Goal: Task Accomplishment & Management: Use online tool/utility

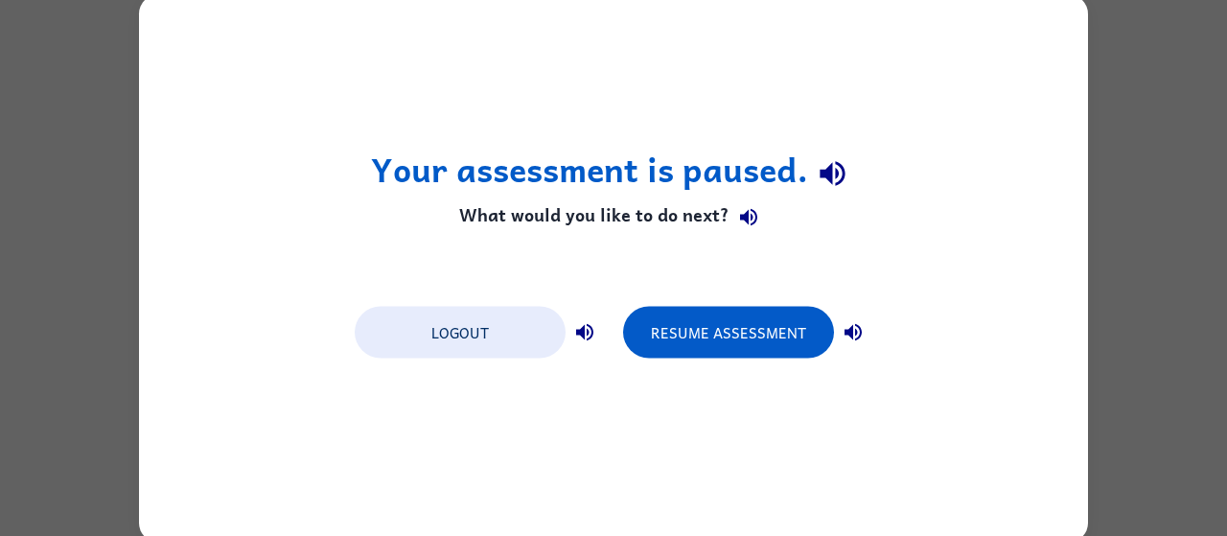
click at [1136, 289] on div "Your assessment is paused. What would you like to do next? Logout Resume Assess…" at bounding box center [613, 268] width 1227 height 536
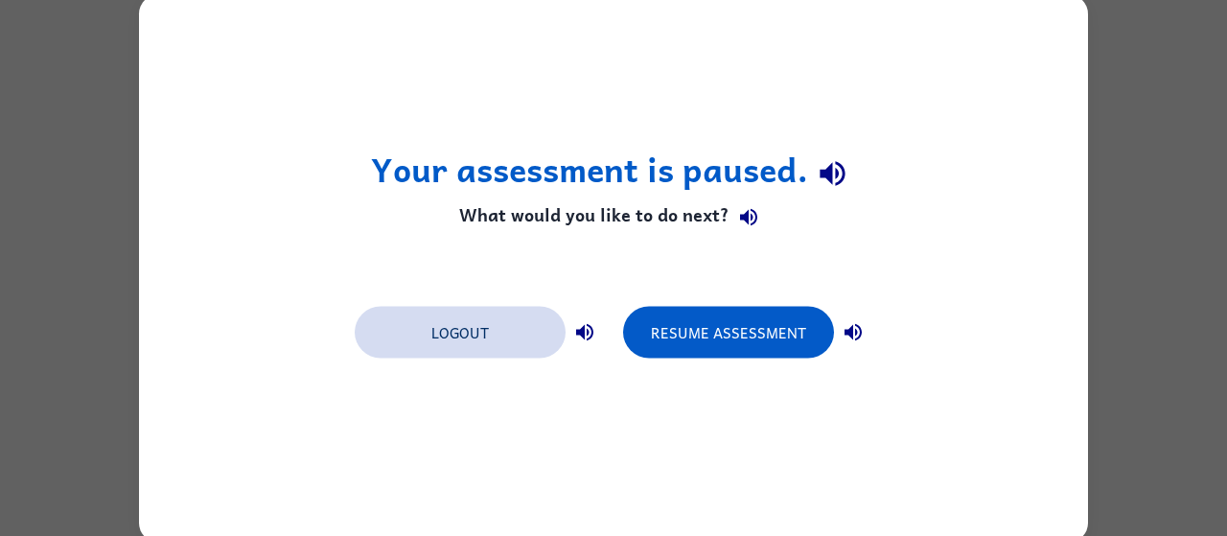
click at [490, 328] on button "Logout" at bounding box center [460, 332] width 211 height 52
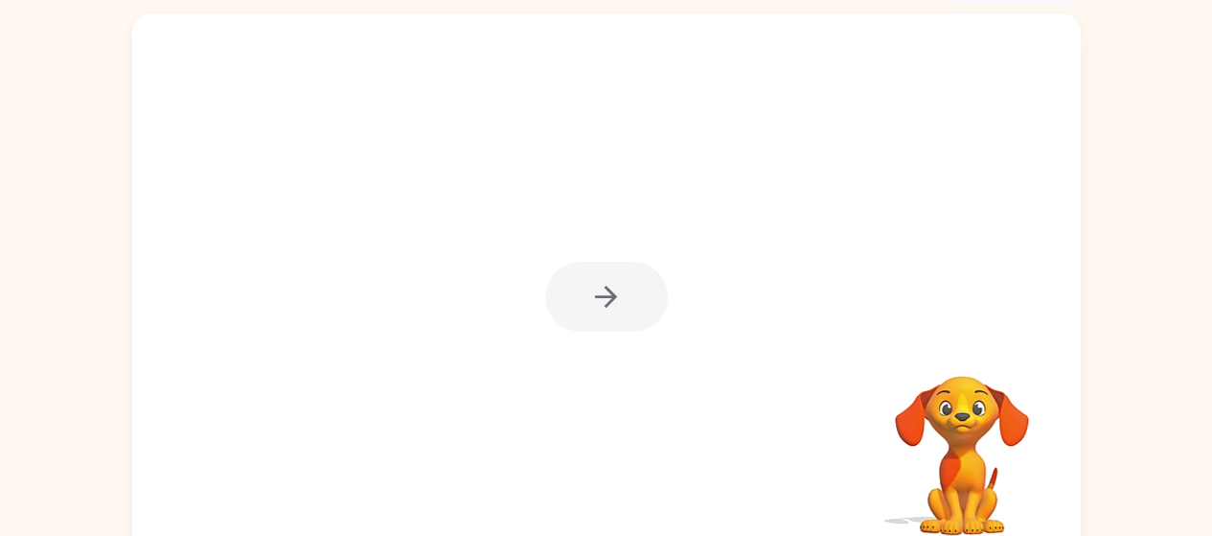
scroll to position [122, 0]
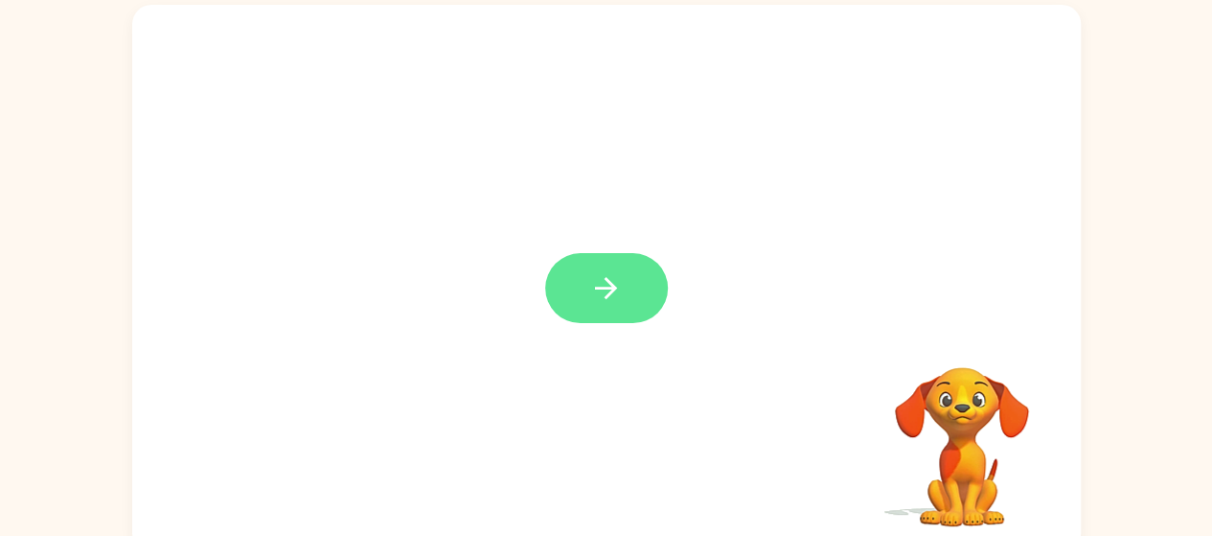
click at [596, 287] on icon "button" at bounding box center [606, 288] width 22 height 22
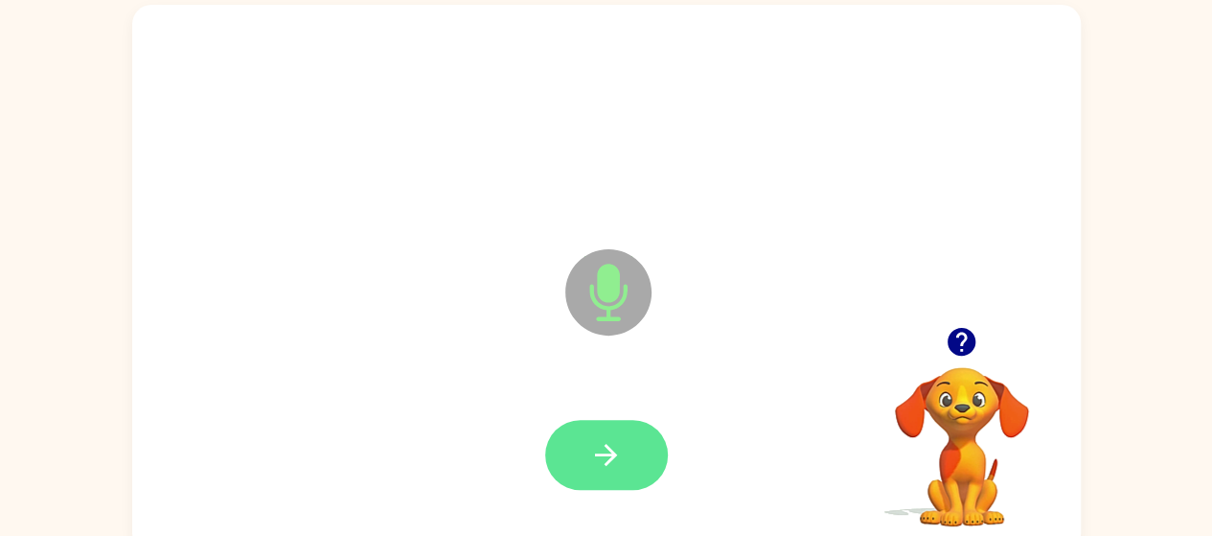
click at [622, 455] on icon "button" at bounding box center [606, 455] width 34 height 34
click at [601, 451] on icon "button" at bounding box center [606, 455] width 34 height 34
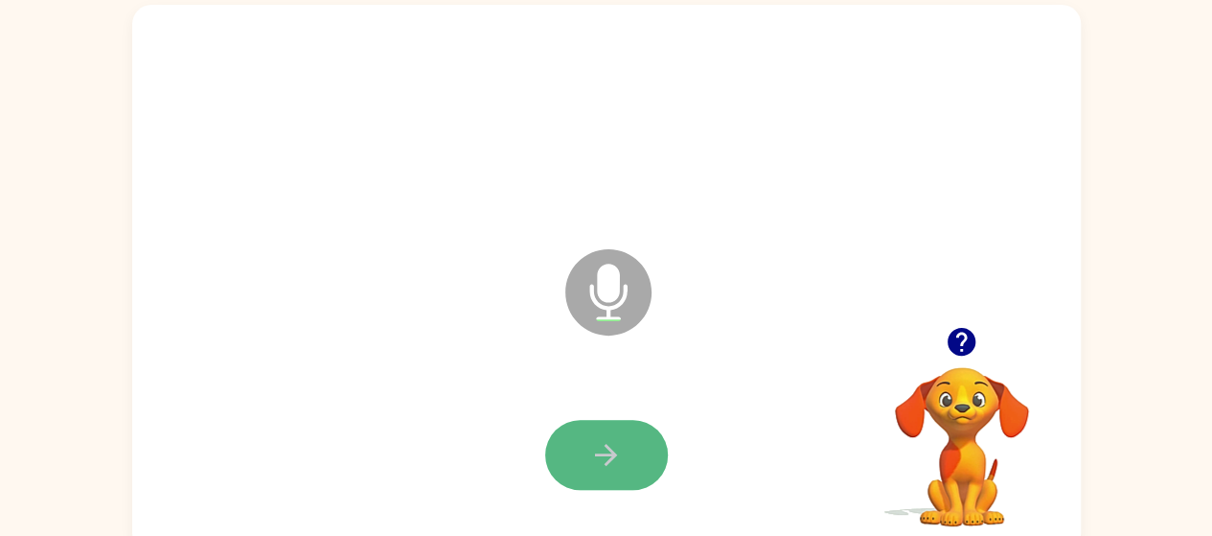
click at [608, 447] on icon "button" at bounding box center [606, 455] width 22 height 22
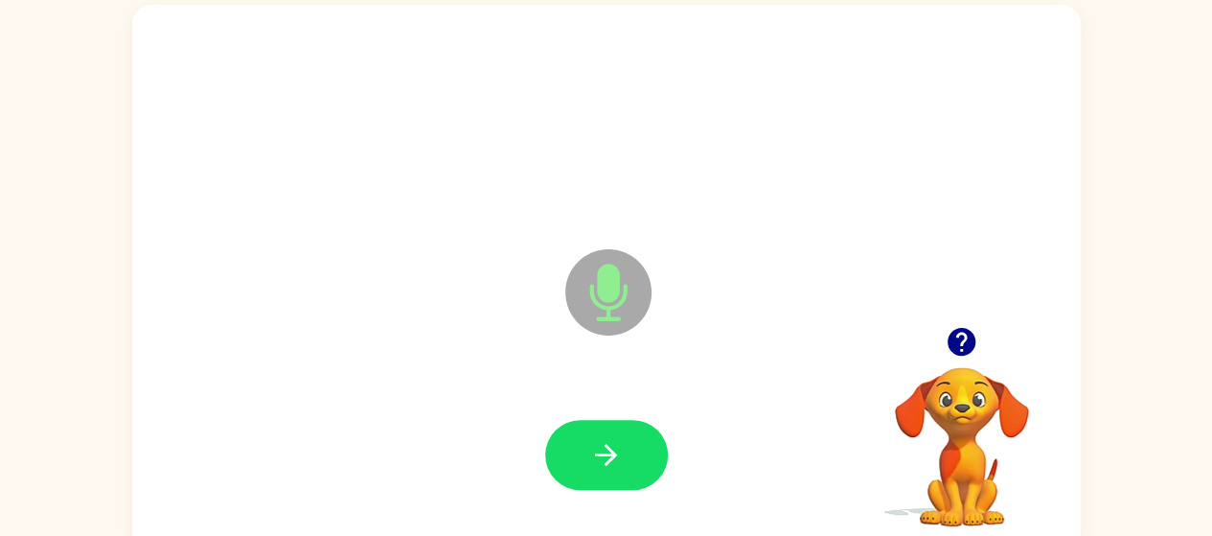
click at [608, 453] on icon "button" at bounding box center [606, 455] width 22 height 22
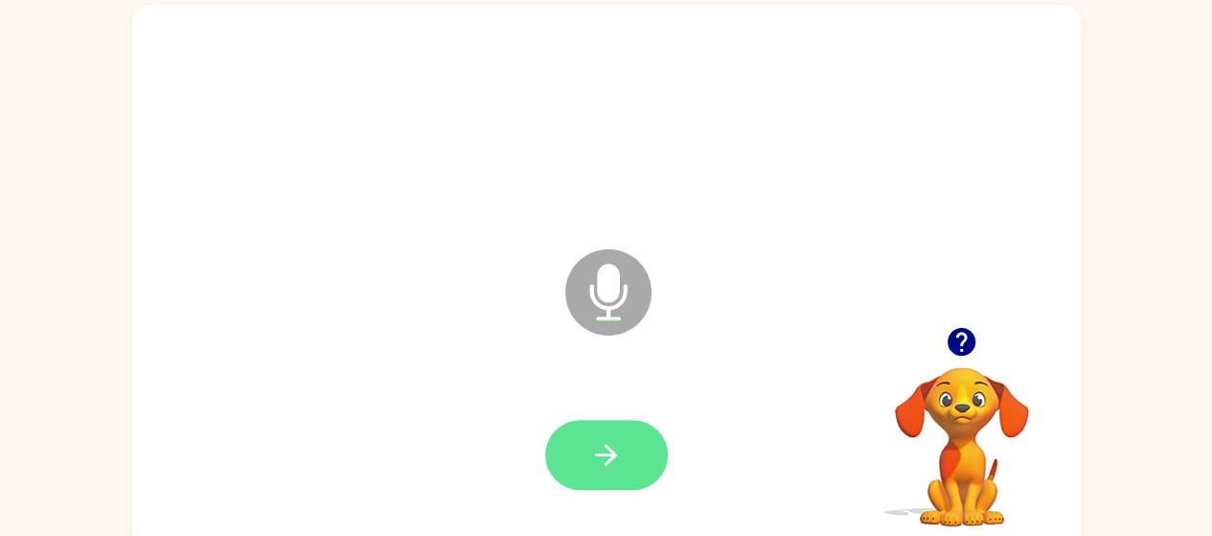
click at [598, 451] on icon "button" at bounding box center [606, 455] width 34 height 34
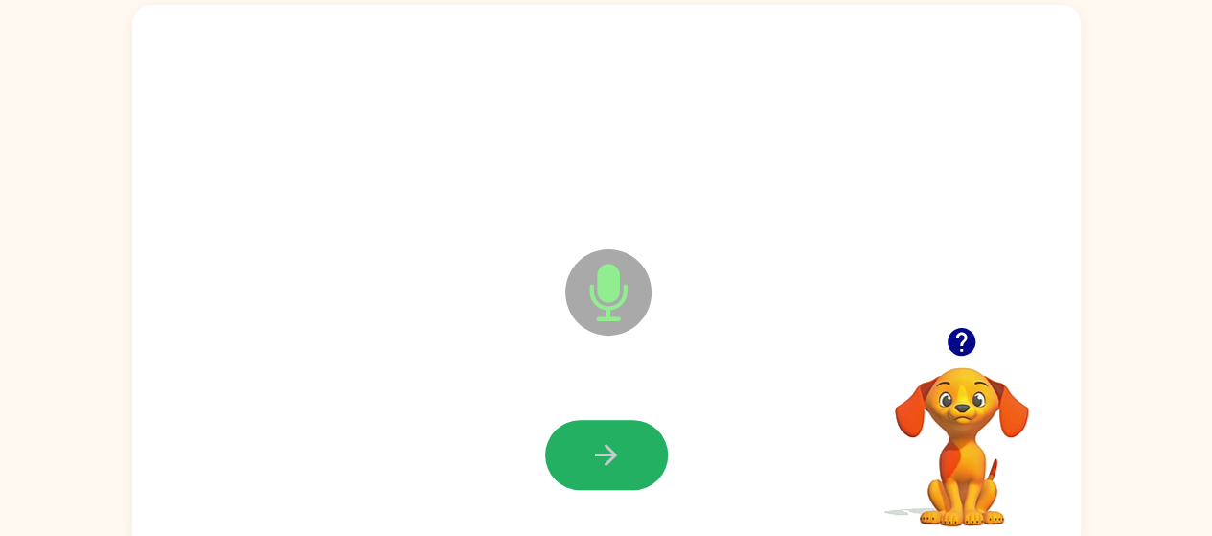
click at [600, 457] on icon "button" at bounding box center [606, 455] width 34 height 34
click at [623, 370] on icon "Microphone The Microphone is here when it is your turn to talk" at bounding box center [704, 316] width 287 height 144
click at [625, 428] on button "button" at bounding box center [606, 455] width 123 height 70
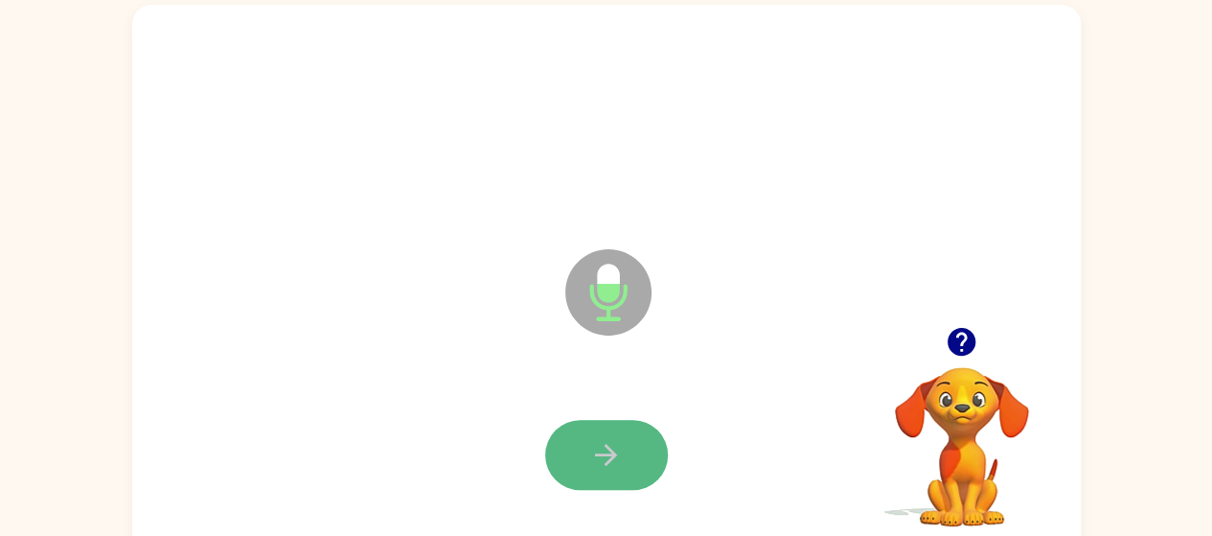
click at [634, 458] on button "button" at bounding box center [606, 455] width 123 height 70
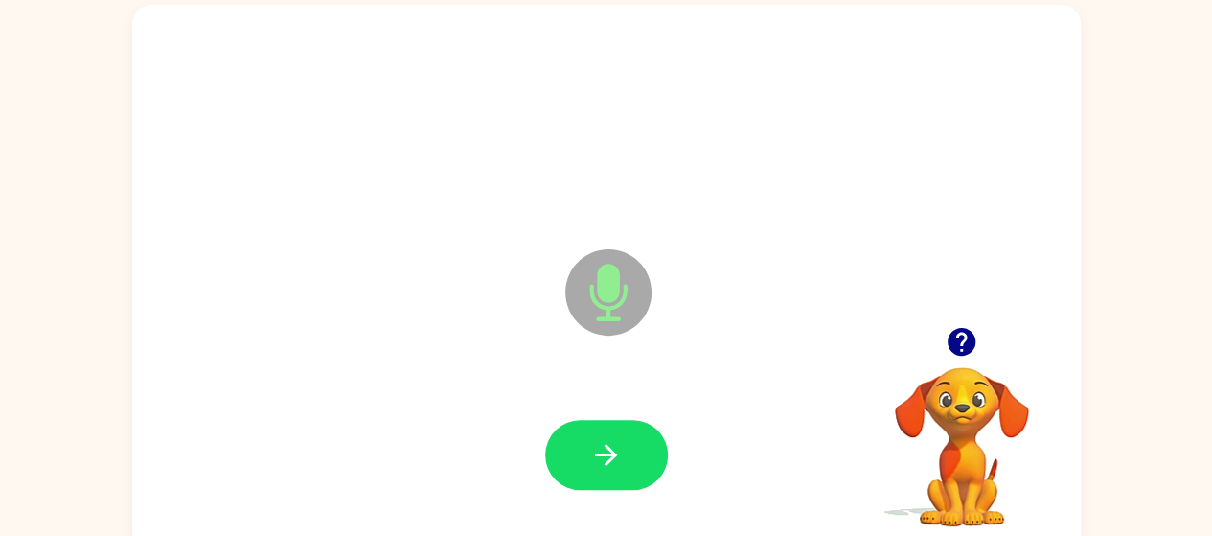
click at [957, 331] on icon "button" at bounding box center [962, 342] width 28 height 28
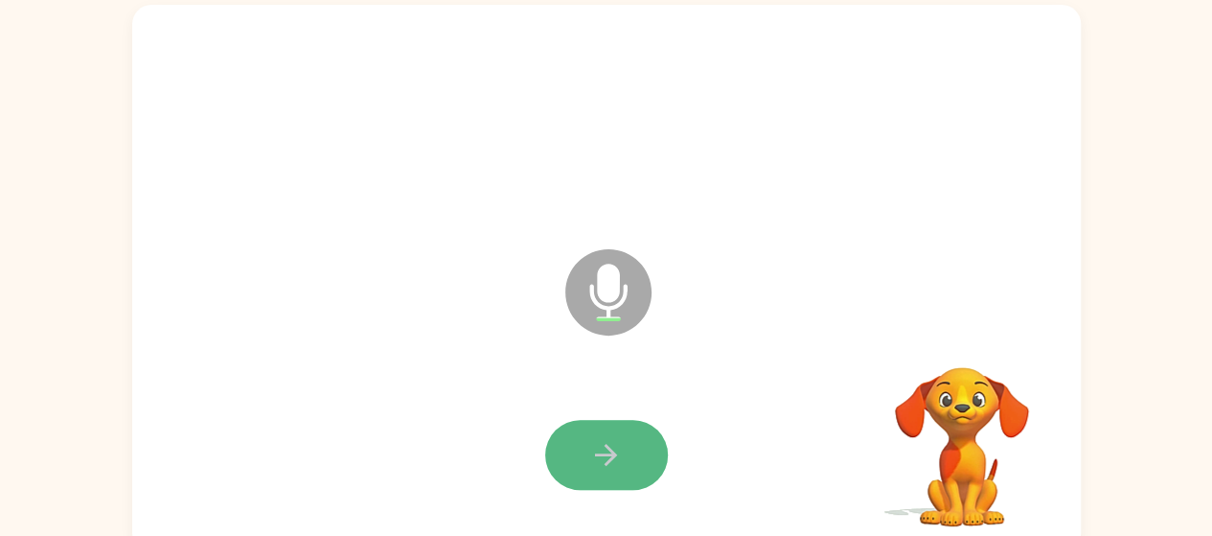
click at [596, 468] on icon "button" at bounding box center [606, 455] width 34 height 34
click at [592, 428] on button "button" at bounding box center [606, 455] width 123 height 70
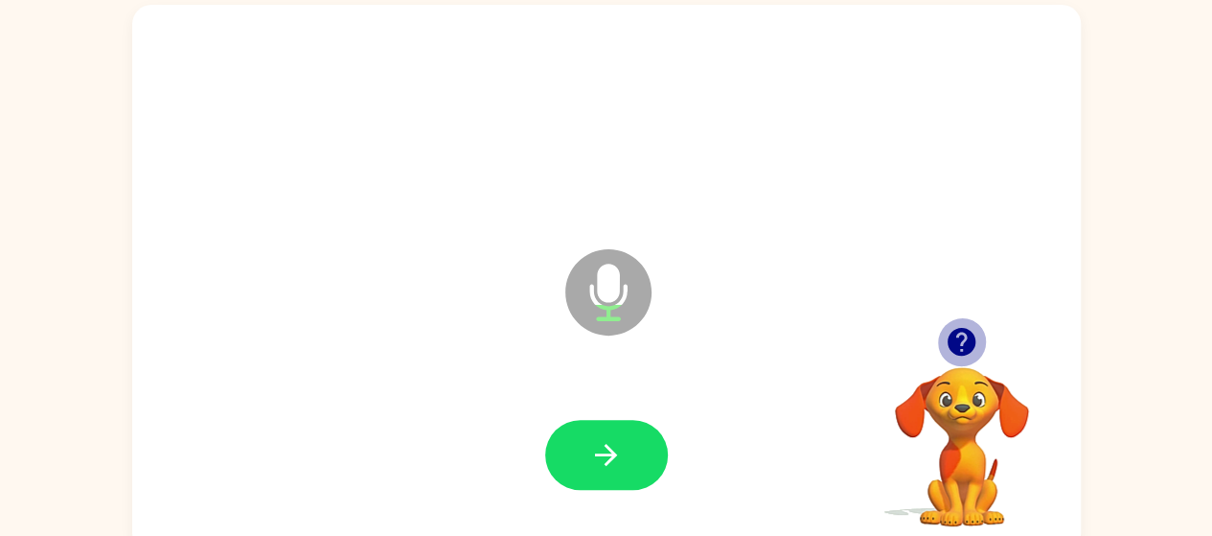
click at [964, 334] on icon "button" at bounding box center [962, 342] width 34 height 34
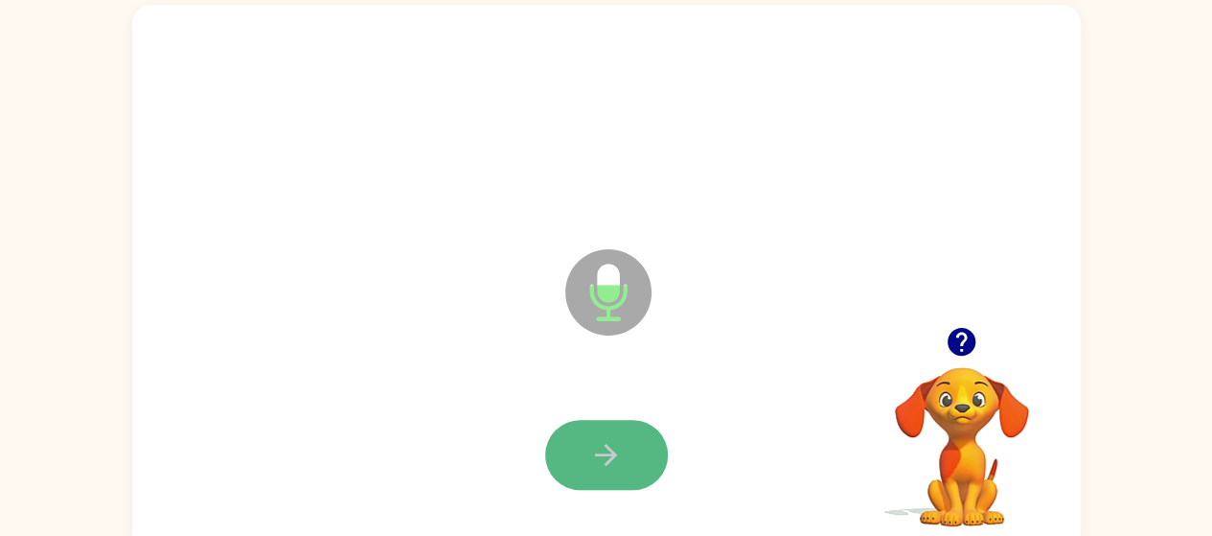
click at [611, 469] on icon "button" at bounding box center [606, 455] width 34 height 34
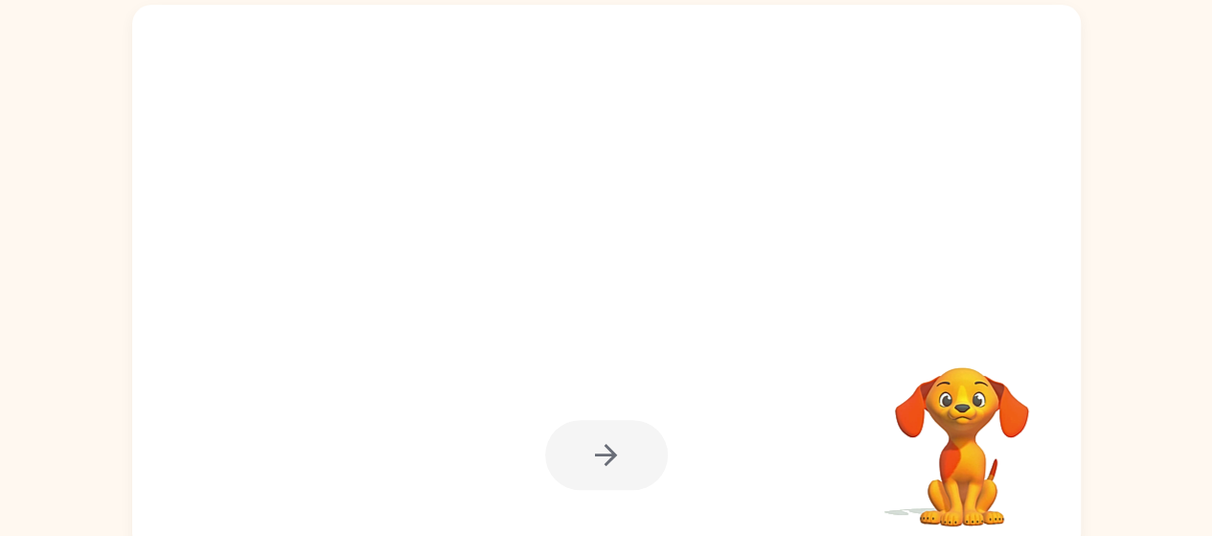
click at [696, 472] on div at bounding box center [606, 455] width 910 height 157
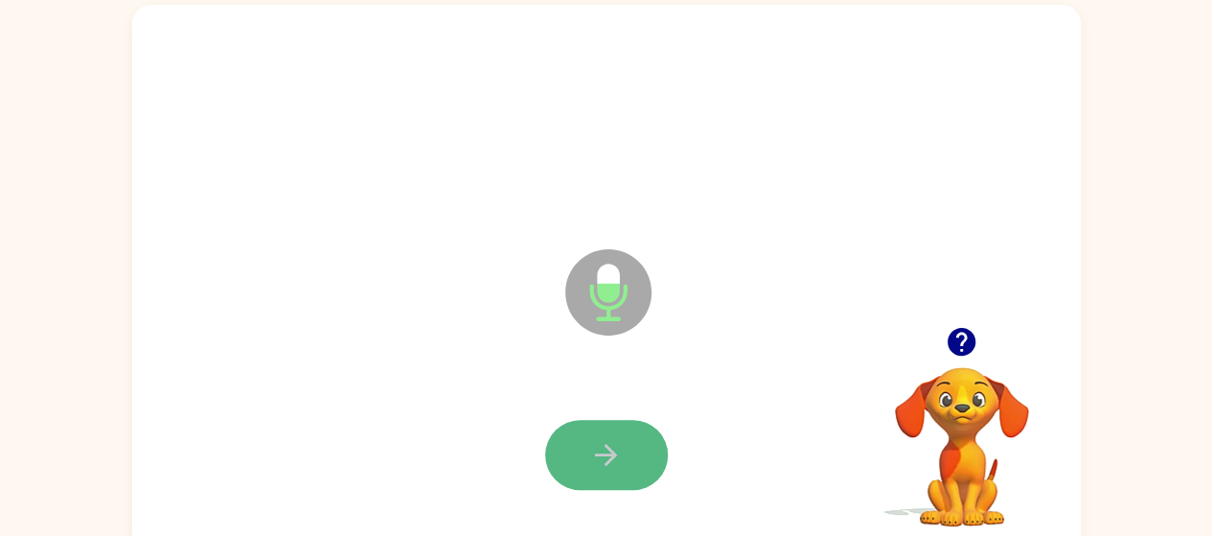
click at [617, 447] on icon "button" at bounding box center [606, 455] width 34 height 34
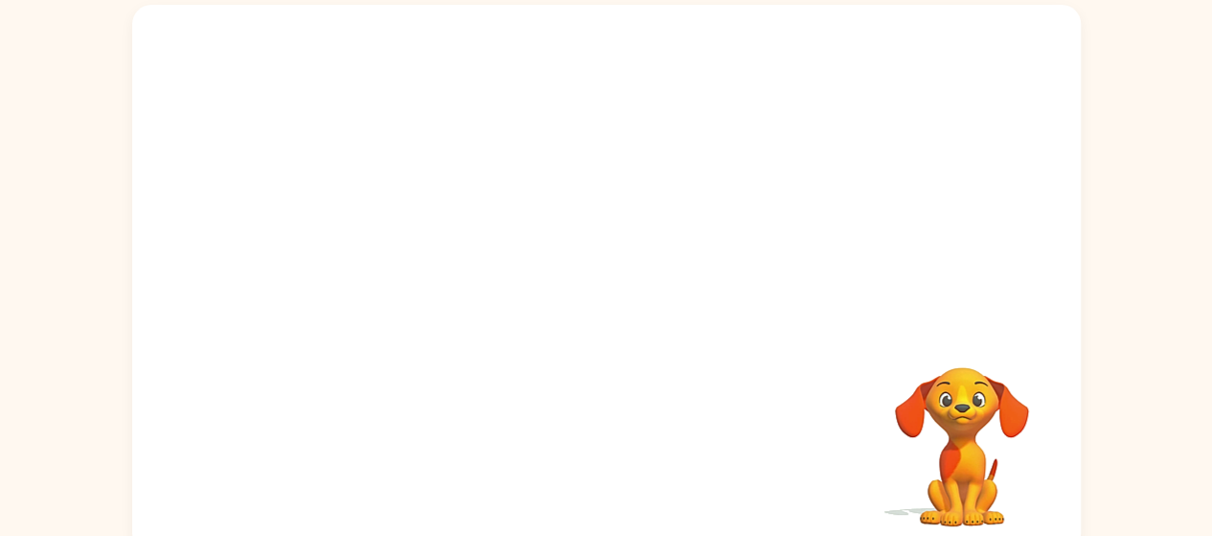
click at [588, 449] on div "Your browser must support playing .mp4 files to use Literably. Please try using…" at bounding box center [606, 278] width 949 height 547
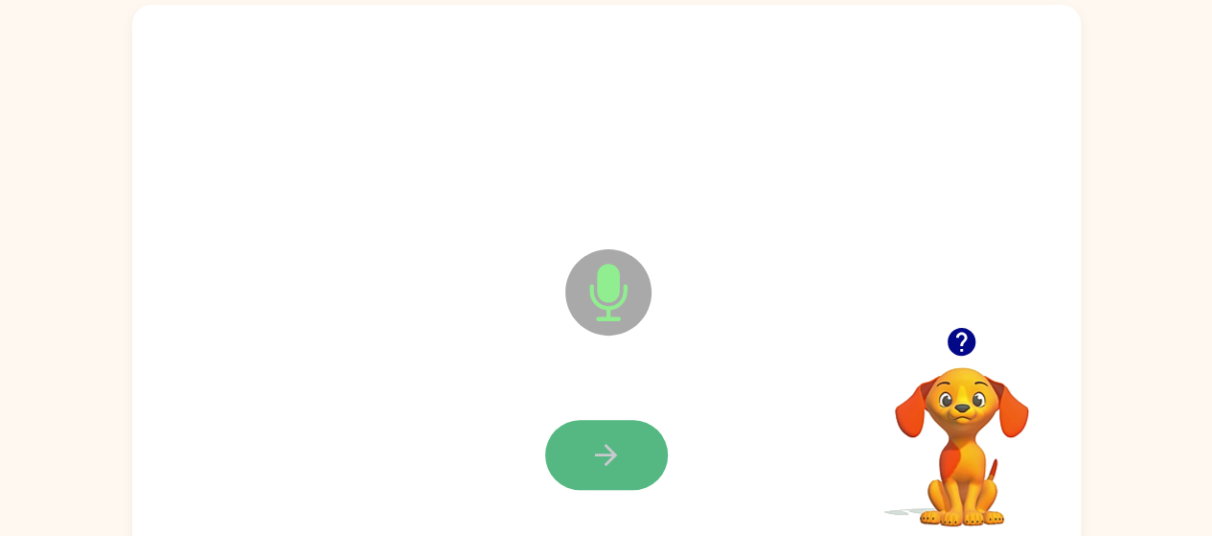
click at [580, 453] on button "button" at bounding box center [606, 455] width 123 height 70
click at [582, 452] on button "button" at bounding box center [606, 455] width 123 height 70
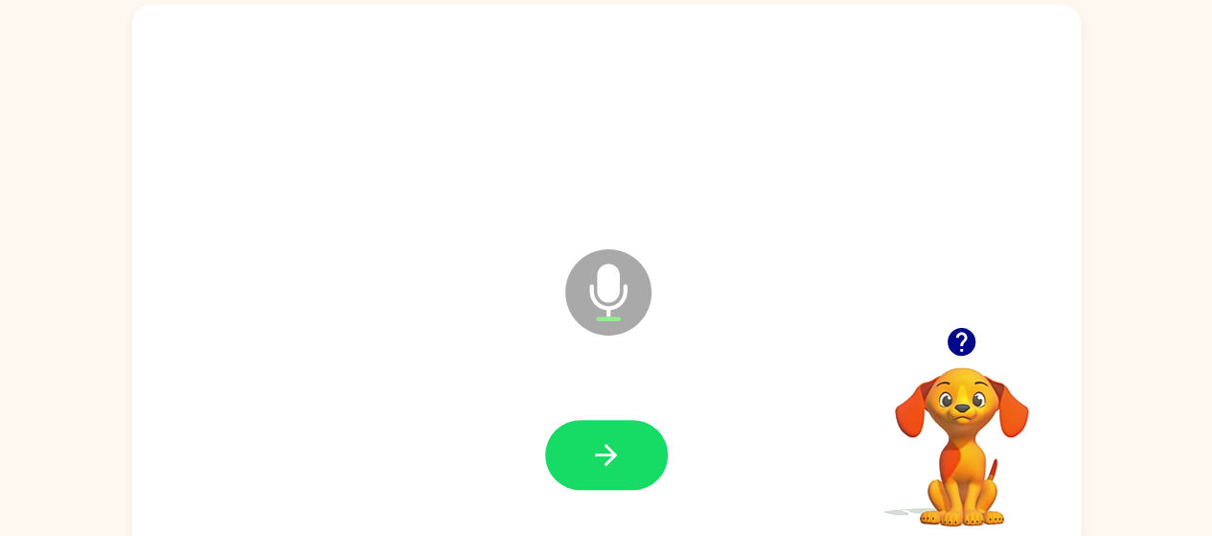
click at [951, 346] on icon "button" at bounding box center [962, 342] width 28 height 28
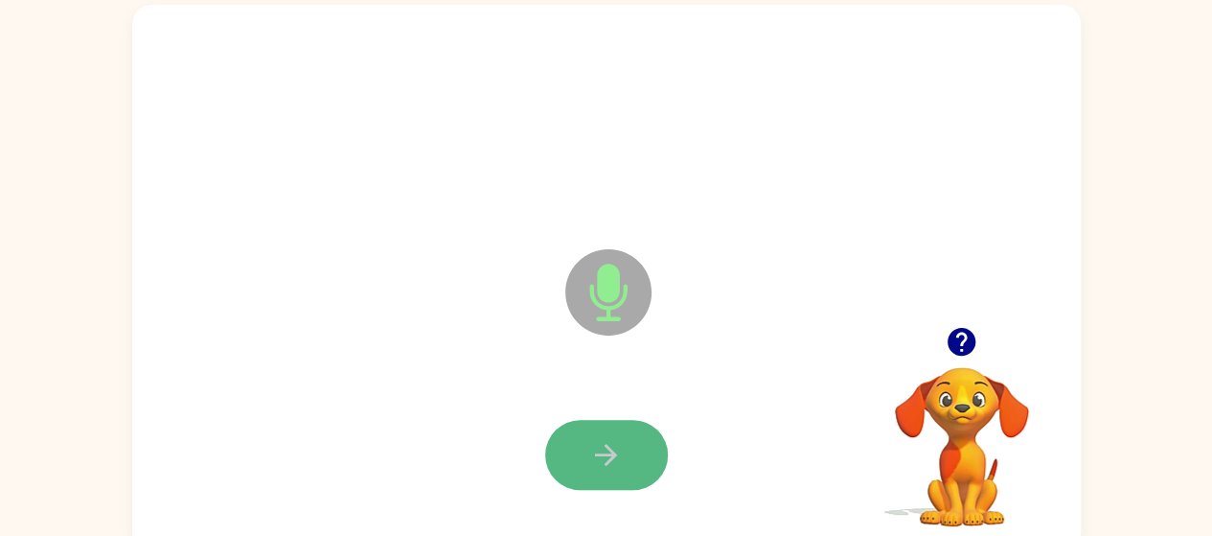
click at [575, 434] on button "button" at bounding box center [606, 455] width 123 height 70
drag, startPoint x: 606, startPoint y: 452, endPoint x: 570, endPoint y: 447, distance: 35.9
drag, startPoint x: 570, startPoint y: 447, endPoint x: 621, endPoint y: 472, distance: 57.0
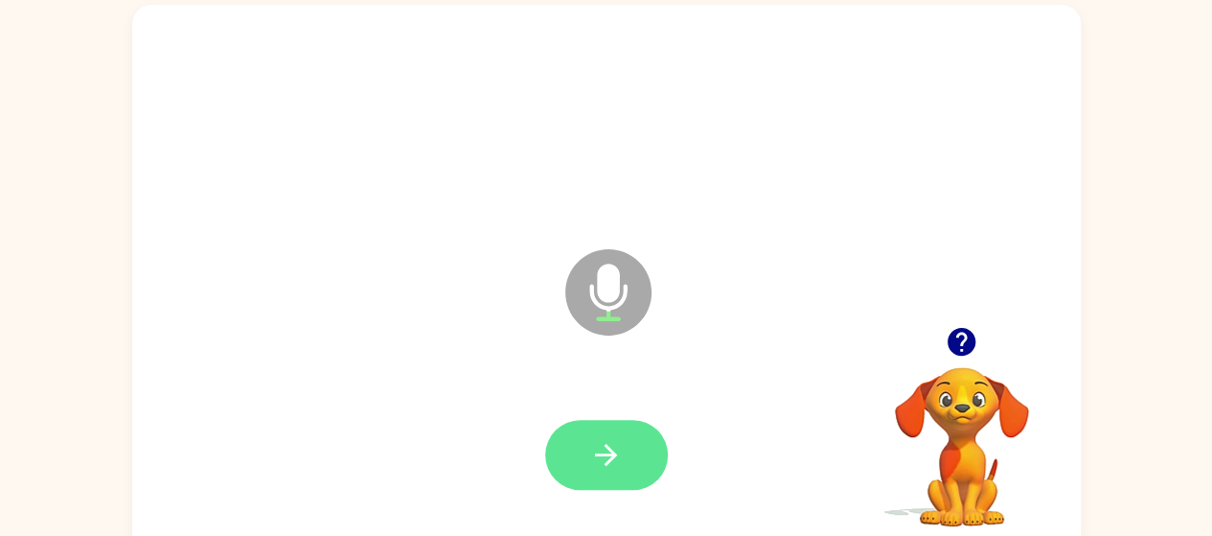
drag, startPoint x: 621, startPoint y: 472, endPoint x: 574, endPoint y: 439, distance: 57.7
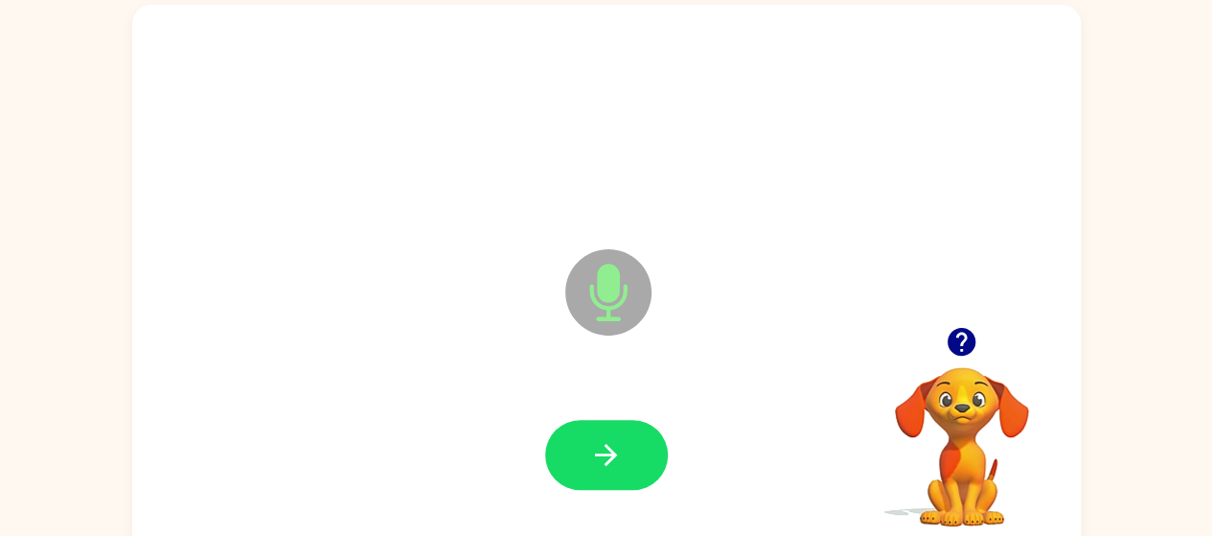
drag, startPoint x: 574, startPoint y: 439, endPoint x: 358, endPoint y: 427, distance: 215.9
click at [358, 427] on div at bounding box center [606, 455] width 910 height 157
drag, startPoint x: 563, startPoint y: 455, endPoint x: 392, endPoint y: 412, distance: 176.9
click at [392, 412] on div at bounding box center [606, 455] width 910 height 157
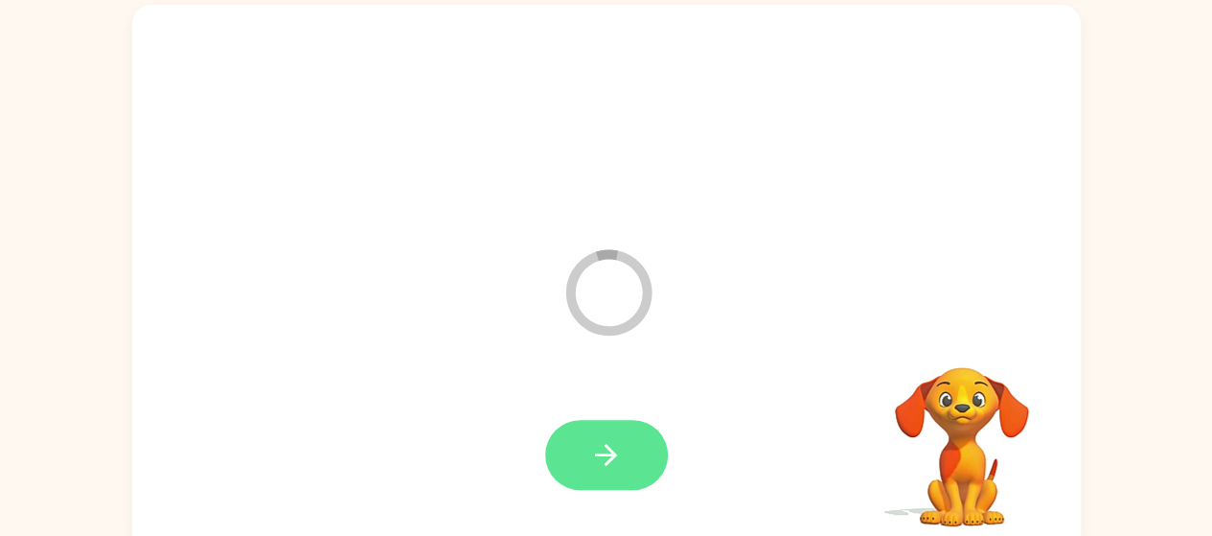
click at [560, 442] on button "button" at bounding box center [606, 455] width 123 height 70
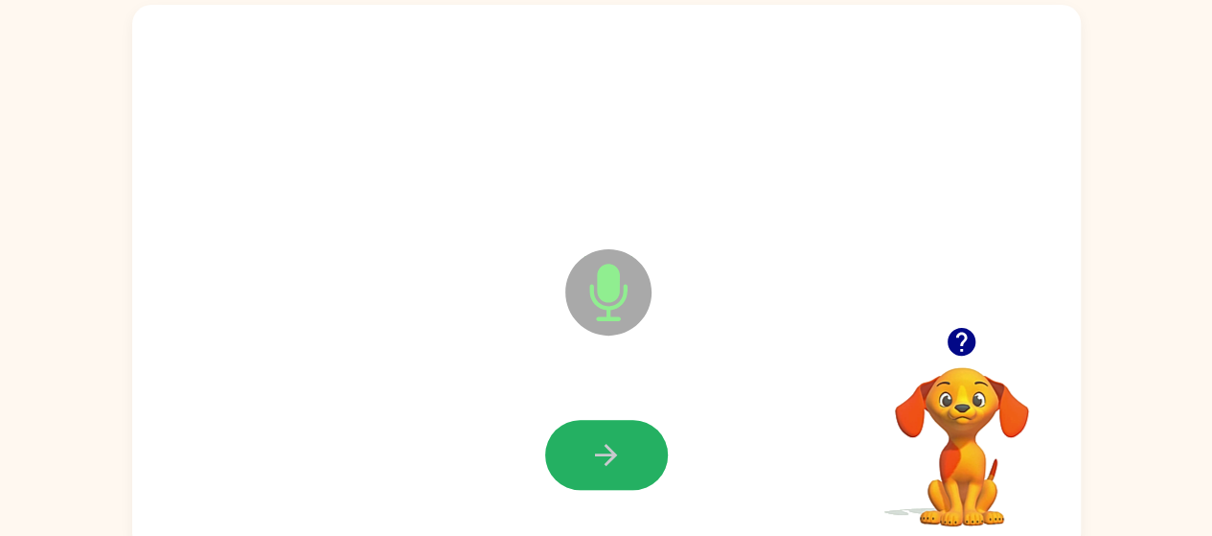
click at [560, 442] on button "button" at bounding box center [606, 455] width 123 height 70
click at [566, 444] on button "button" at bounding box center [606, 455] width 123 height 70
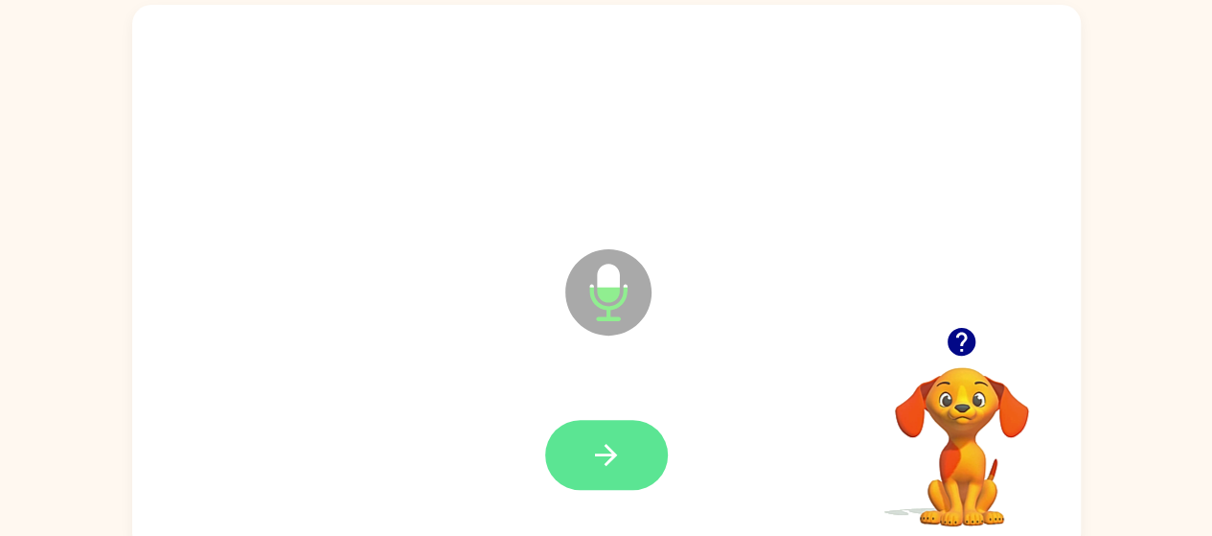
click at [571, 448] on button "button" at bounding box center [606, 455] width 123 height 70
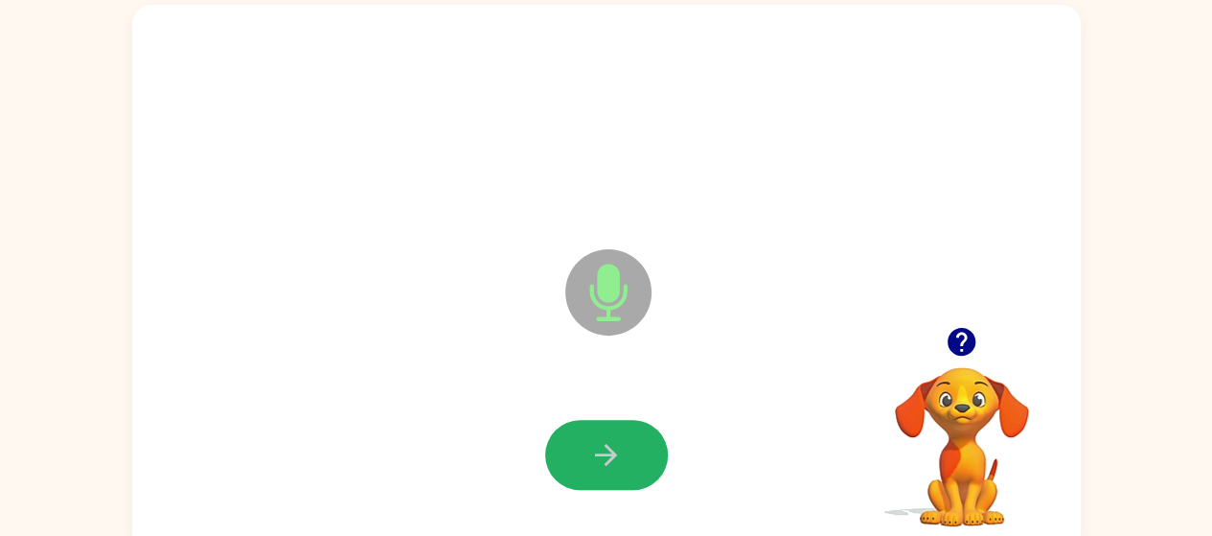
click at [580, 449] on button "button" at bounding box center [606, 455] width 123 height 70
drag, startPoint x: 580, startPoint y: 449, endPoint x: 458, endPoint y: 317, distance: 179.7
click at [458, 317] on div "Microphone The Microphone is here when it is your turn to talk" at bounding box center [606, 278] width 949 height 547
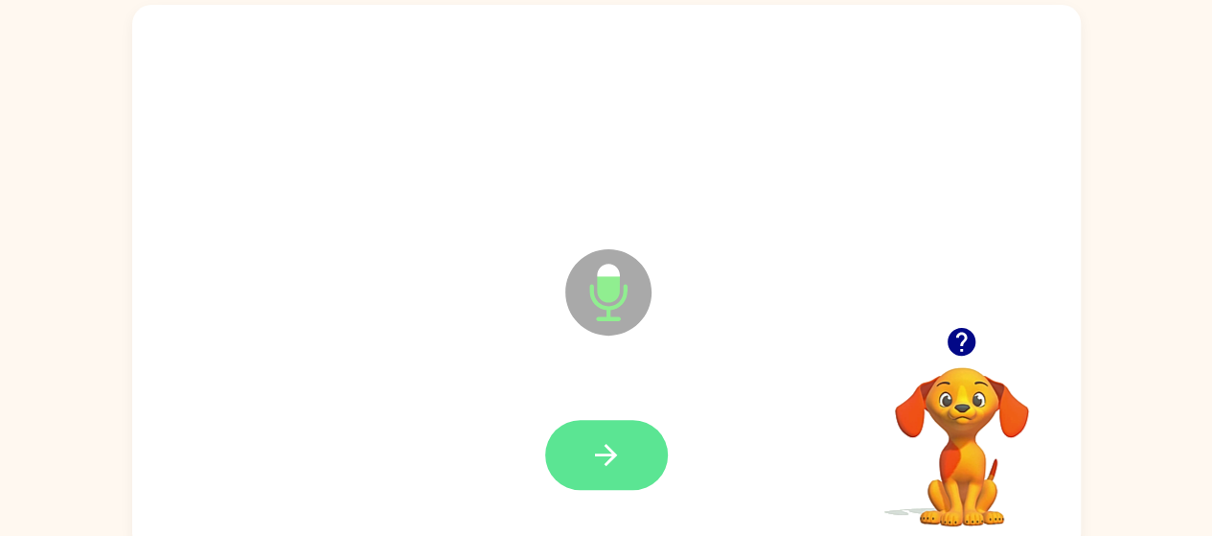
click at [635, 451] on button "button" at bounding box center [606, 455] width 123 height 70
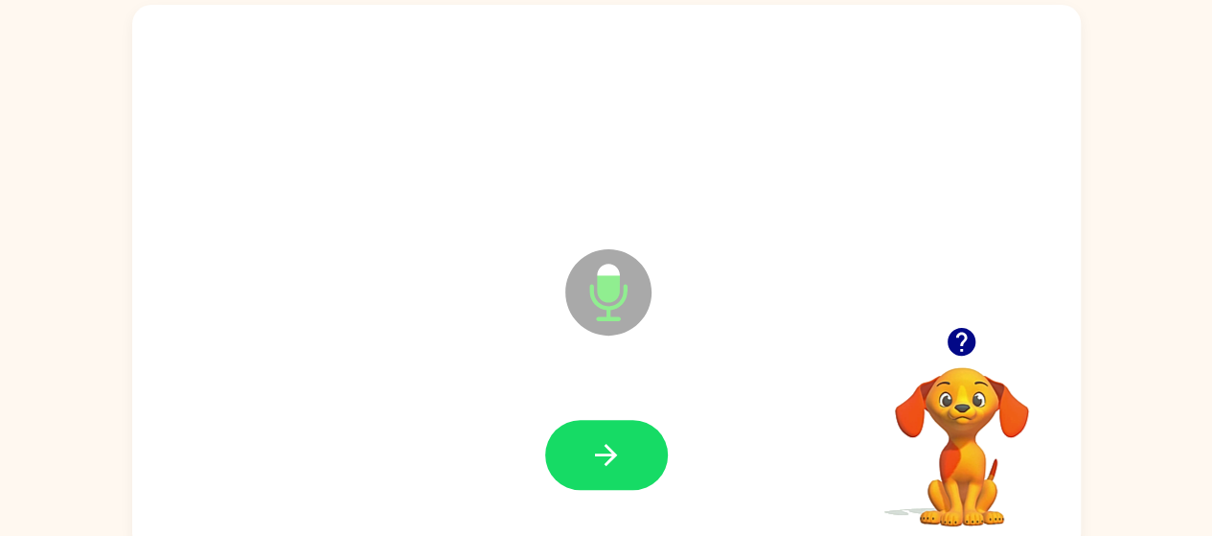
drag, startPoint x: 586, startPoint y: 435, endPoint x: 563, endPoint y: 454, distance: 30.7
click at [563, 454] on button "button" at bounding box center [606, 455] width 123 height 70
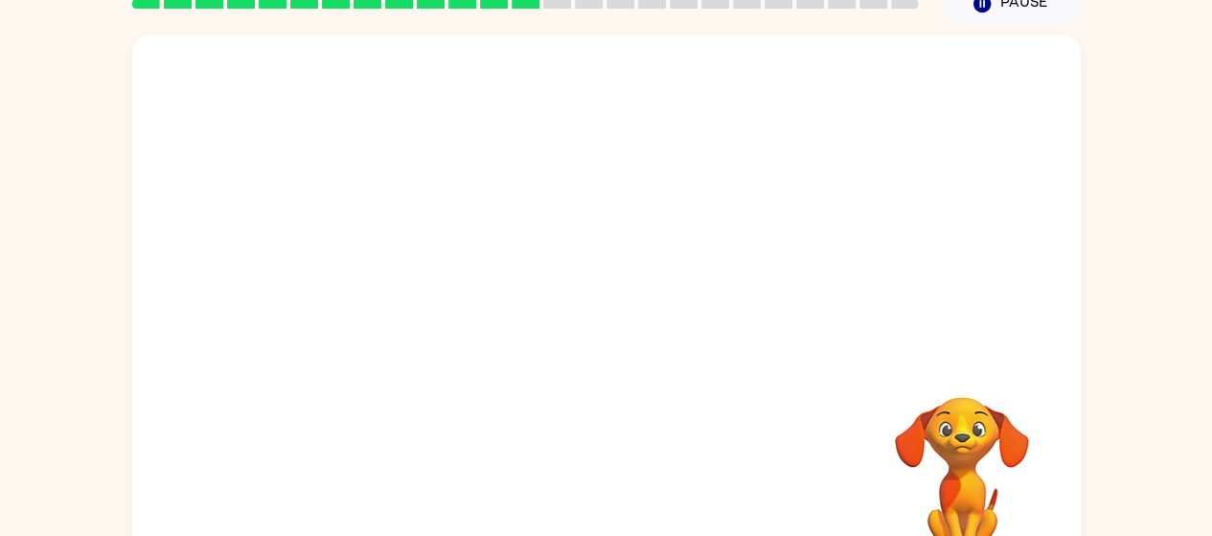
scroll to position [92, 0]
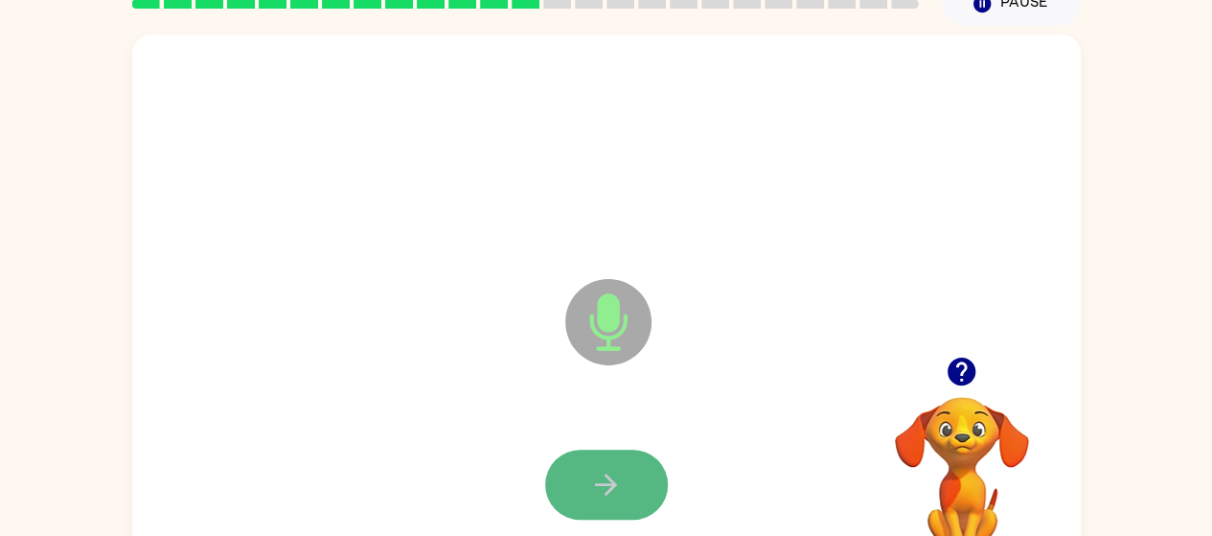
click at [596, 486] on icon "button" at bounding box center [606, 485] width 34 height 34
click at [597, 480] on icon "button" at bounding box center [606, 485] width 34 height 34
drag, startPoint x: 597, startPoint y: 480, endPoint x: 552, endPoint y: 480, distance: 45.0
click at [552, 480] on button "button" at bounding box center [606, 484] width 123 height 70
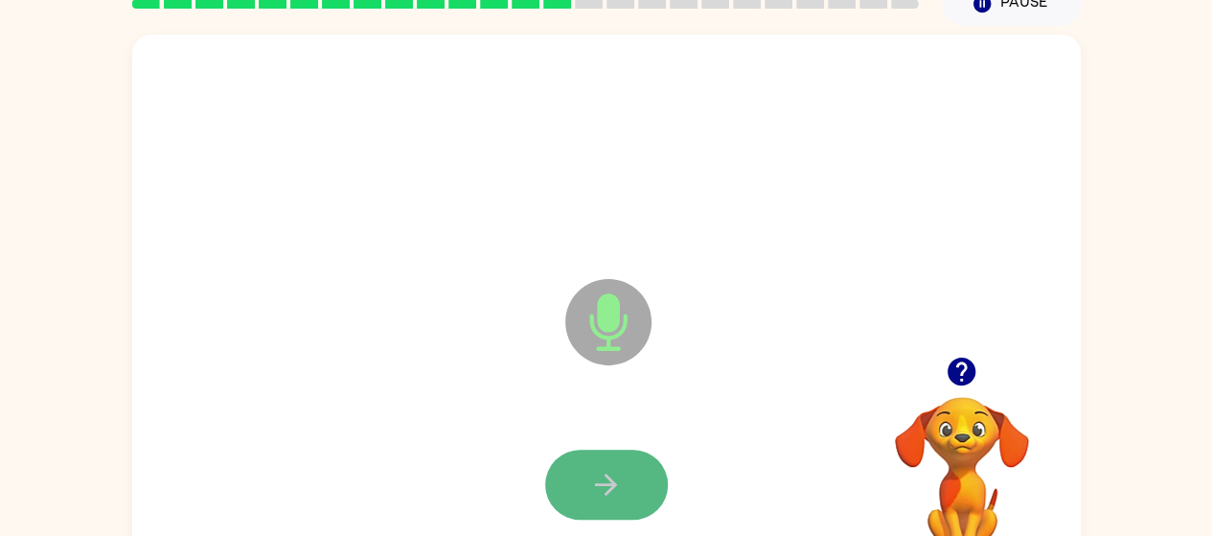
drag, startPoint x: 603, startPoint y: 472, endPoint x: 569, endPoint y: 488, distance: 36.9
drag, startPoint x: 569, startPoint y: 488, endPoint x: 550, endPoint y: 488, distance: 19.2
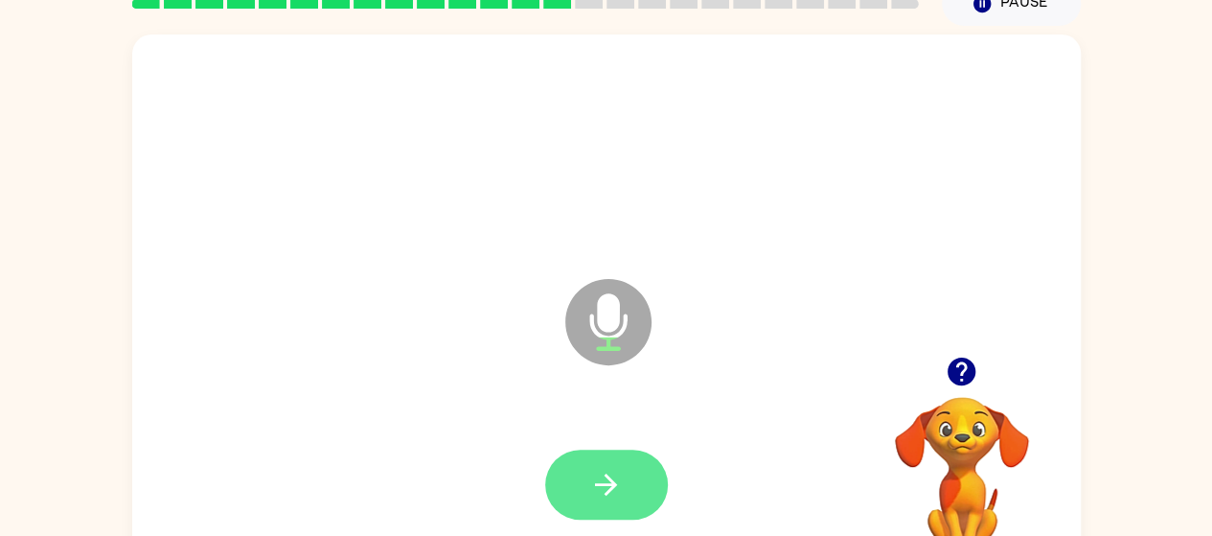
drag, startPoint x: 550, startPoint y: 488, endPoint x: 594, endPoint y: 493, distance: 44.3
drag, startPoint x: 594, startPoint y: 493, endPoint x: 565, endPoint y: 467, distance: 38.7
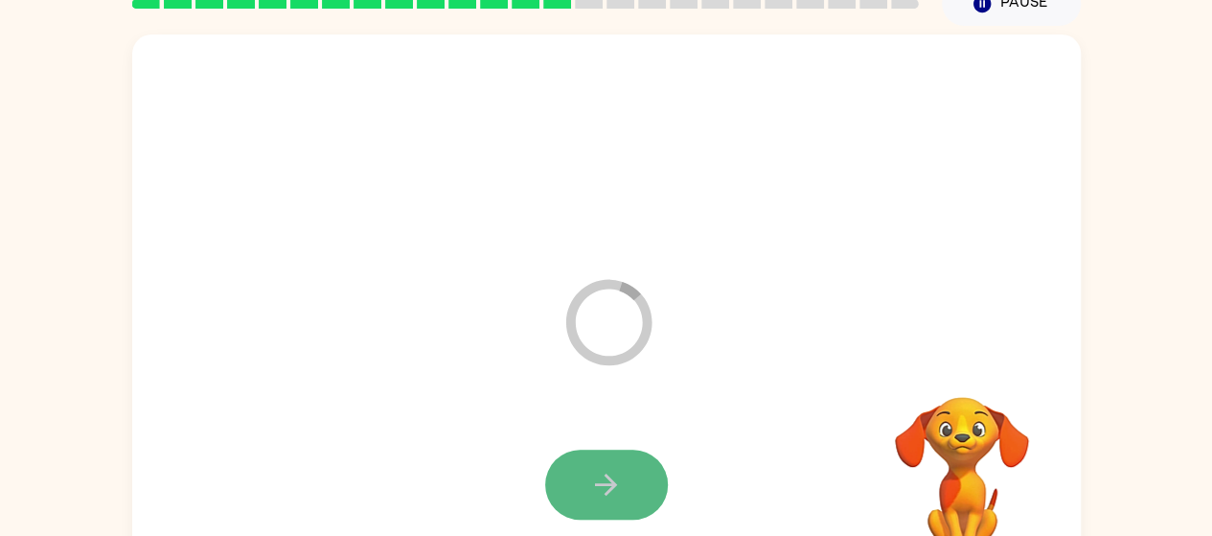
drag, startPoint x: 565, startPoint y: 467, endPoint x: 593, endPoint y: 497, distance: 41.4
click at [593, 497] on icon "button" at bounding box center [606, 485] width 34 height 34
drag, startPoint x: 599, startPoint y: 484, endPoint x: 562, endPoint y: 462, distance: 43.4
click at [562, 462] on button "button" at bounding box center [606, 484] width 123 height 70
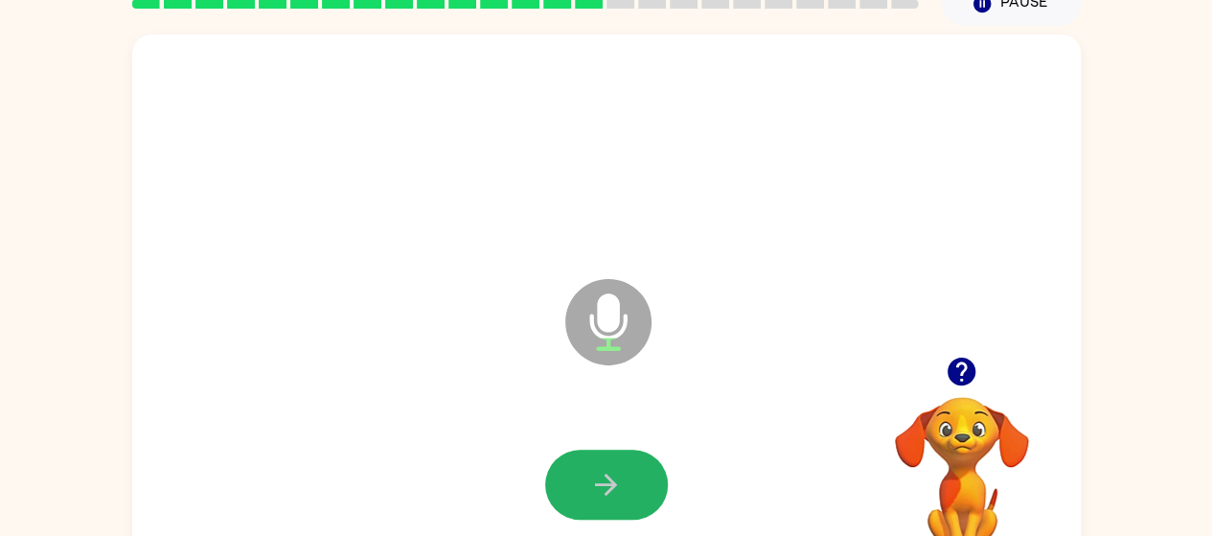
click at [620, 457] on button "button" at bounding box center [606, 484] width 123 height 70
click at [612, 472] on icon "button" at bounding box center [606, 485] width 34 height 34
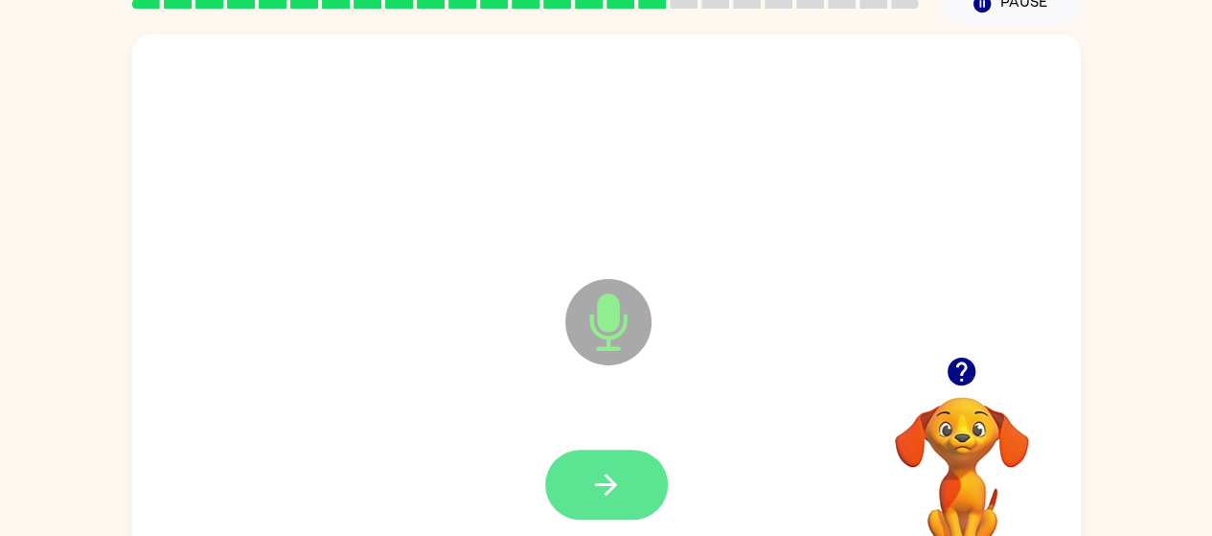
click at [609, 472] on icon "button" at bounding box center [606, 485] width 34 height 34
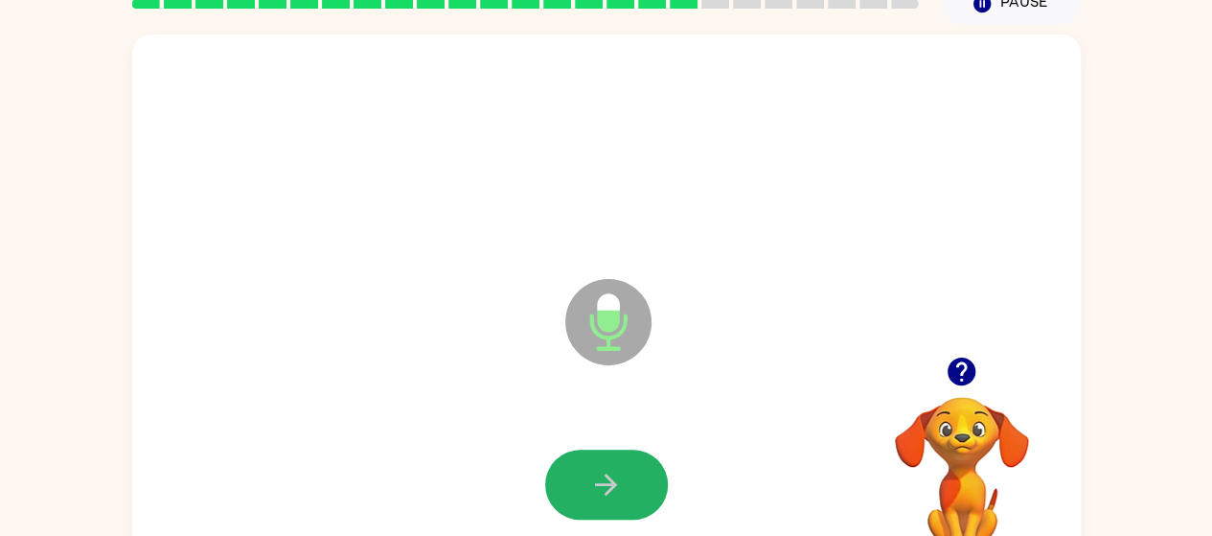
click at [609, 472] on icon "button" at bounding box center [606, 485] width 34 height 34
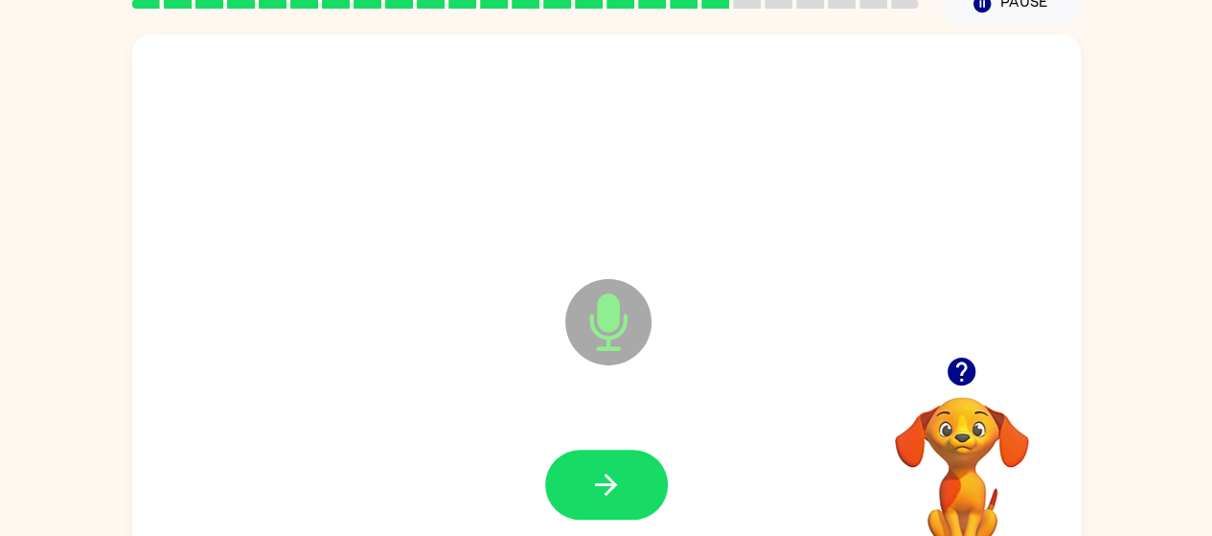
click at [609, 472] on icon "button" at bounding box center [606, 485] width 34 height 34
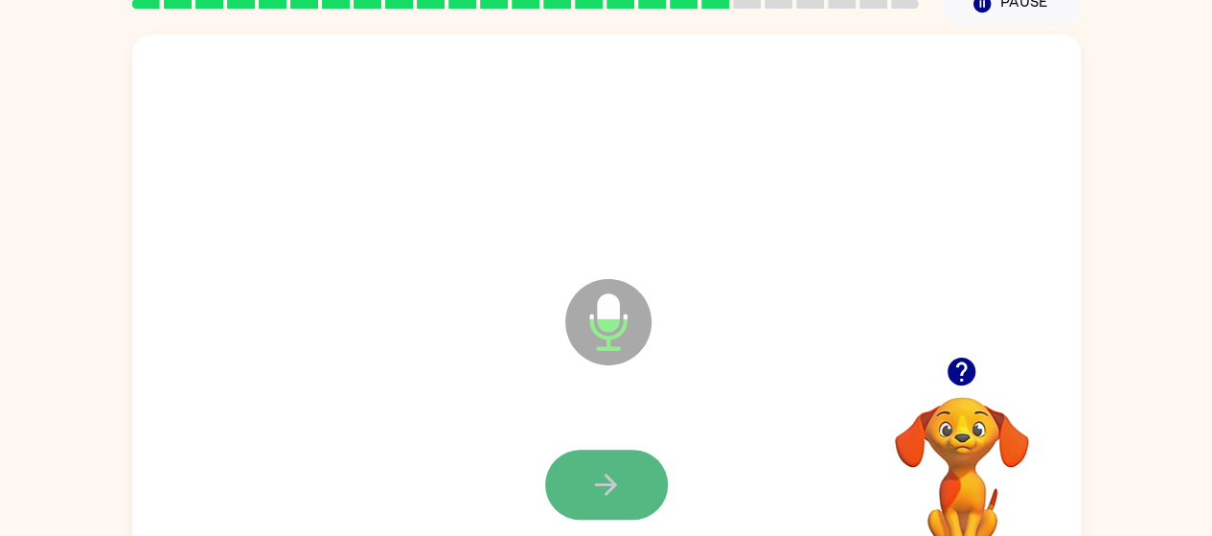
click at [609, 474] on icon "button" at bounding box center [606, 485] width 34 height 34
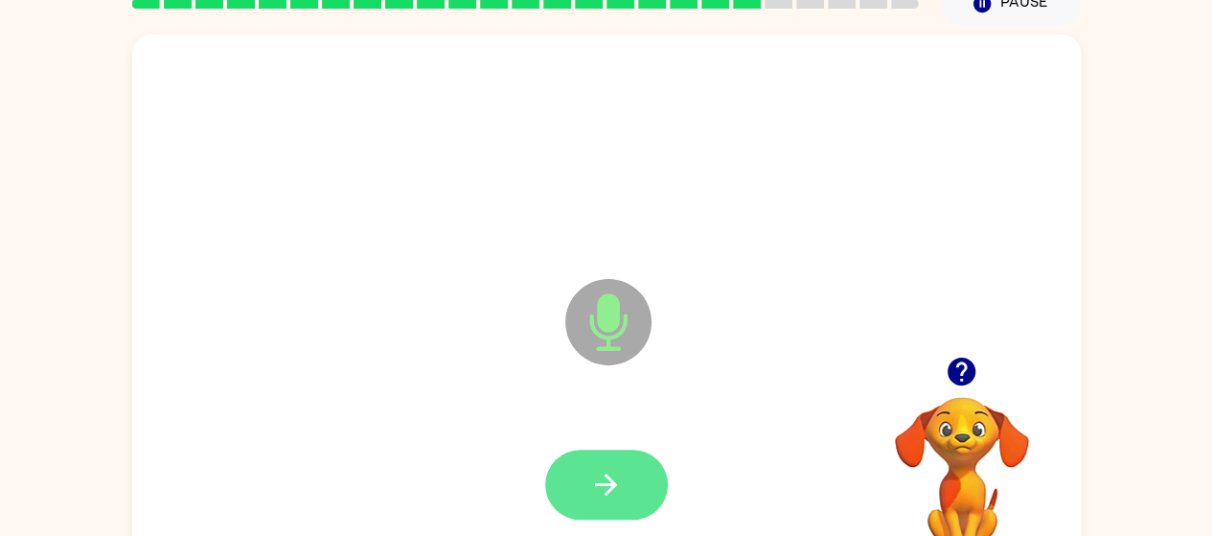
click at [634, 474] on button "button" at bounding box center [606, 484] width 123 height 70
drag, startPoint x: 648, startPoint y: 499, endPoint x: 634, endPoint y: 474, distance: 28.3
click at [634, 474] on button "button" at bounding box center [606, 484] width 123 height 70
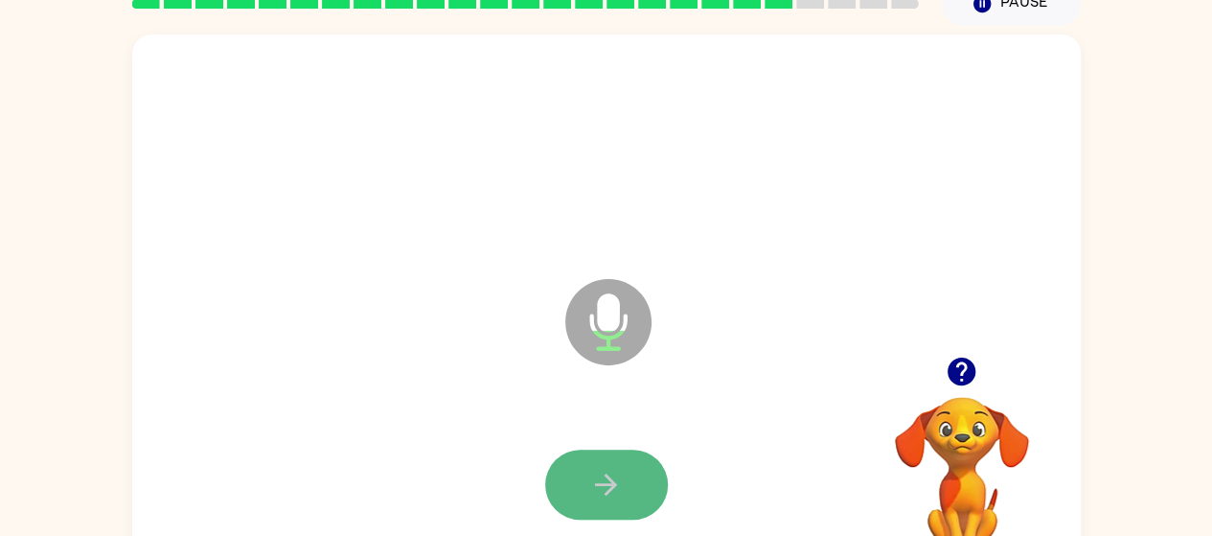
click at [604, 500] on icon "button" at bounding box center [606, 485] width 34 height 34
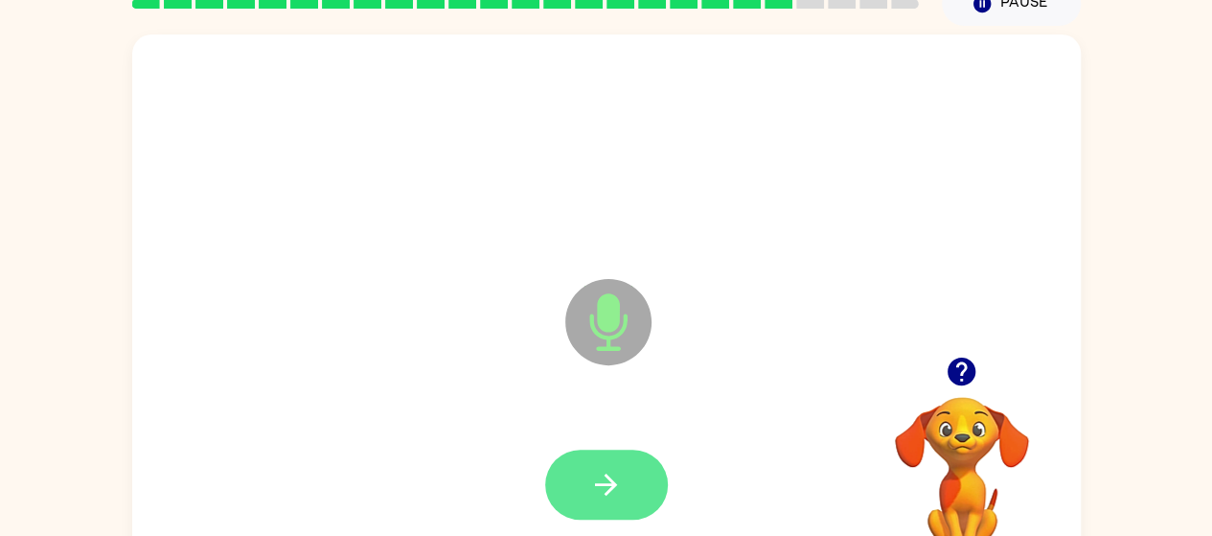
click at [595, 480] on icon "button" at bounding box center [606, 485] width 34 height 34
click at [591, 471] on icon "button" at bounding box center [606, 485] width 34 height 34
click at [588, 465] on button "button" at bounding box center [606, 484] width 123 height 70
click at [586, 495] on button "button" at bounding box center [606, 484] width 123 height 70
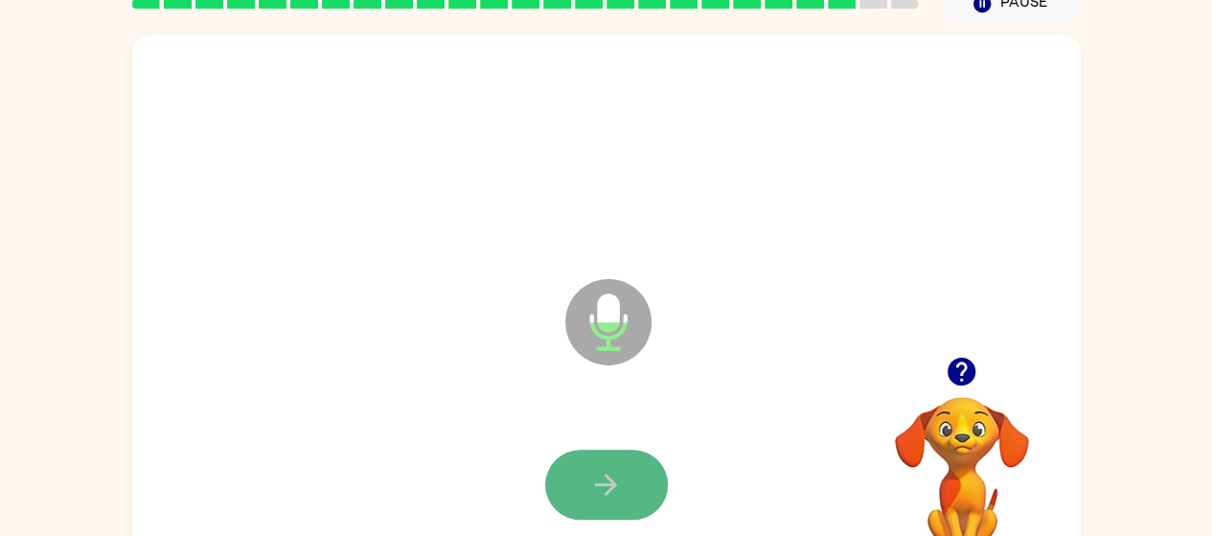
click at [614, 501] on button "button" at bounding box center [606, 484] width 123 height 70
click at [559, 470] on button "button" at bounding box center [606, 484] width 123 height 70
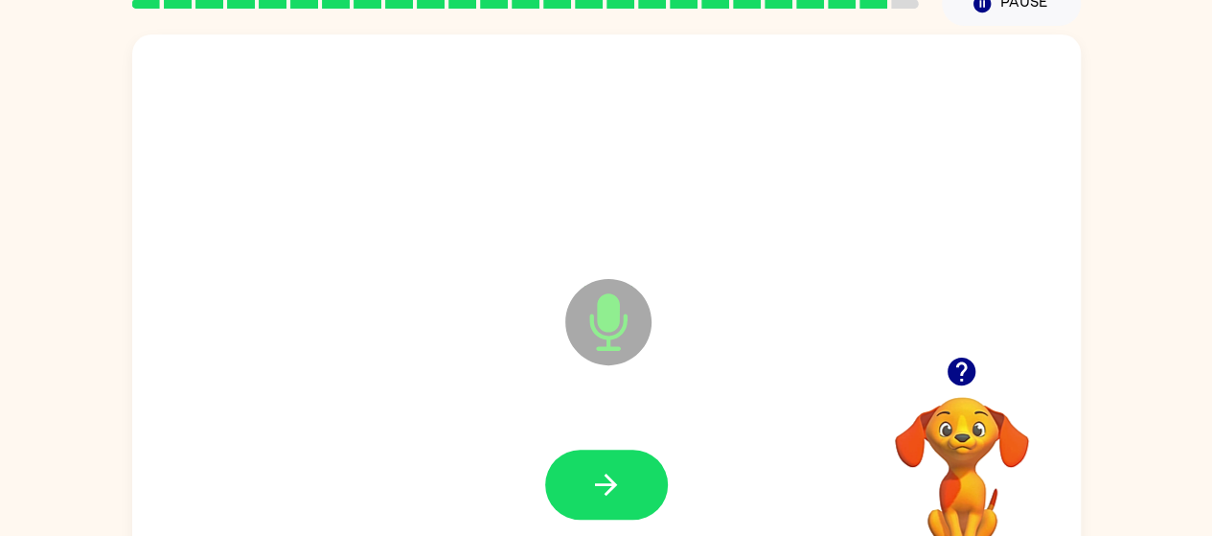
click at [560, 463] on button "button" at bounding box center [606, 484] width 123 height 70
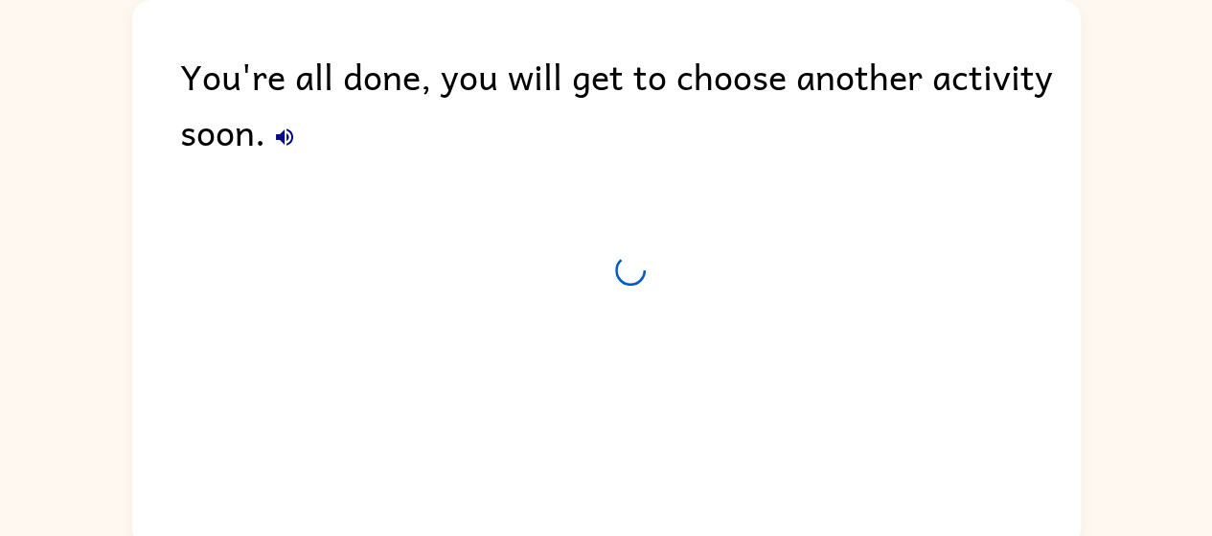
scroll to position [75, 0]
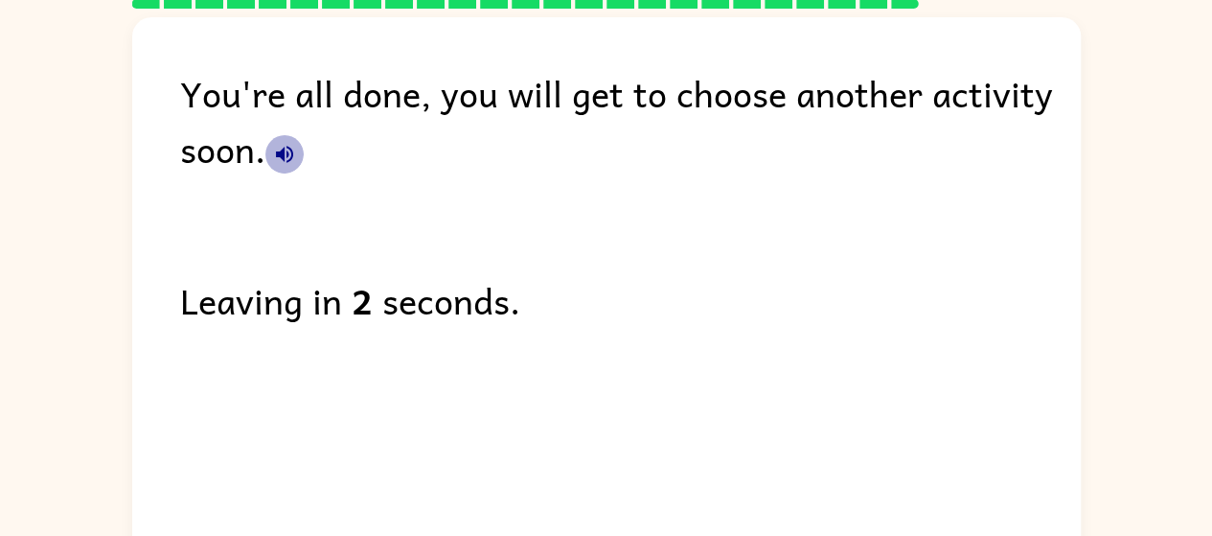
click at [280, 139] on button "button" at bounding box center [284, 154] width 38 height 38
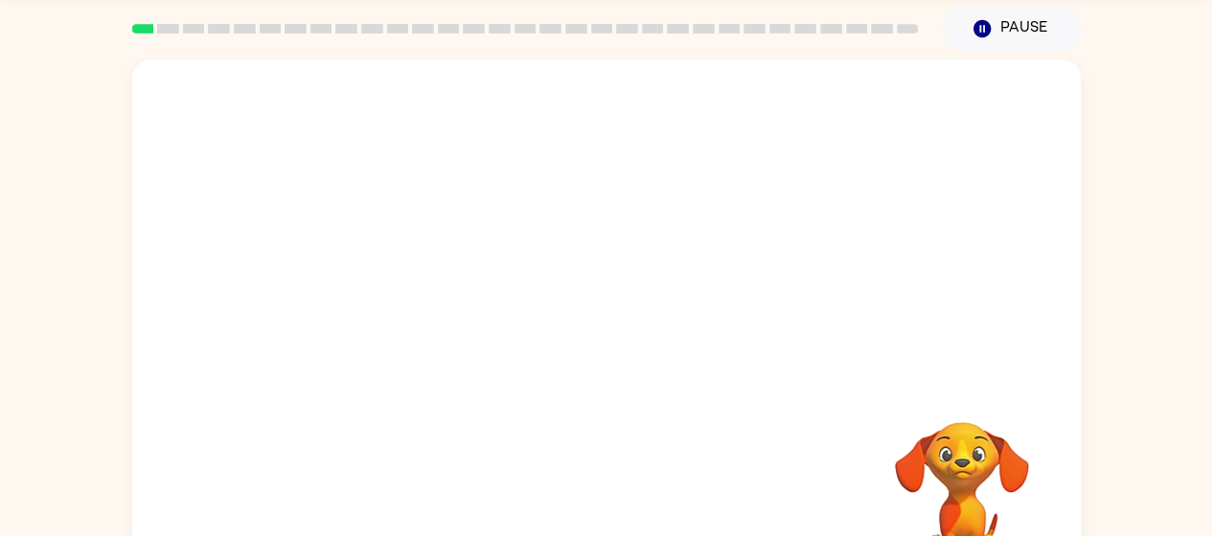
scroll to position [45, 0]
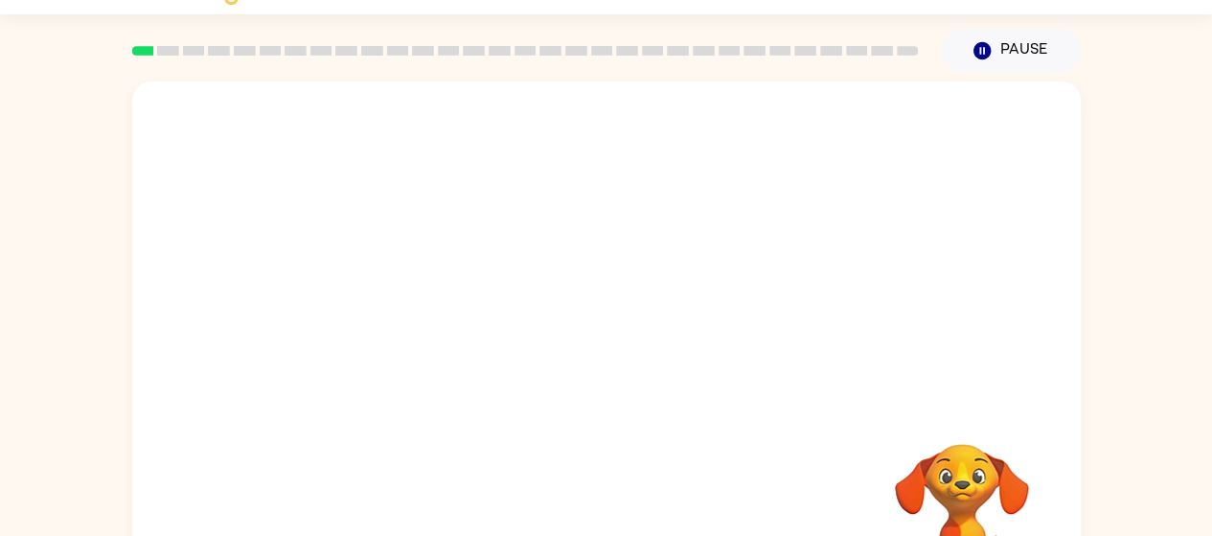
click at [697, 202] on video "Your browser must support playing .mp4 files to use Literably. Please try using…" at bounding box center [606, 242] width 949 height 322
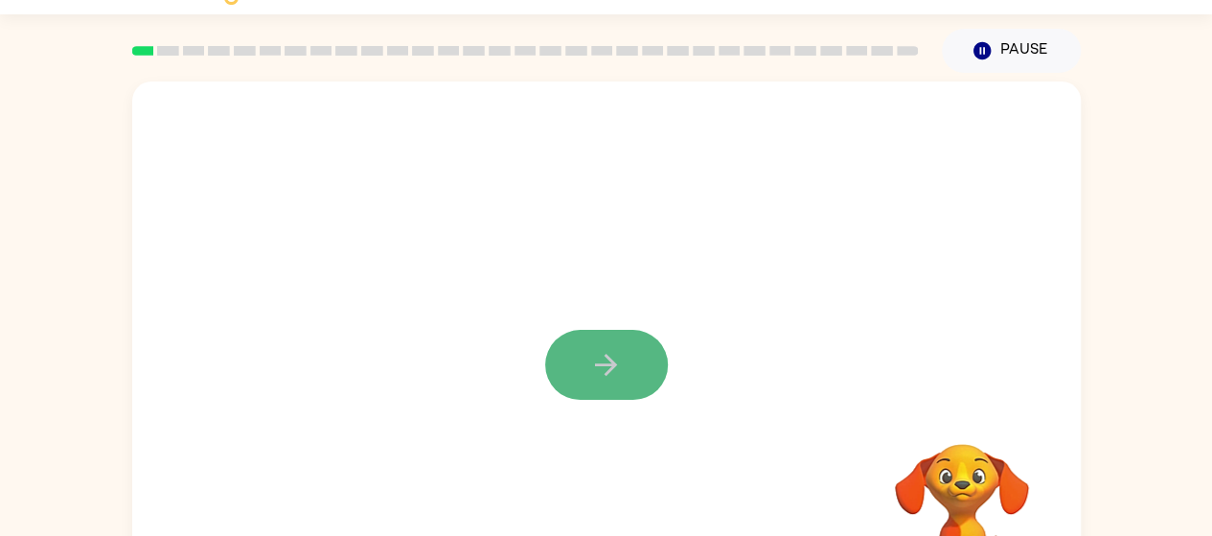
click at [588, 345] on button "button" at bounding box center [606, 365] width 123 height 70
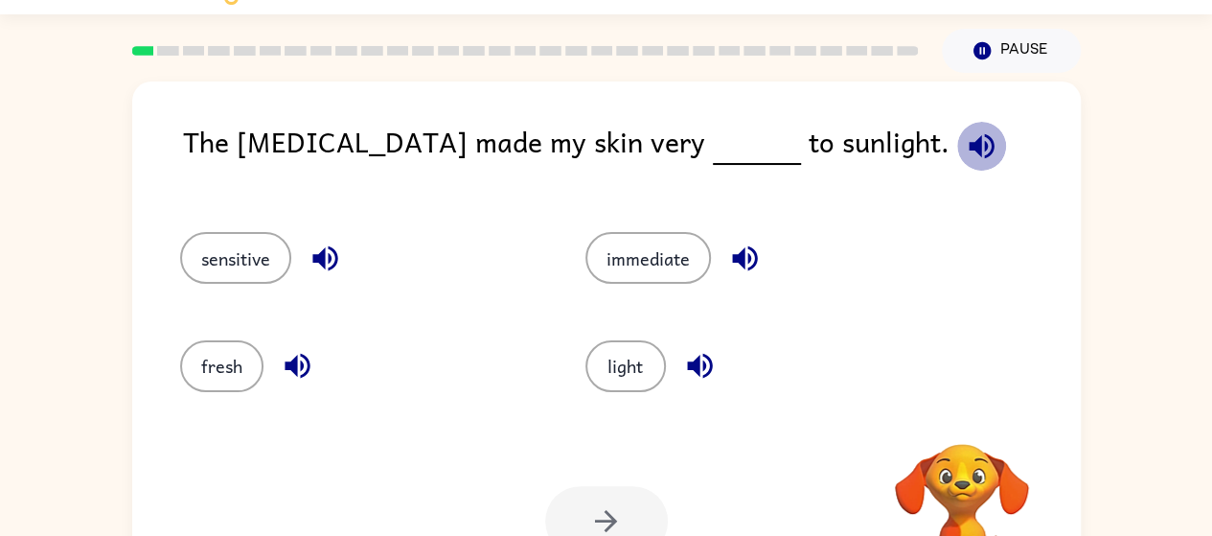
click at [965, 139] on icon "button" at bounding box center [982, 146] width 34 height 34
click at [969, 147] on icon "button" at bounding box center [981, 145] width 25 height 25
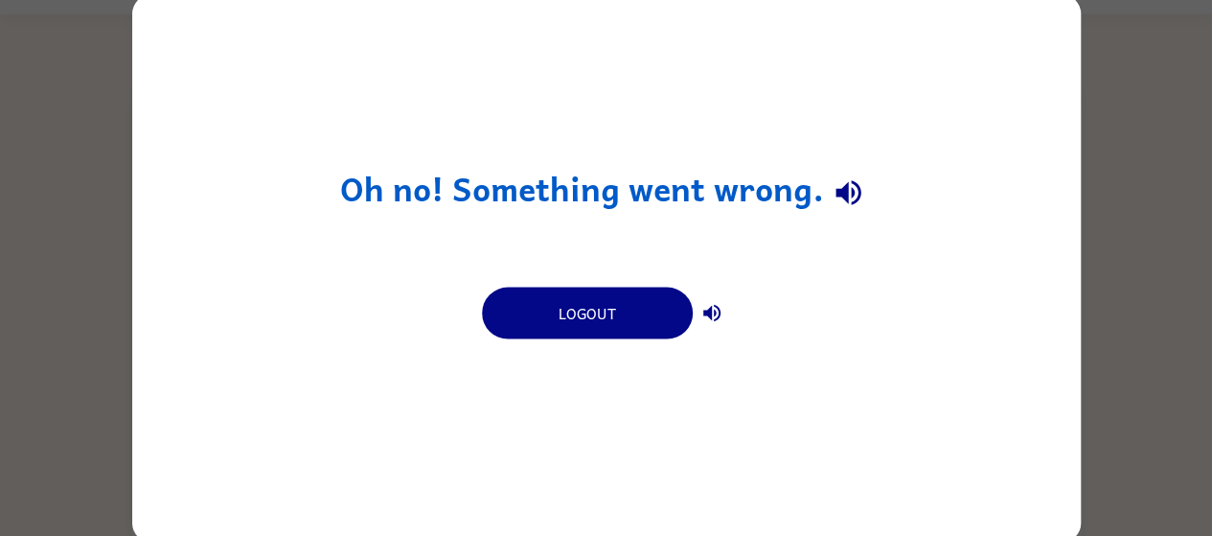
click at [835, 184] on icon "button" at bounding box center [849, 193] width 34 height 34
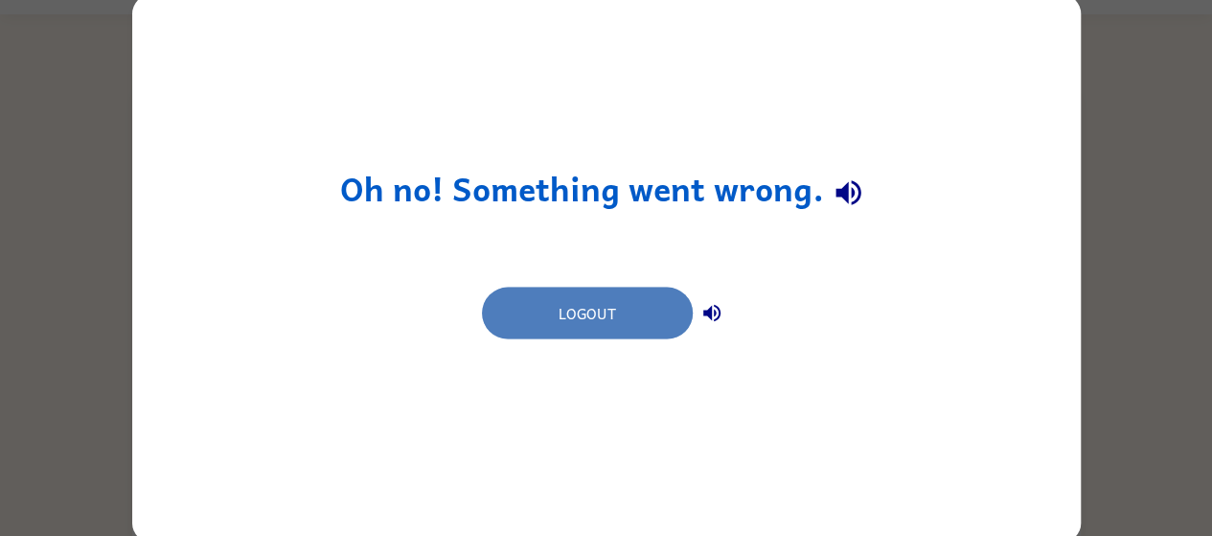
click at [591, 327] on button "Logout" at bounding box center [587, 313] width 211 height 52
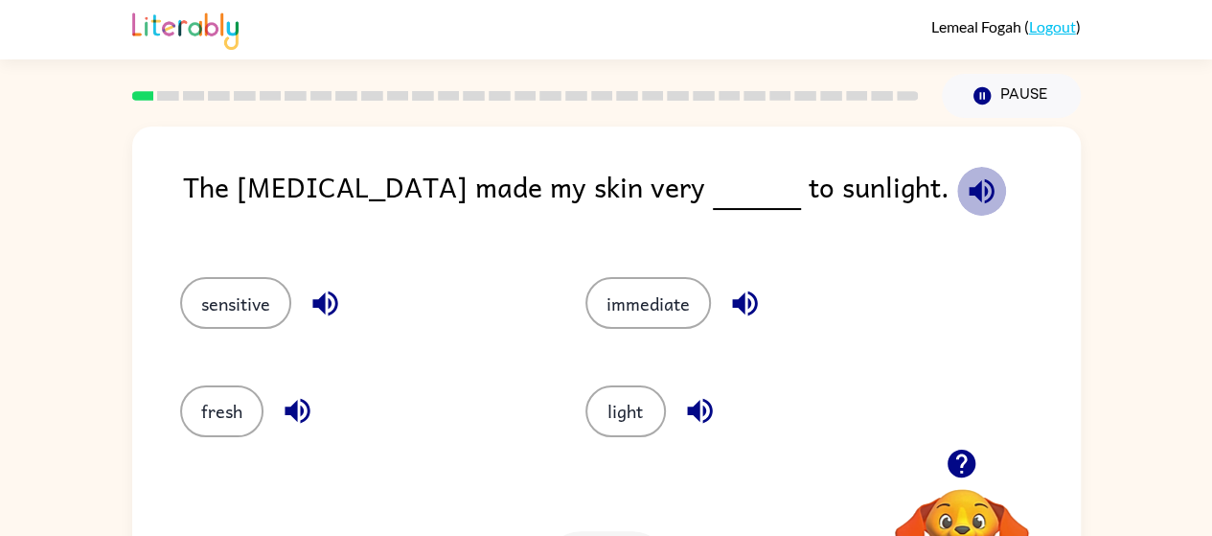
click at [969, 187] on icon "button" at bounding box center [981, 190] width 25 height 25
click at [330, 301] on icon "button" at bounding box center [324, 303] width 25 height 25
click at [733, 308] on icon "button" at bounding box center [745, 304] width 34 height 34
click at [688, 414] on icon "button" at bounding box center [699, 411] width 25 height 25
click at [291, 434] on button "button" at bounding box center [297, 410] width 49 height 49
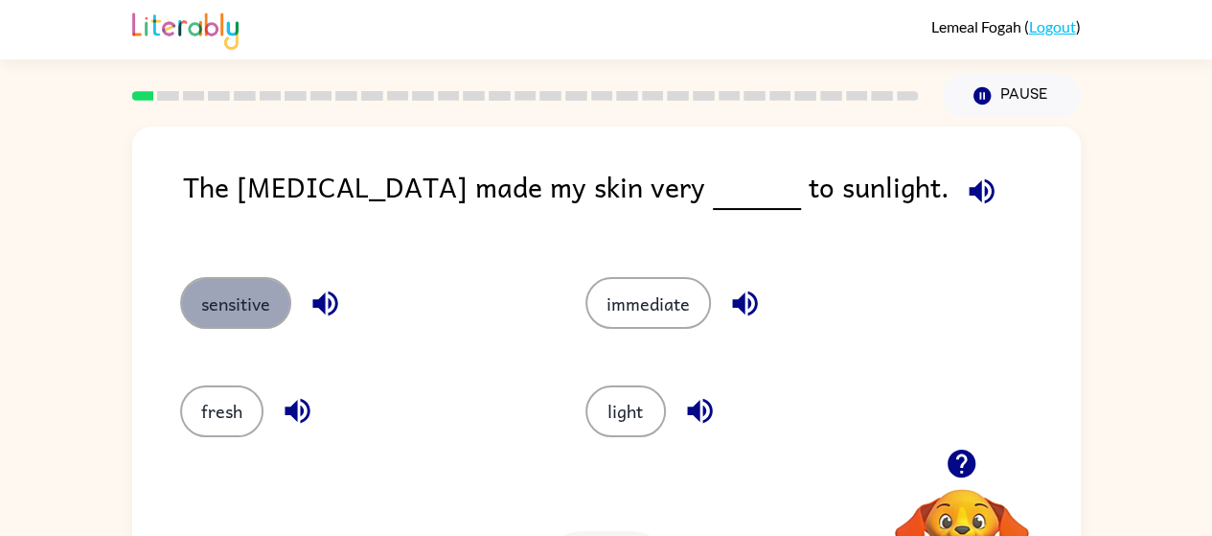
click at [225, 308] on button "sensitive" at bounding box center [235, 303] width 111 height 52
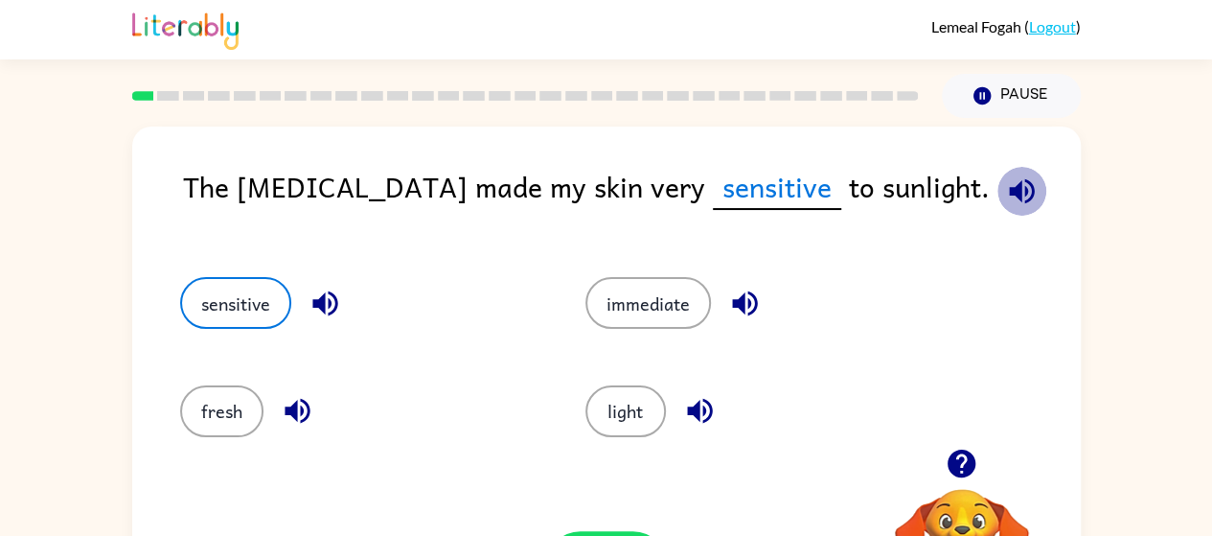
click at [1005, 181] on icon "button" at bounding box center [1022, 191] width 34 height 34
click at [303, 300] on button "button" at bounding box center [325, 303] width 49 height 49
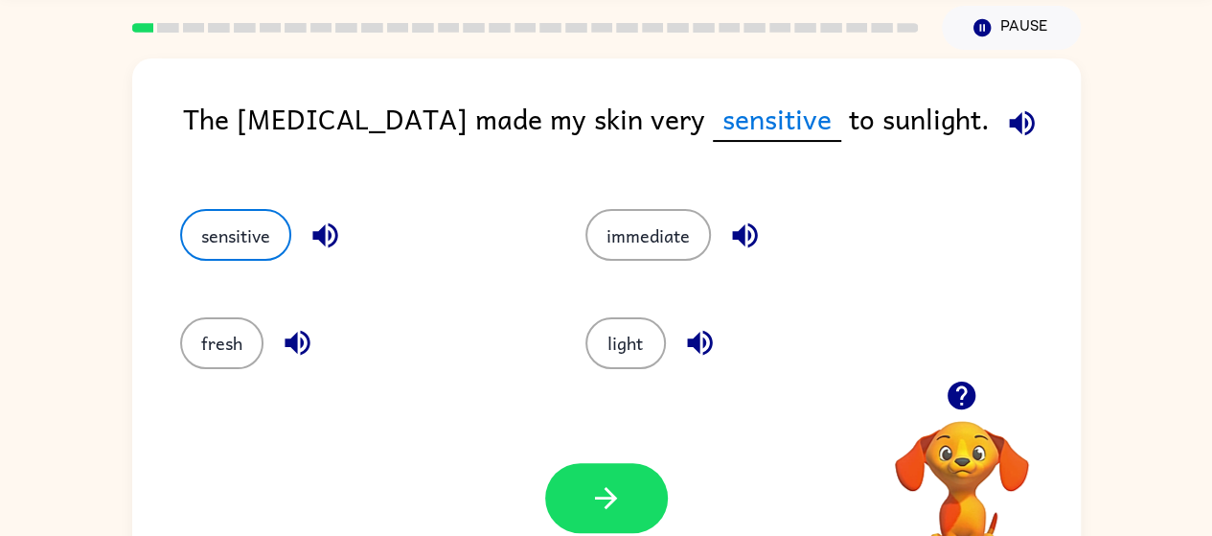
scroll to position [71, 0]
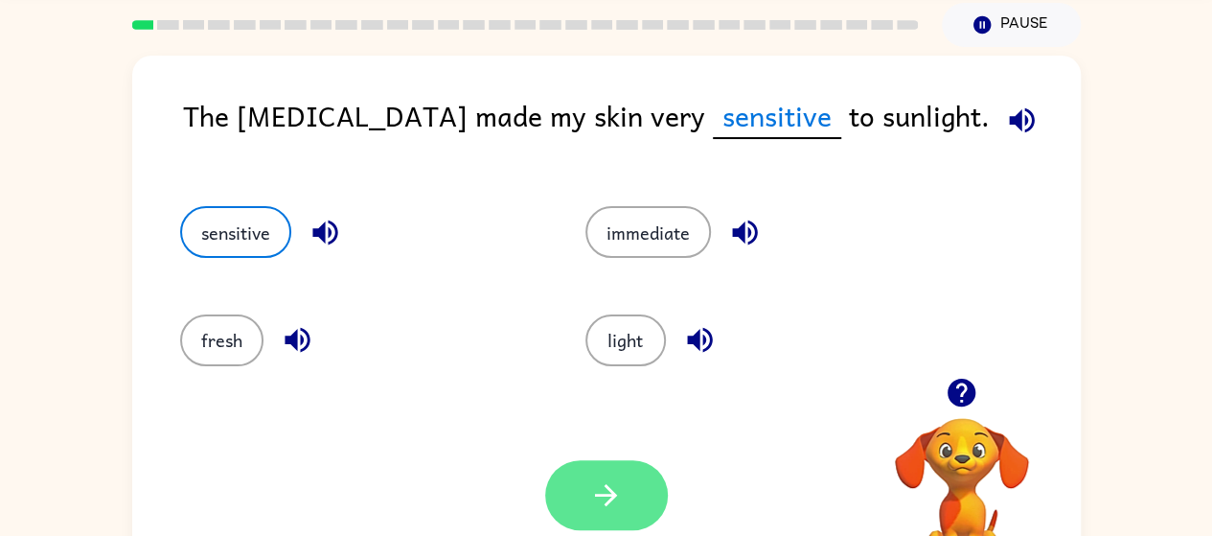
click at [654, 489] on button "button" at bounding box center [606, 495] width 123 height 70
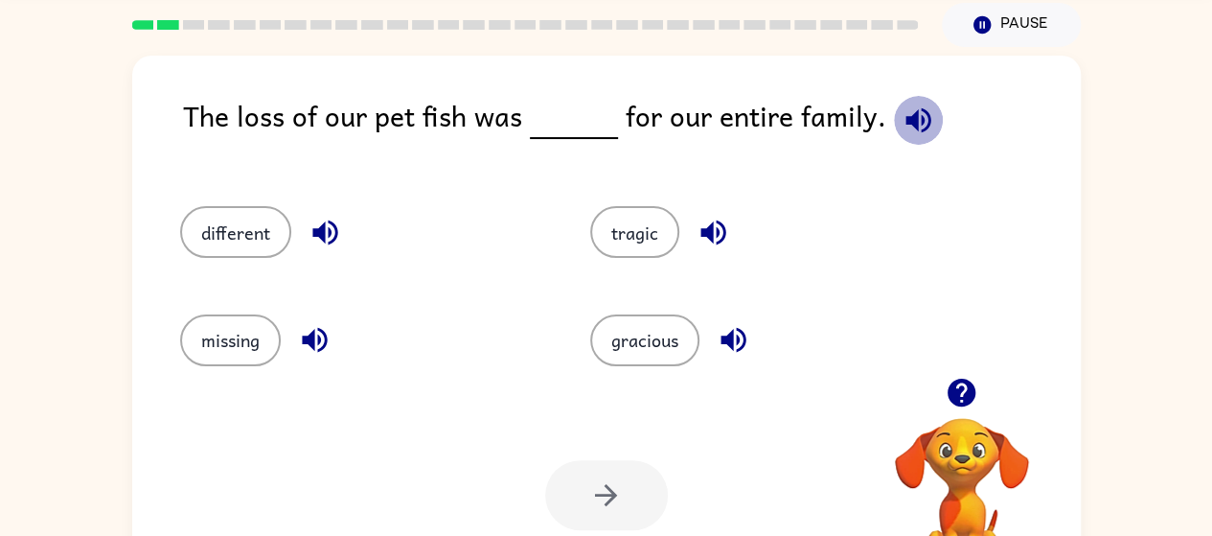
click at [913, 118] on icon "button" at bounding box center [919, 120] width 34 height 34
click at [902, 106] on icon "button" at bounding box center [919, 120] width 34 height 34
click at [332, 218] on icon "button" at bounding box center [326, 233] width 34 height 34
click at [314, 337] on icon "button" at bounding box center [314, 340] width 25 height 25
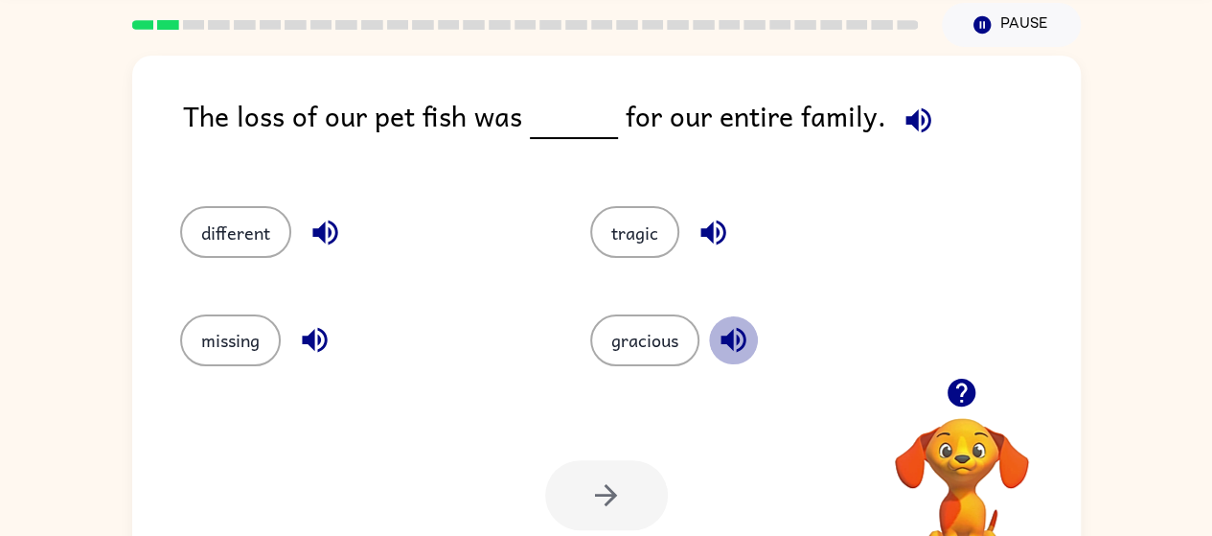
click at [730, 331] on icon "button" at bounding box center [734, 340] width 34 height 34
click at [704, 233] on icon "button" at bounding box center [712, 232] width 25 height 25
click at [610, 212] on button "tragic" at bounding box center [634, 232] width 89 height 52
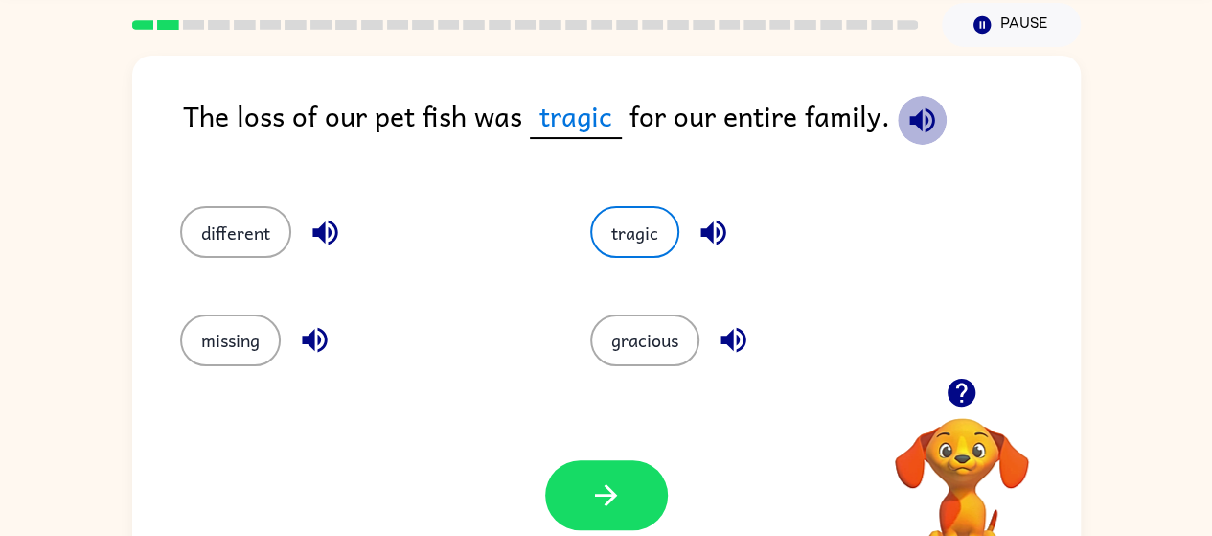
click at [920, 106] on icon "button" at bounding box center [923, 120] width 34 height 34
click at [916, 114] on icon "button" at bounding box center [923, 120] width 34 height 34
click at [718, 218] on icon "button" at bounding box center [714, 233] width 34 height 34
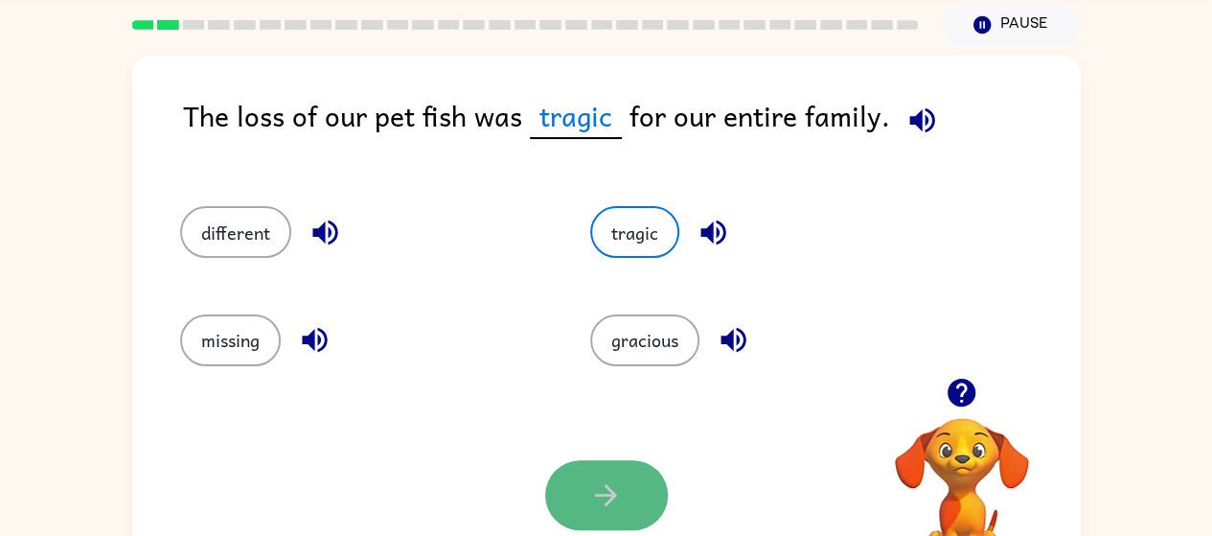
click at [619, 484] on icon "button" at bounding box center [606, 495] width 34 height 34
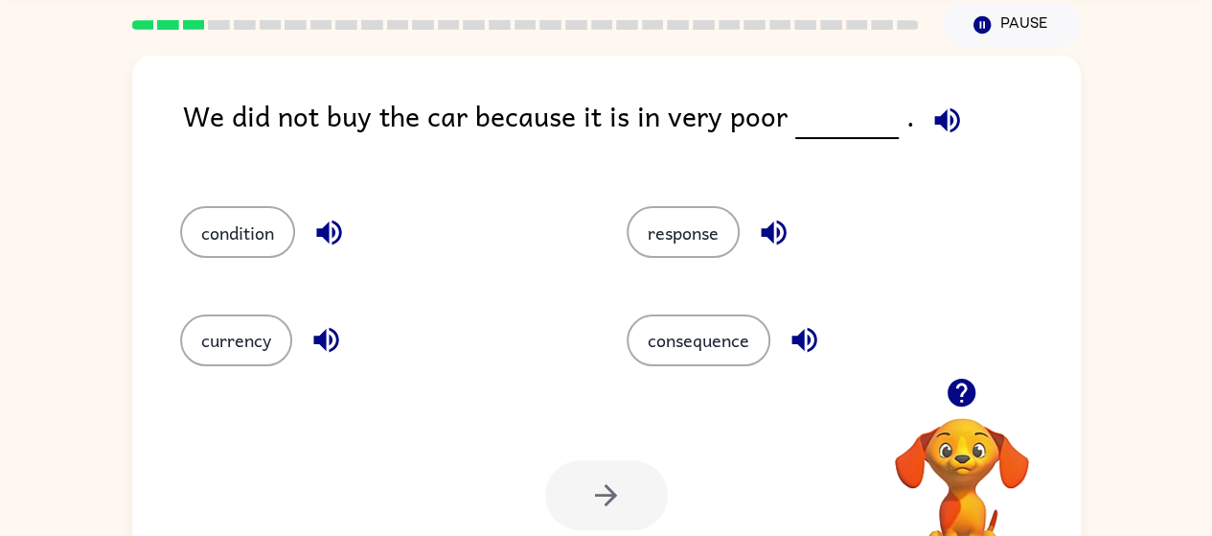
click at [947, 104] on icon "button" at bounding box center [947, 120] width 34 height 34
click at [931, 103] on icon "button" at bounding box center [947, 120] width 34 height 34
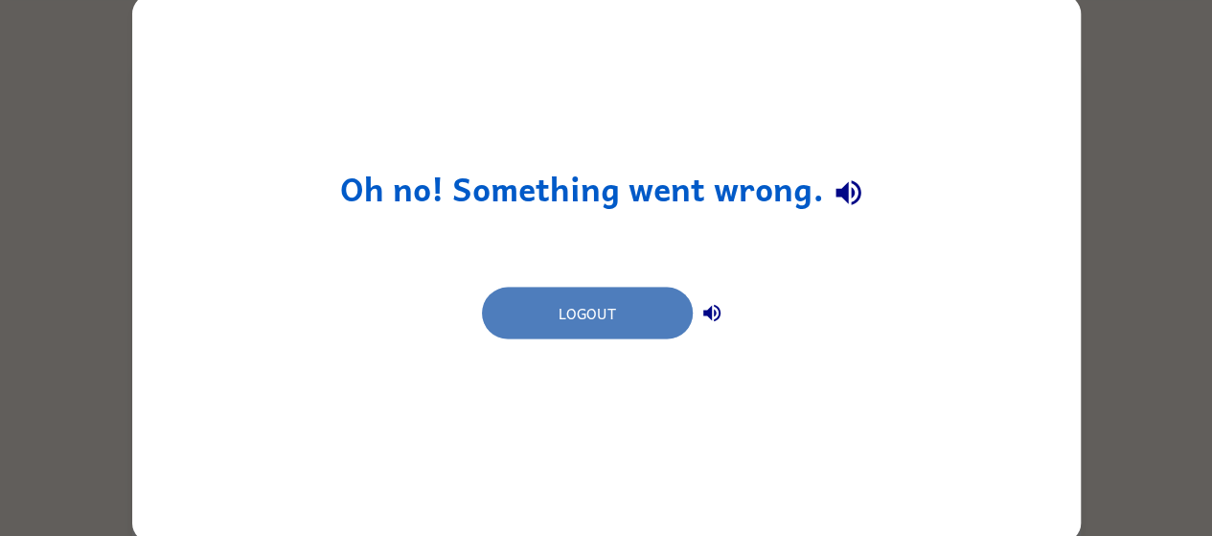
click at [542, 325] on button "Logout" at bounding box center [587, 313] width 211 height 52
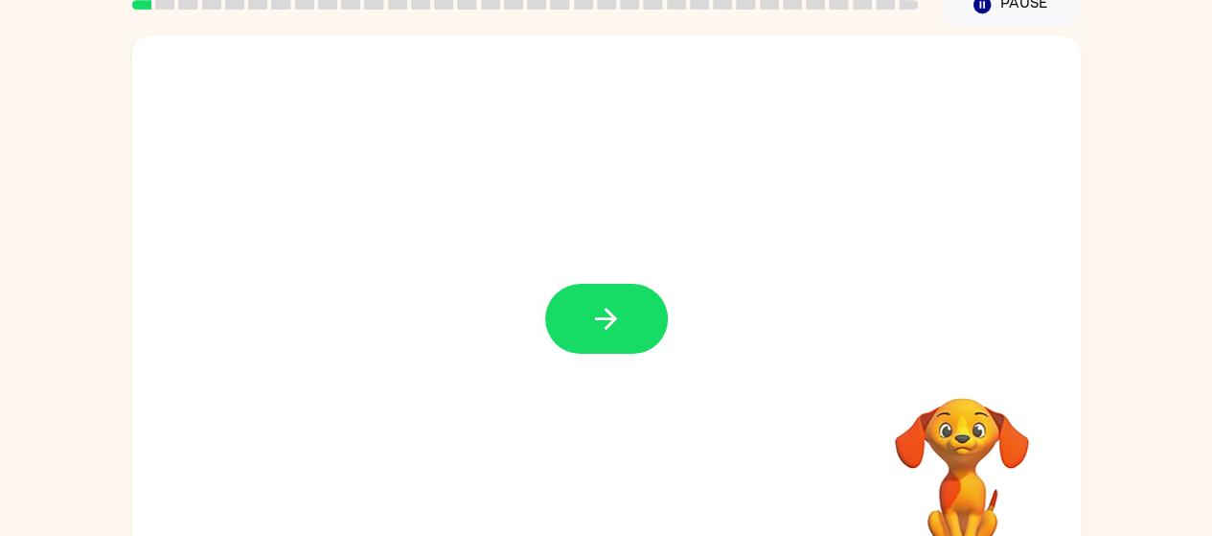
scroll to position [93, 0]
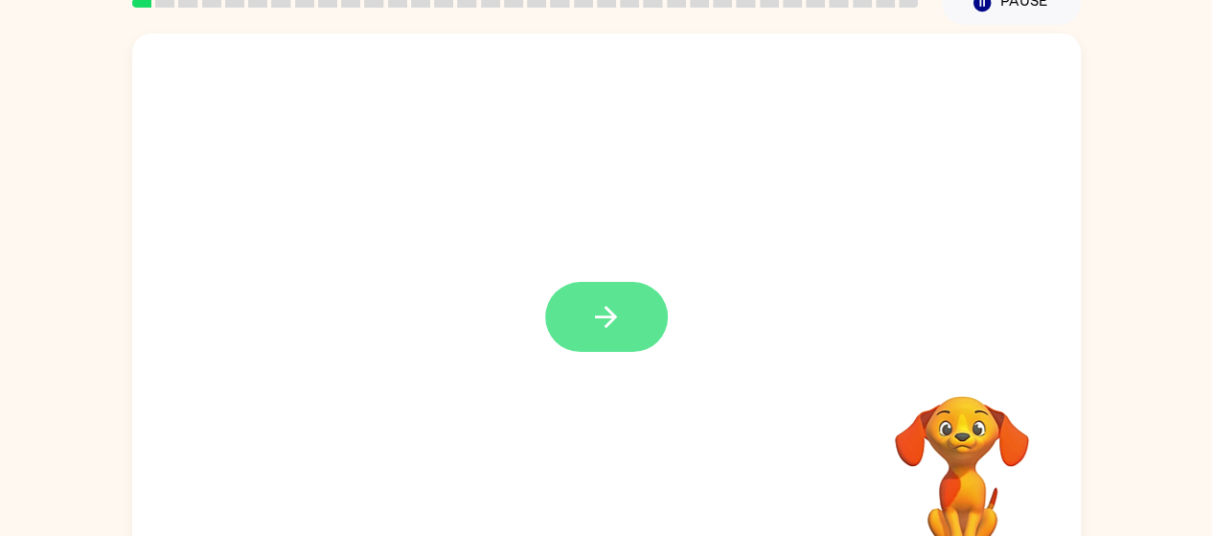
click at [569, 312] on button "button" at bounding box center [606, 317] width 123 height 70
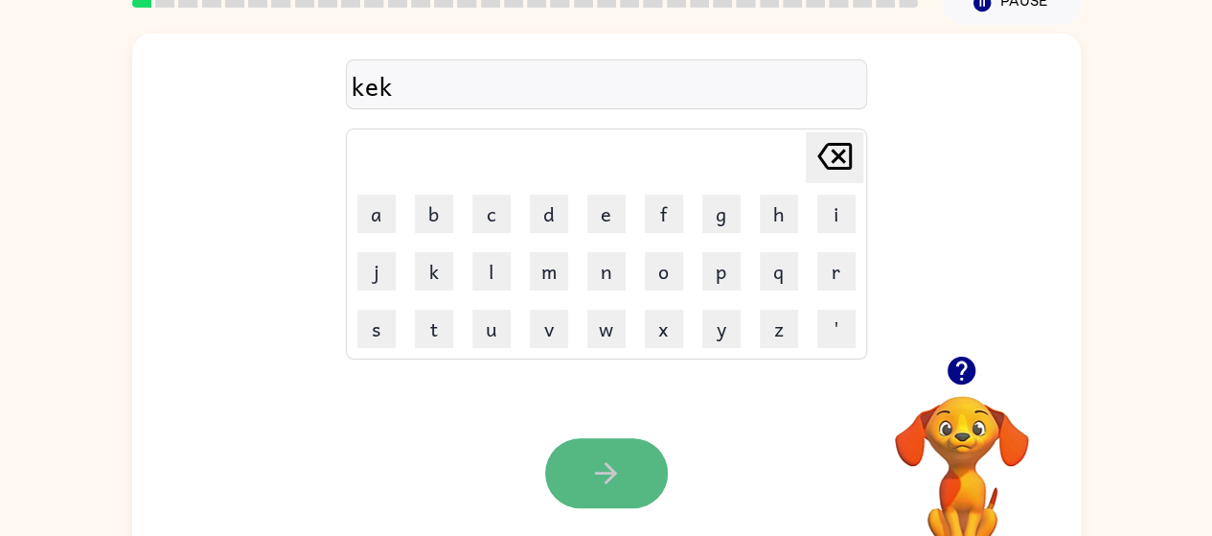
click at [625, 469] on button "button" at bounding box center [606, 473] width 123 height 70
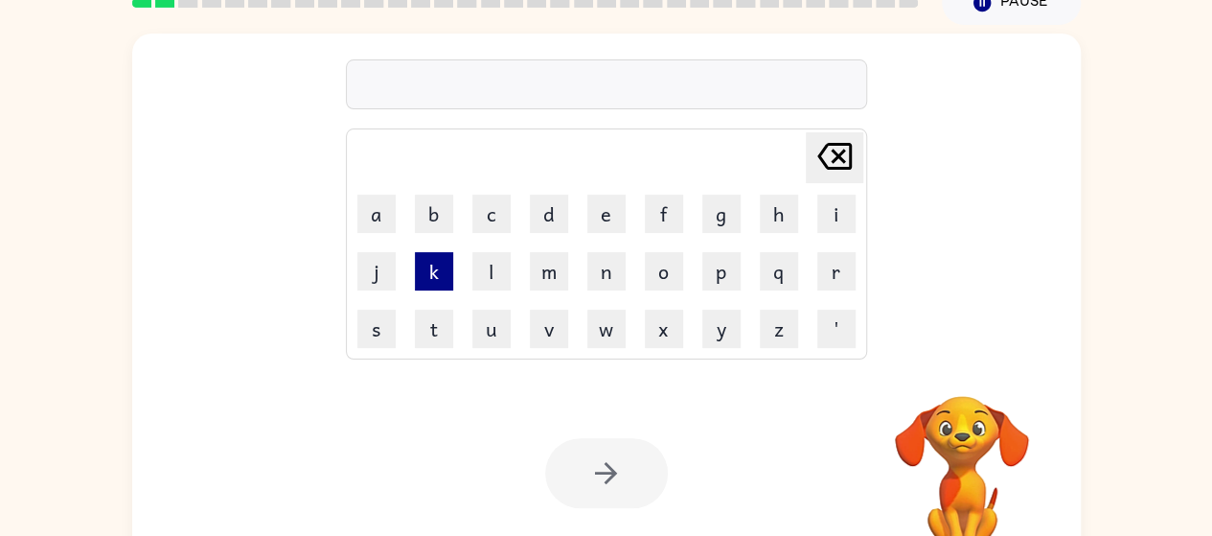
click at [427, 283] on button "k" at bounding box center [434, 271] width 38 height 38
click at [602, 338] on button "w" at bounding box center [606, 329] width 38 height 38
click at [383, 212] on button "a" at bounding box center [376, 214] width 38 height 38
click at [596, 207] on button "e" at bounding box center [606, 214] width 38 height 38
type button "e"
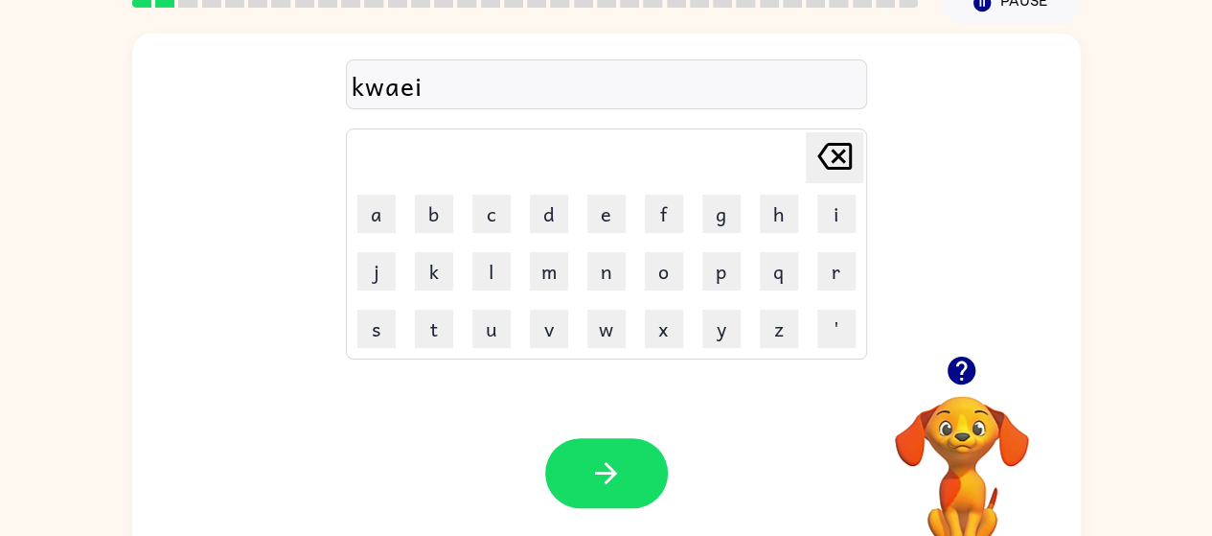
click at [815, 151] on icon "[PERSON_NAME] last character input" at bounding box center [835, 156] width 46 height 46
type button "delete"
click at [569, 453] on button "button" at bounding box center [606, 473] width 123 height 70
click at [816, 133] on icon "[PERSON_NAME] last character input" at bounding box center [835, 156] width 46 height 46
type button "delete"
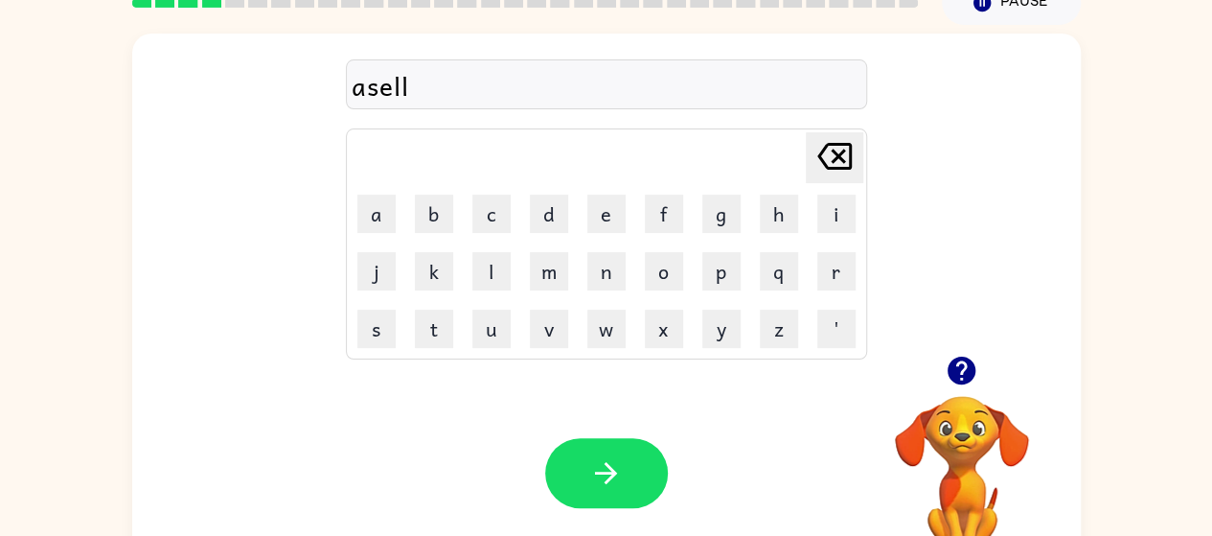
click at [818, 152] on icon at bounding box center [834, 156] width 34 height 27
type button "delete"
click at [820, 160] on icon at bounding box center [834, 156] width 34 height 27
type button "delete"
click at [718, 264] on button "p" at bounding box center [721, 271] width 38 height 38
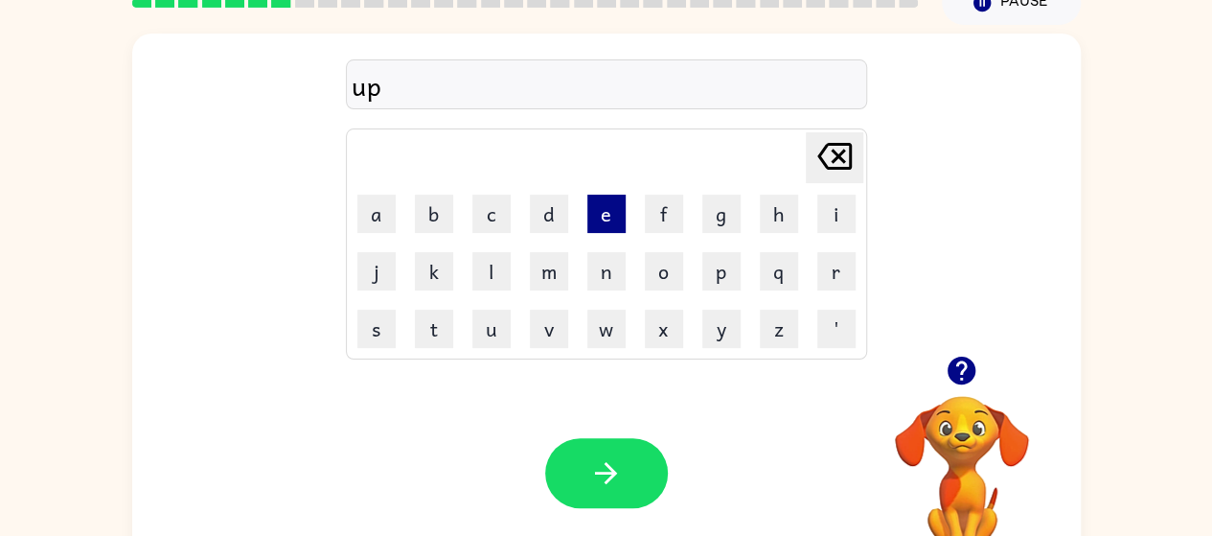
click at [588, 203] on button "e" at bounding box center [606, 214] width 38 height 38
click at [474, 241] on table "[PERSON_NAME] last character input a b c d e f g h i j k l m n o p q r s t u v …" at bounding box center [606, 243] width 519 height 229
click at [489, 250] on td "l" at bounding box center [492, 271] width 56 height 56
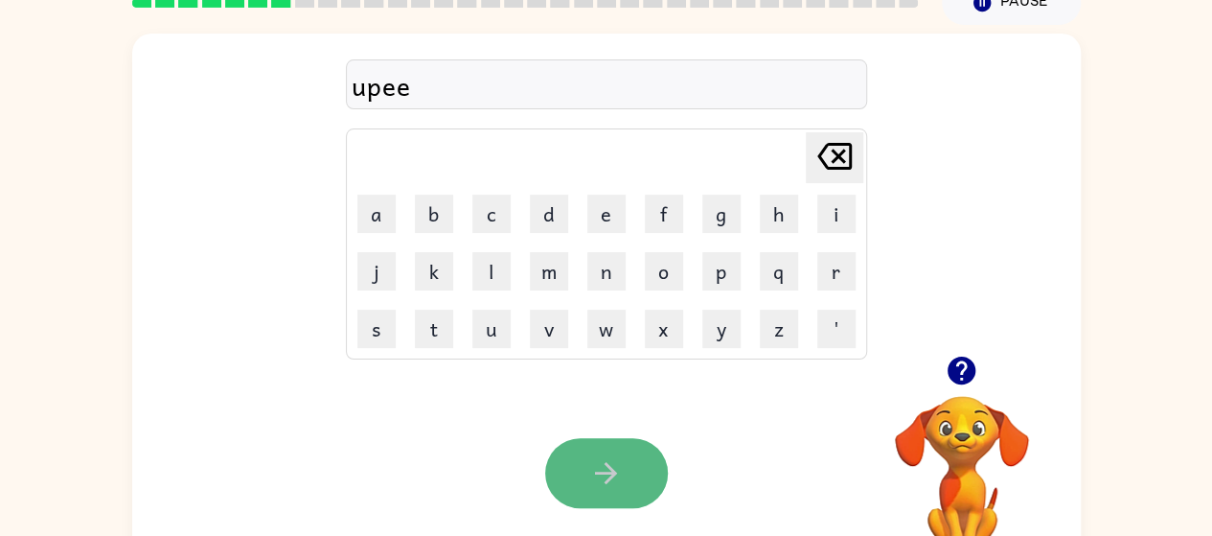
click at [557, 453] on button "button" at bounding box center [606, 473] width 123 height 70
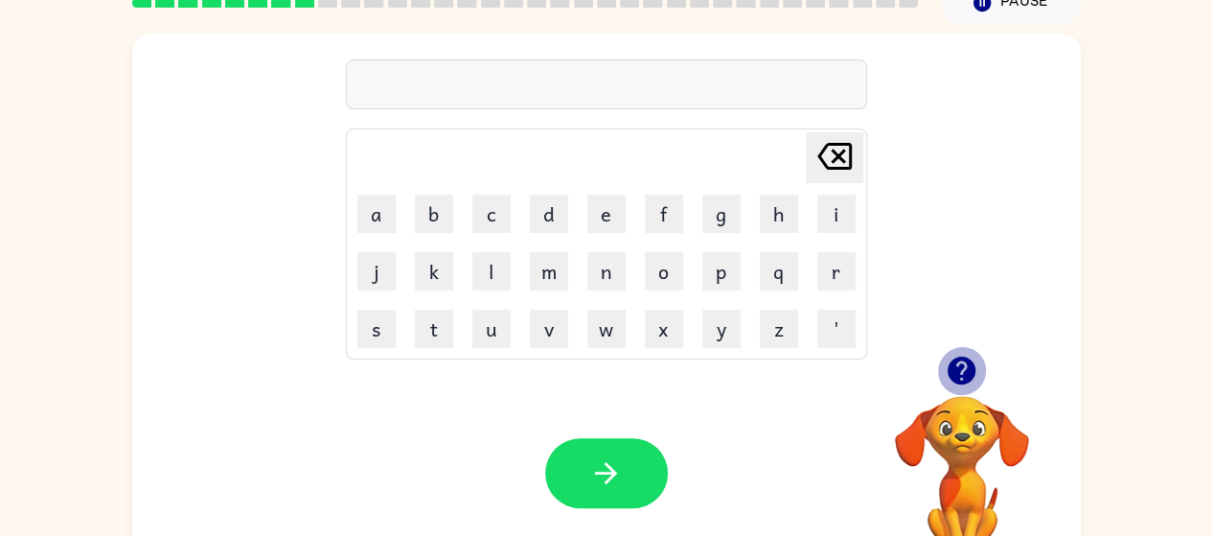
click at [951, 367] on icon "button" at bounding box center [962, 370] width 28 height 28
click at [431, 288] on button "k" at bounding box center [434, 271] width 38 height 38
click at [602, 218] on button "e" at bounding box center [606, 214] width 38 height 38
click at [537, 265] on button "m" at bounding box center [549, 271] width 38 height 38
click at [435, 331] on button "t" at bounding box center [434, 329] width 38 height 38
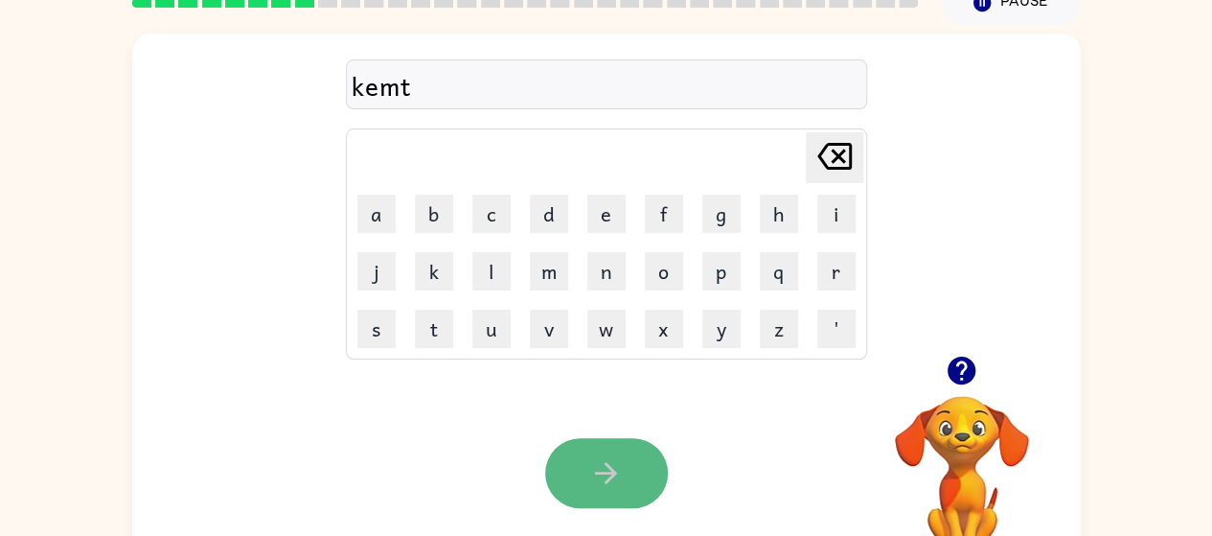
click at [606, 451] on button "button" at bounding box center [606, 473] width 123 height 70
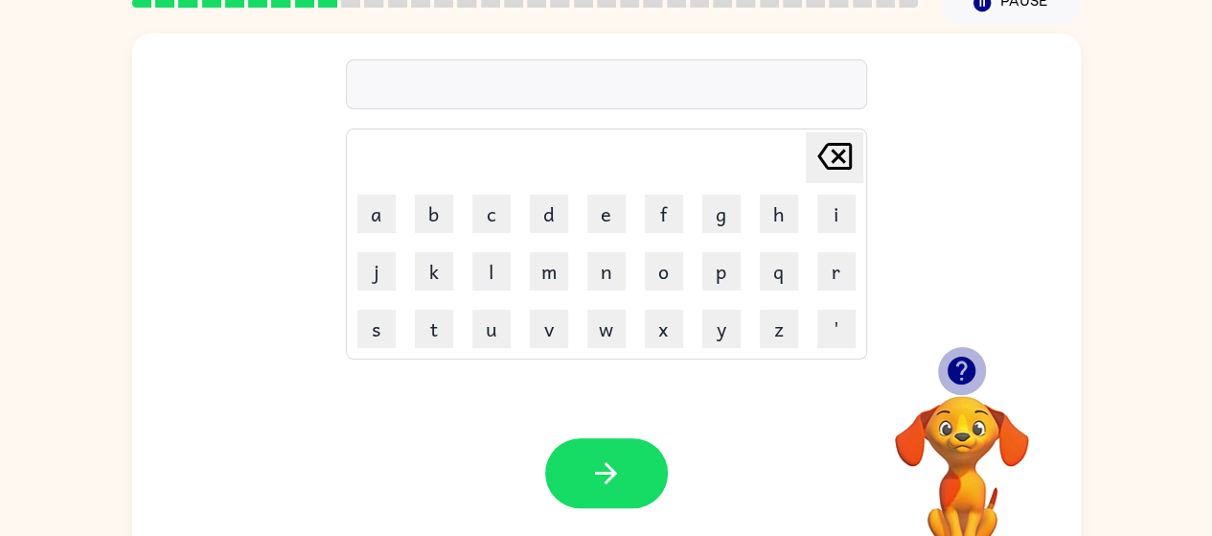
click at [977, 363] on icon "button" at bounding box center [962, 371] width 34 height 34
click at [827, 141] on icon "[PERSON_NAME] last character input" at bounding box center [835, 156] width 46 height 46
type button "delete"
click at [827, 141] on icon "[PERSON_NAME] last character input" at bounding box center [835, 156] width 46 height 46
click at [554, 438] on div at bounding box center [606, 473] width 123 height 70
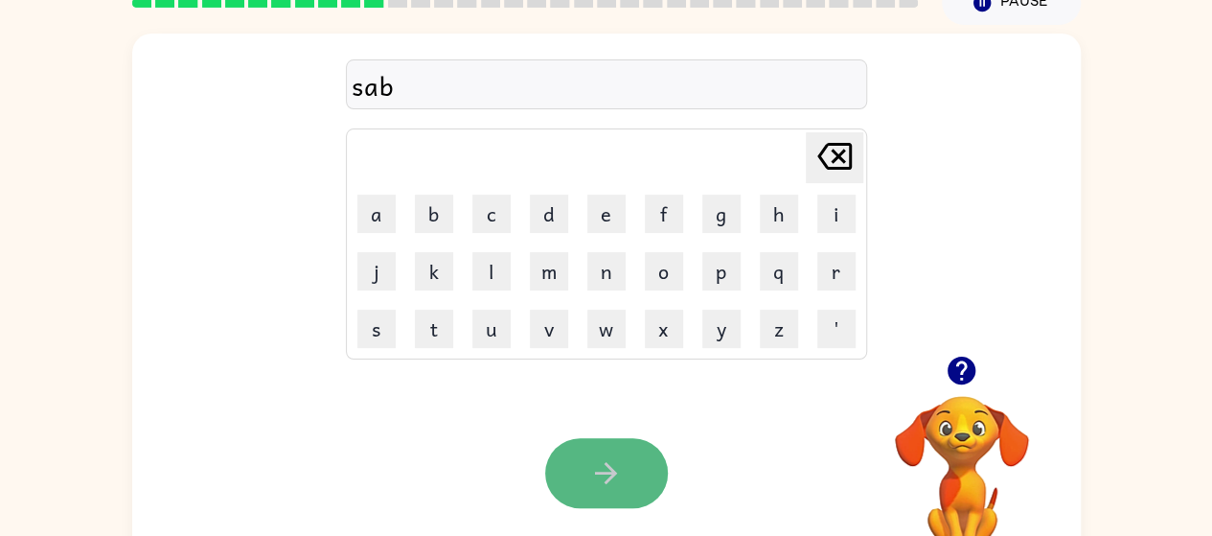
click at [557, 455] on button "button" at bounding box center [606, 473] width 123 height 70
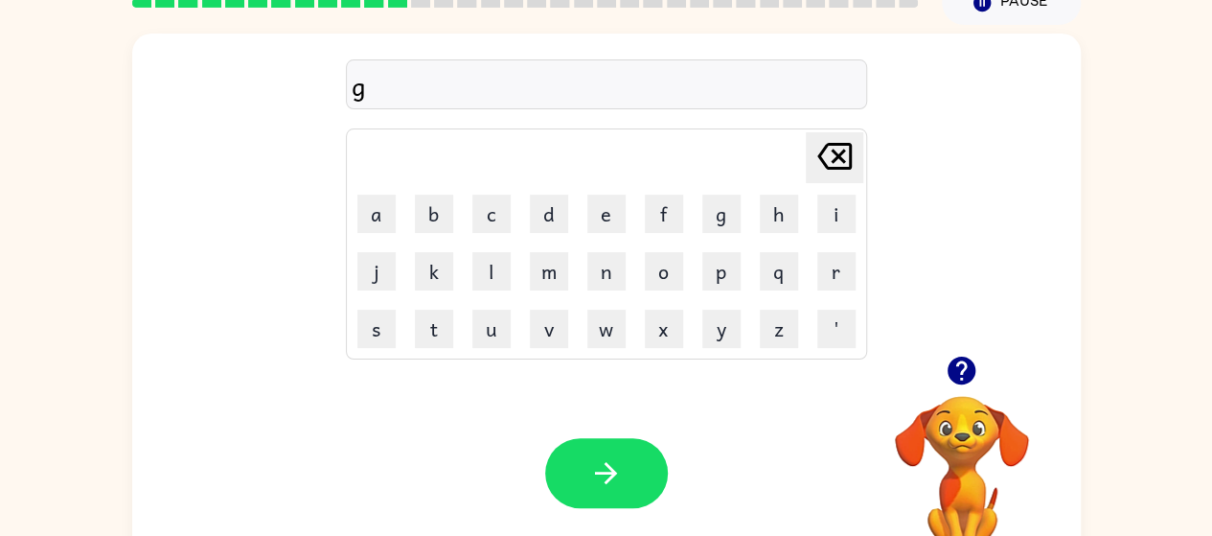
click at [837, 154] on icon at bounding box center [834, 156] width 34 height 27
type button "delete"
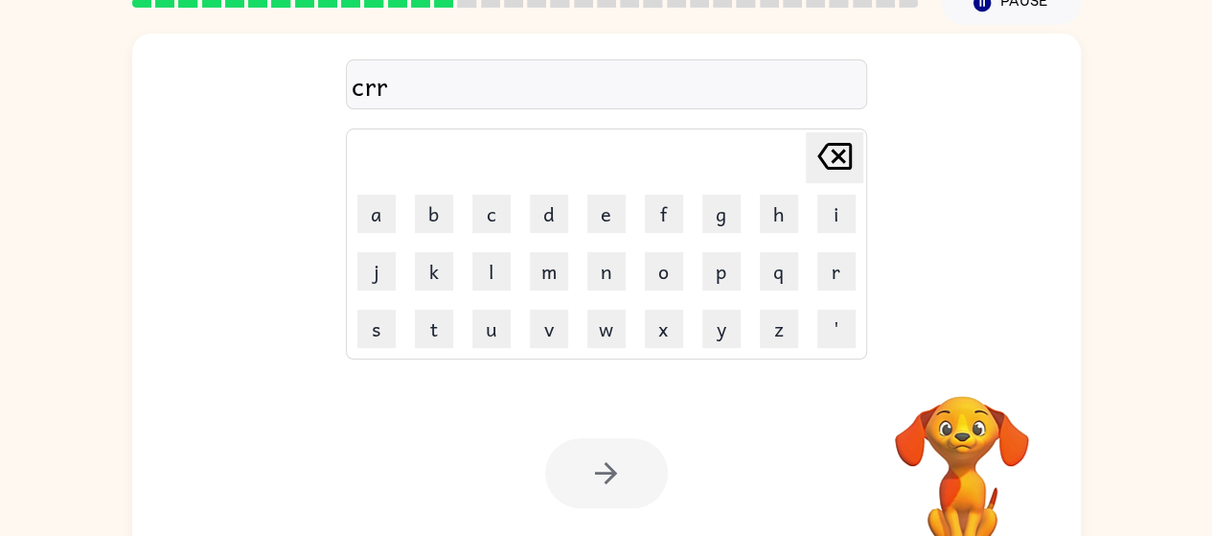
click at [817, 154] on icon at bounding box center [834, 156] width 34 height 27
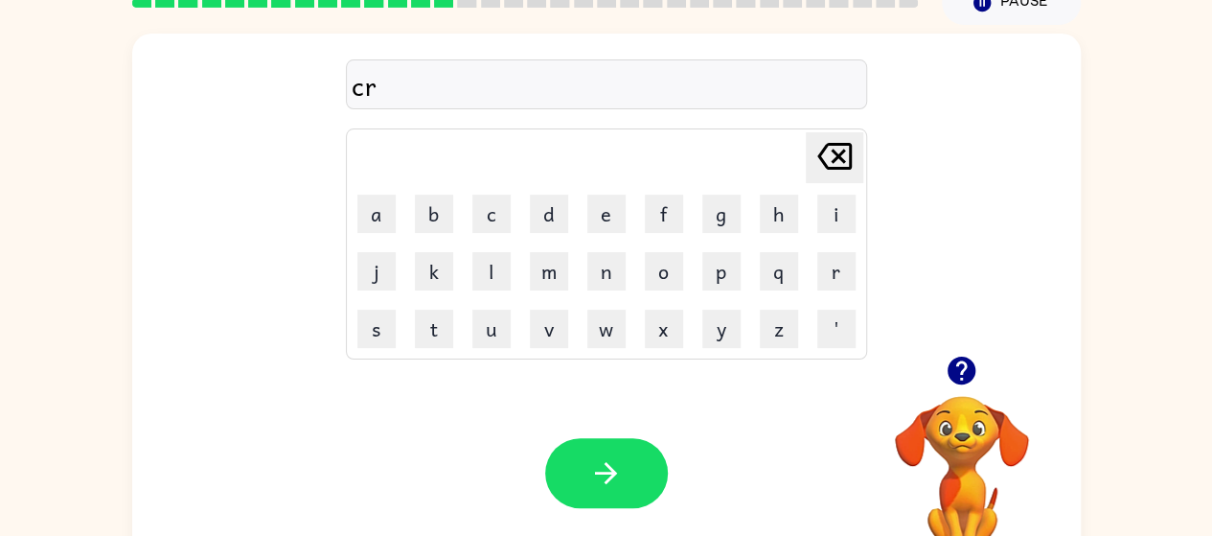
type button "delete"
click at [587, 227] on button "e" at bounding box center [606, 214] width 38 height 38
type button "e"
click at [822, 141] on icon "[PERSON_NAME] last character input" at bounding box center [835, 156] width 46 height 46
click at [820, 140] on icon "[PERSON_NAME] last character input" at bounding box center [835, 156] width 46 height 46
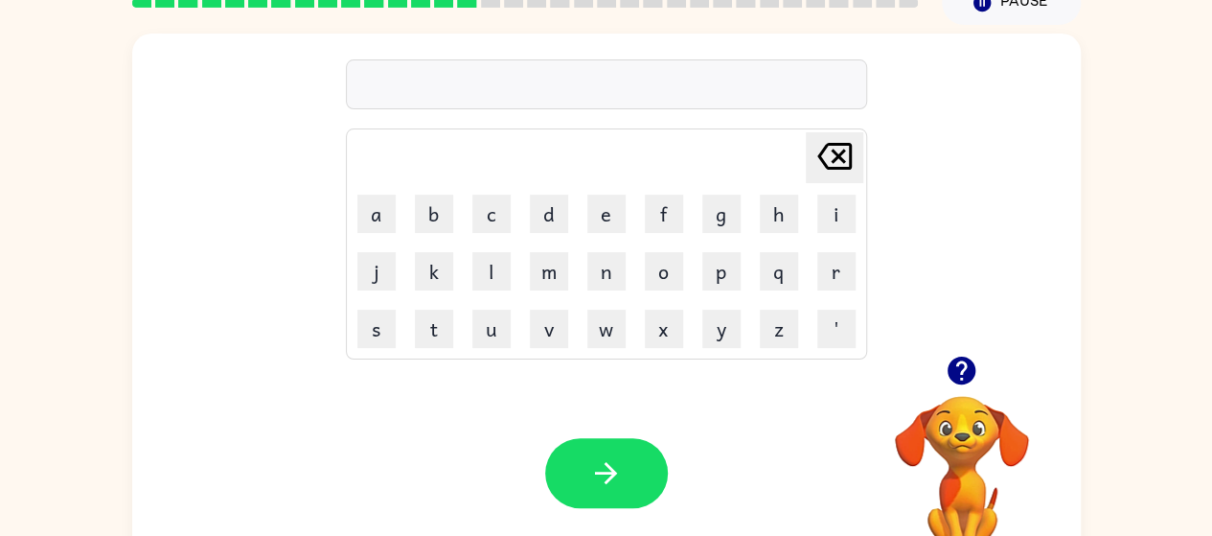
type button "delete"
drag, startPoint x: 839, startPoint y: 143, endPoint x: 820, endPoint y: 140, distance: 19.4
click at [820, 140] on icon "[PERSON_NAME] last character input" at bounding box center [835, 156] width 46 height 46
click at [823, 147] on icon at bounding box center [834, 156] width 34 height 27
type button "delete"
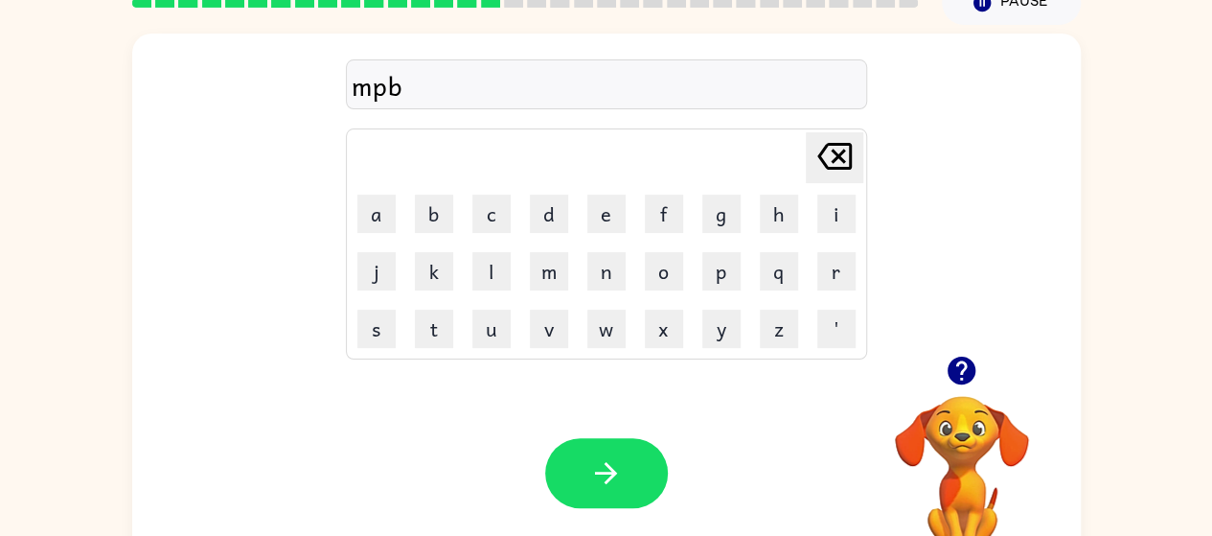
click at [847, 128] on div "[PERSON_NAME] last character input a b c d e f g h i j k l m n o p q r s t u v …" at bounding box center [606, 243] width 521 height 231
click at [844, 147] on icon "[PERSON_NAME] last character input" at bounding box center [835, 156] width 46 height 46
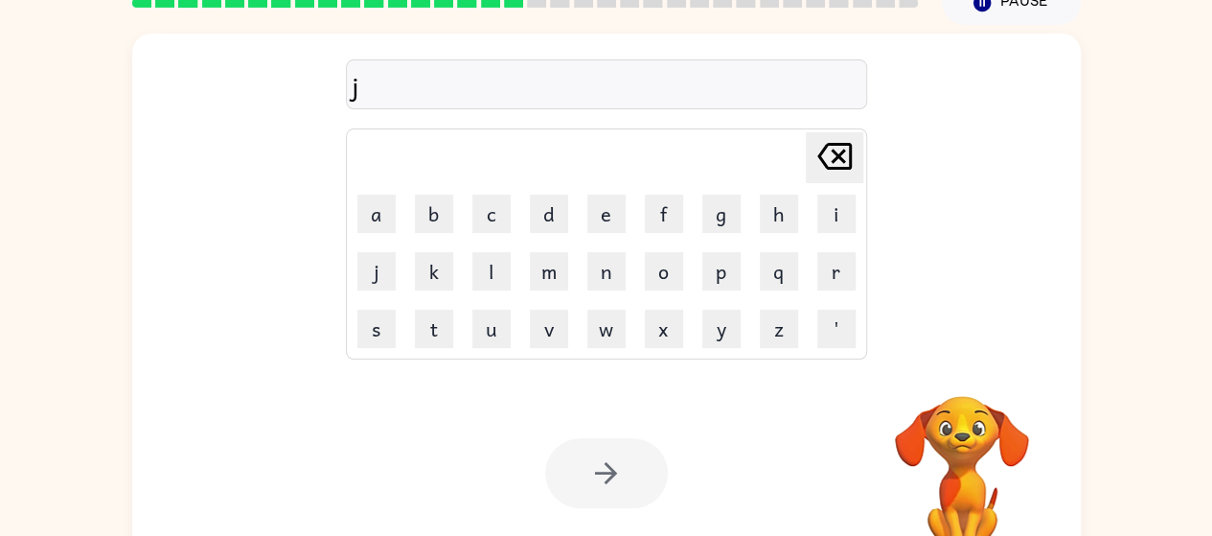
click at [844, 147] on icon "[PERSON_NAME] last character input" at bounding box center [835, 156] width 46 height 46
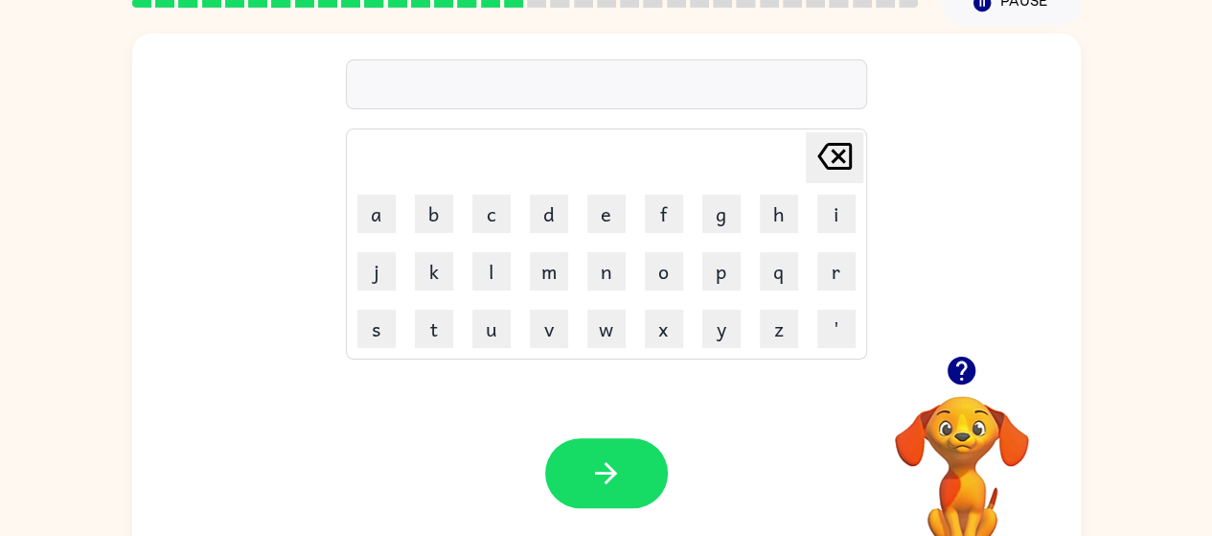
type button "delete"
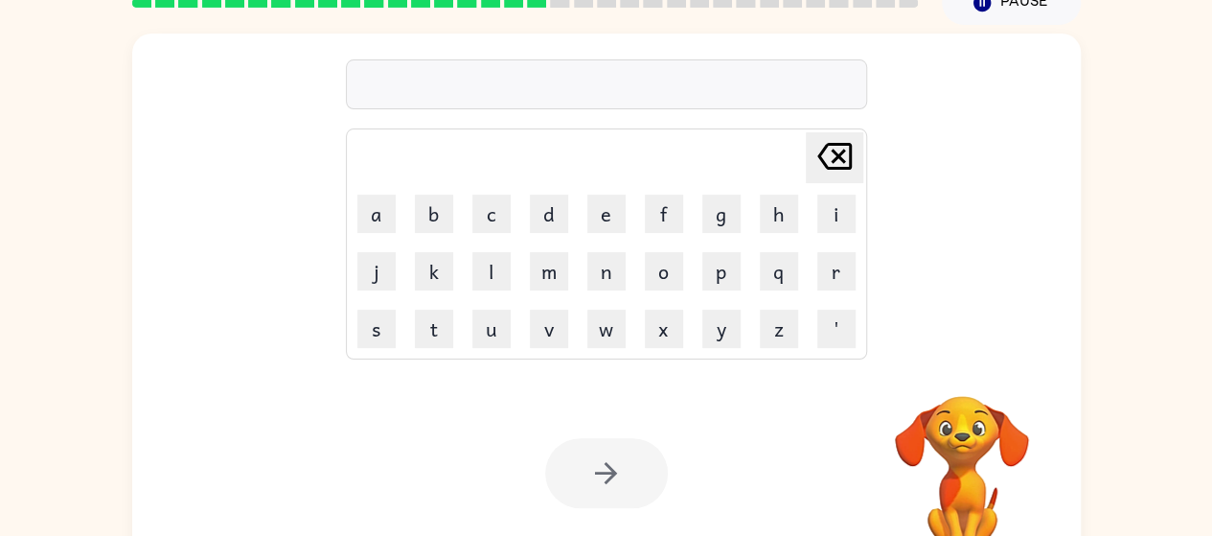
scroll to position [86, 0]
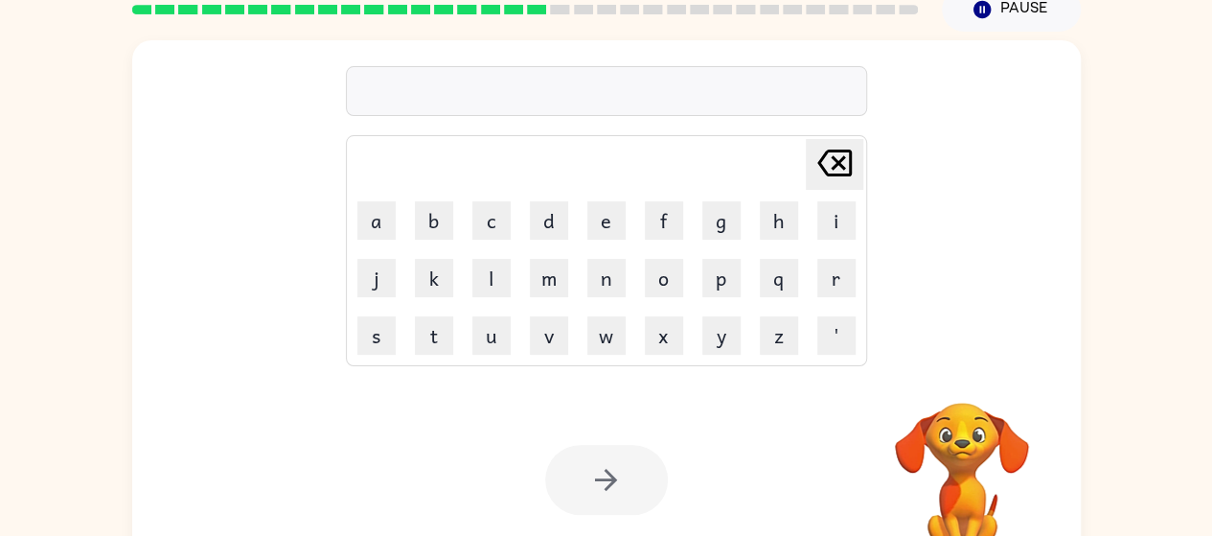
click at [573, 513] on div at bounding box center [606, 480] width 123 height 70
click at [568, 520] on div "Your browser must support playing .mp4 files to use Literably. Please try using…" at bounding box center [606, 480] width 949 height 216
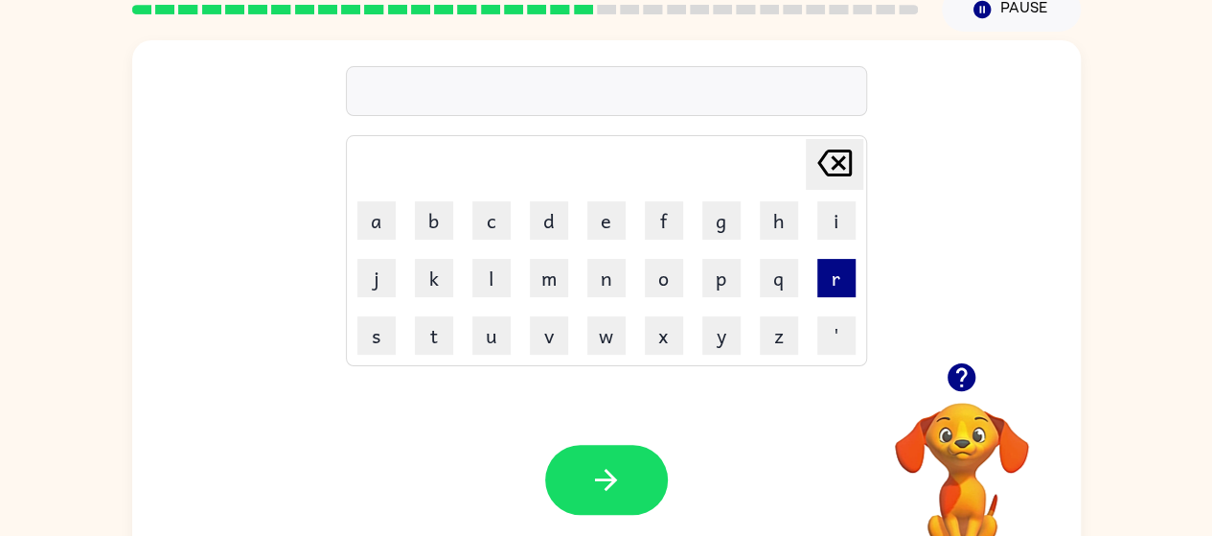
click at [822, 272] on button "r" at bounding box center [836, 278] width 38 height 38
click at [651, 289] on button "o" at bounding box center [664, 278] width 38 height 38
click at [613, 216] on button "e" at bounding box center [606, 220] width 38 height 38
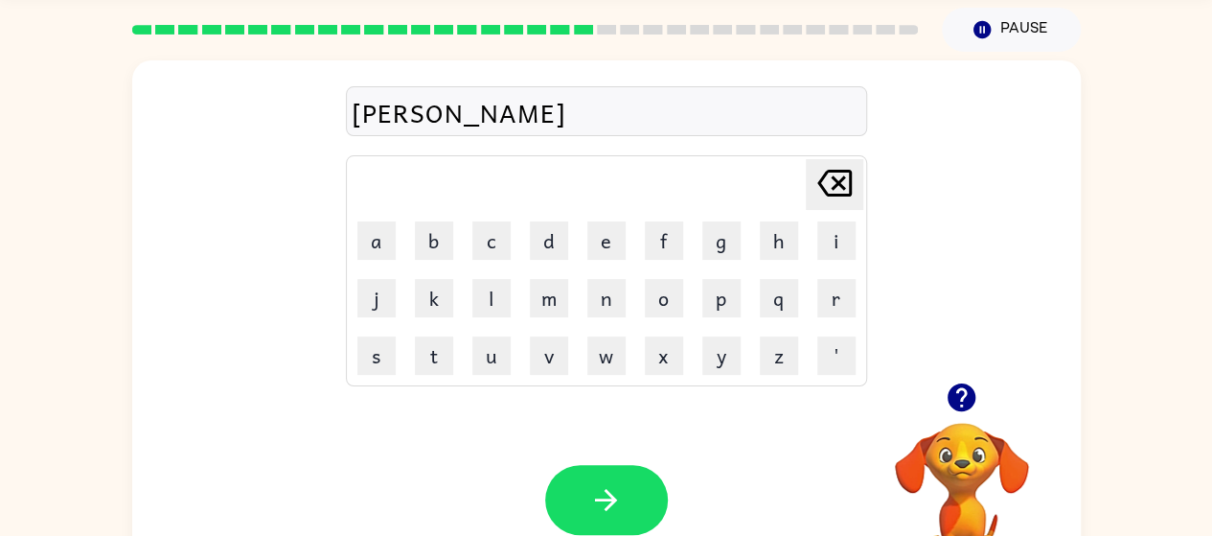
scroll to position [65, 0]
click at [448, 333] on td "t" at bounding box center [434, 357] width 56 height 56
click at [444, 339] on button "t" at bounding box center [434, 356] width 38 height 38
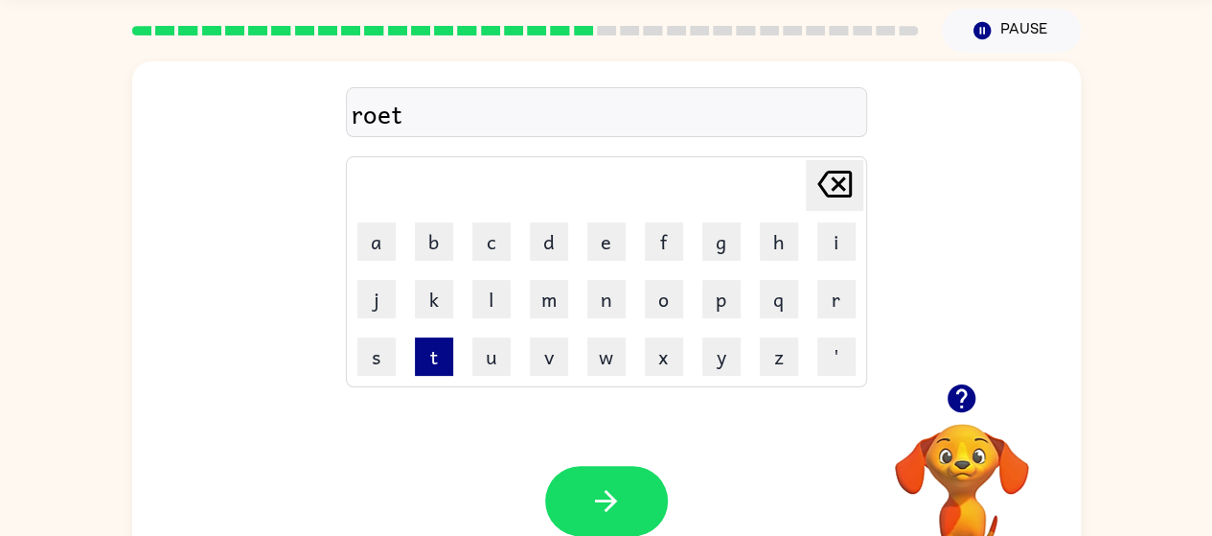
type button "t"
drag, startPoint x: 573, startPoint y: 292, endPoint x: 609, endPoint y: 337, distance: 57.9
click at [609, 337] on tbody "[PERSON_NAME] last character input a b c d e f g h i j k l m n o p q r s t u v …" at bounding box center [607, 271] width 516 height 225
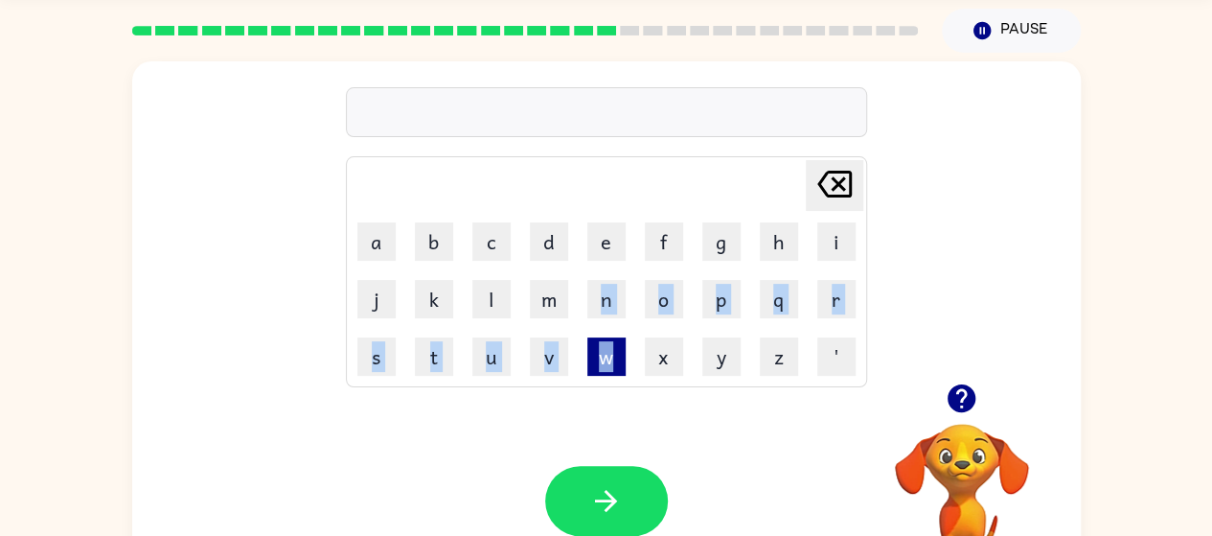
click at [598, 355] on button "w" at bounding box center [606, 356] width 38 height 38
click at [600, 231] on button "e" at bounding box center [606, 241] width 38 height 38
click at [539, 350] on button "v" at bounding box center [549, 356] width 38 height 38
type button "v"
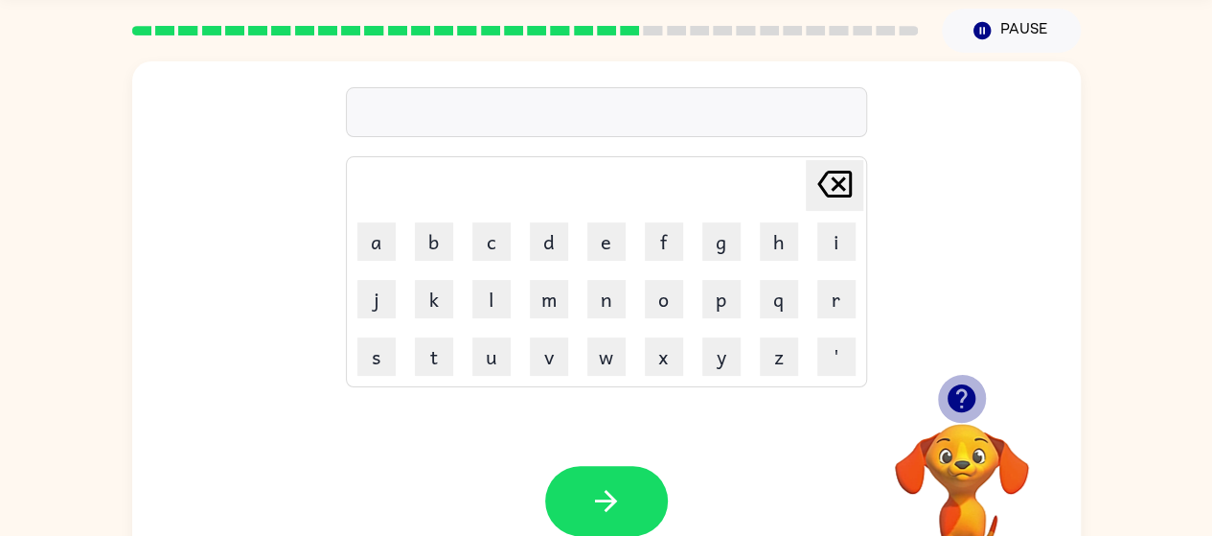
click at [960, 388] on icon "button" at bounding box center [962, 398] width 28 height 28
click at [387, 355] on button "s" at bounding box center [376, 356] width 38 height 38
click at [590, 231] on button "e" at bounding box center [606, 241] width 38 height 38
click at [425, 233] on button "b" at bounding box center [434, 241] width 38 height 38
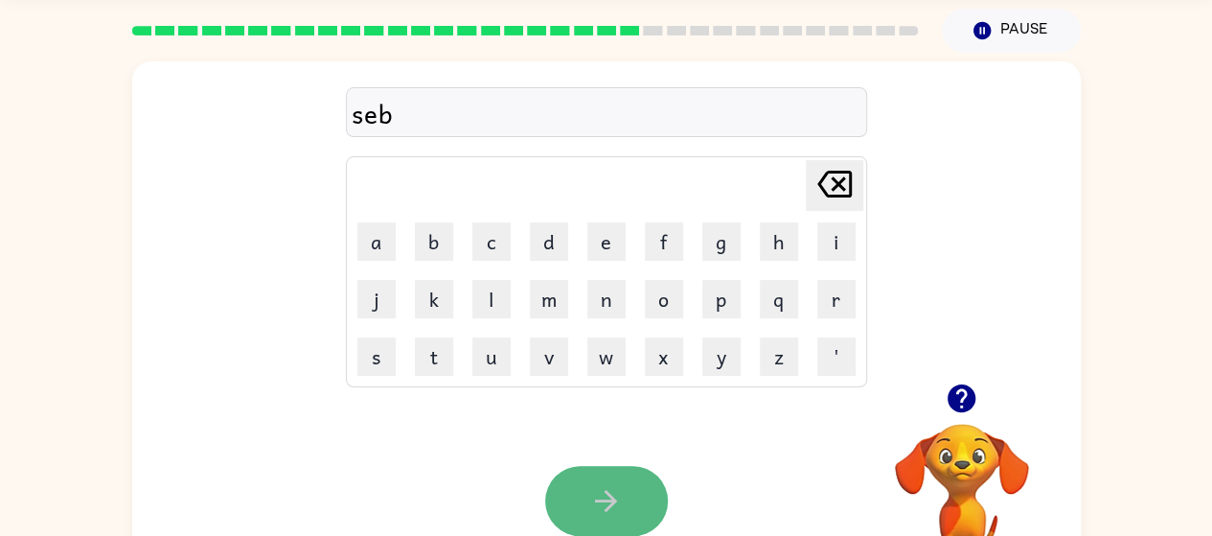
click at [560, 476] on button "button" at bounding box center [606, 501] width 123 height 70
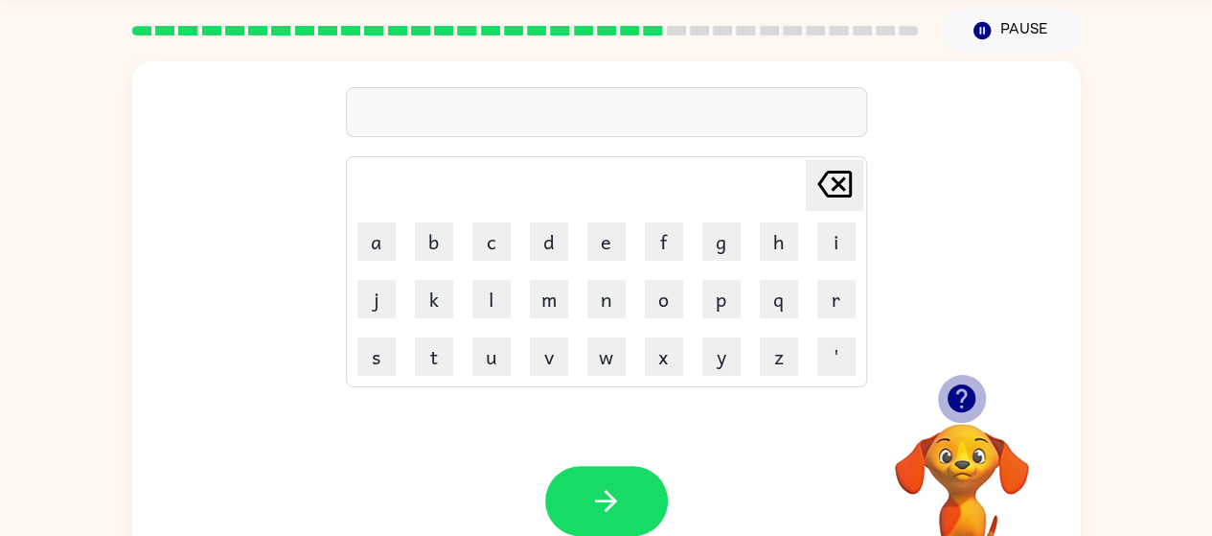
click at [968, 396] on icon "button" at bounding box center [962, 398] width 28 height 28
click at [390, 356] on button "s" at bounding box center [376, 356] width 38 height 38
click at [599, 225] on button "e" at bounding box center [606, 241] width 38 height 38
click at [421, 365] on button "t" at bounding box center [434, 356] width 38 height 38
click at [780, 244] on button "h" at bounding box center [779, 241] width 38 height 38
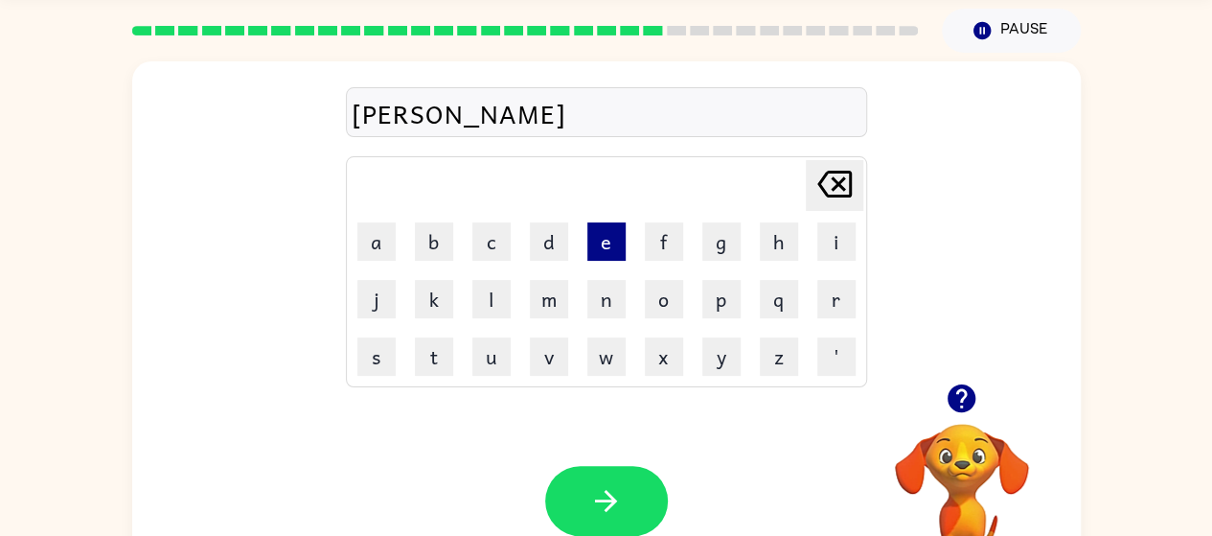
drag, startPoint x: 621, startPoint y: 269, endPoint x: 620, endPoint y: 248, distance: 21.1
click at [620, 248] on button "e" at bounding box center [606, 241] width 38 height 38
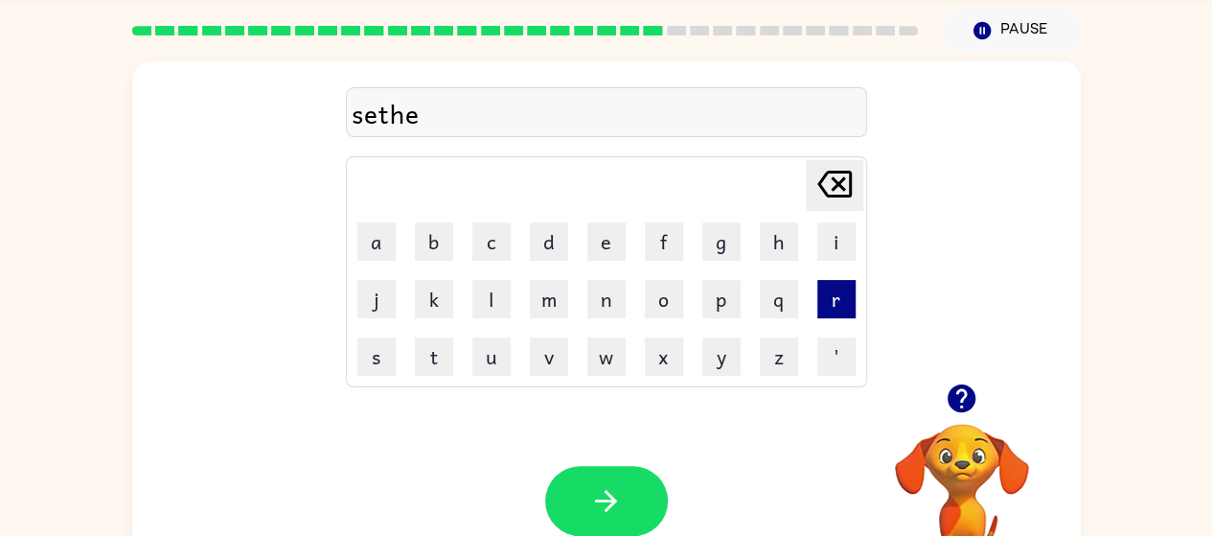
click at [836, 300] on button "r" at bounding box center [836, 299] width 38 height 38
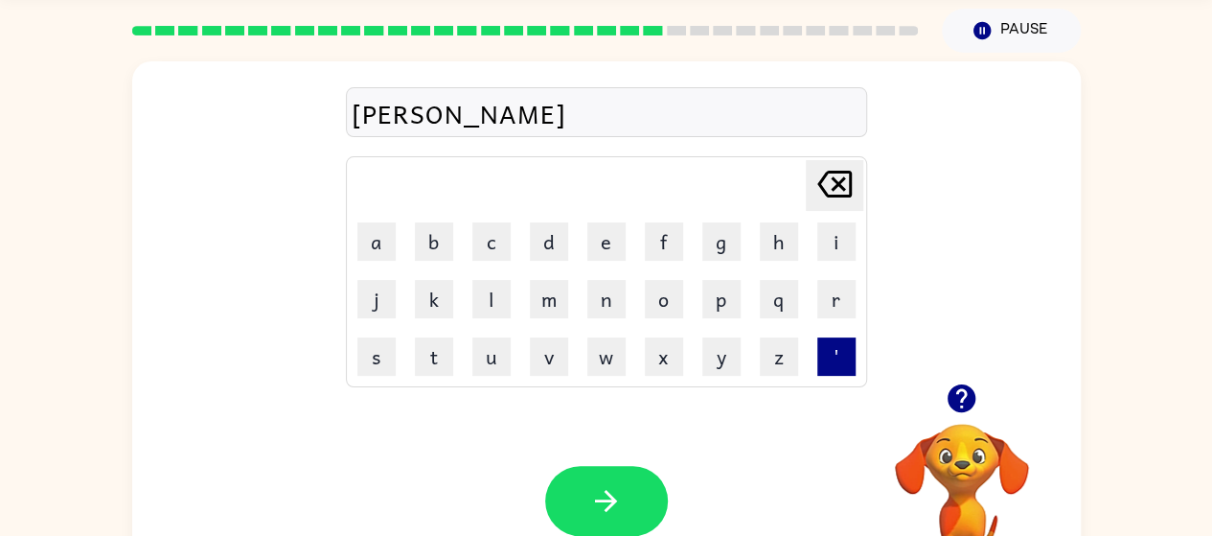
click at [826, 342] on button "'" at bounding box center [836, 356] width 38 height 38
click at [849, 167] on icon "[PERSON_NAME] last character input" at bounding box center [835, 184] width 46 height 46
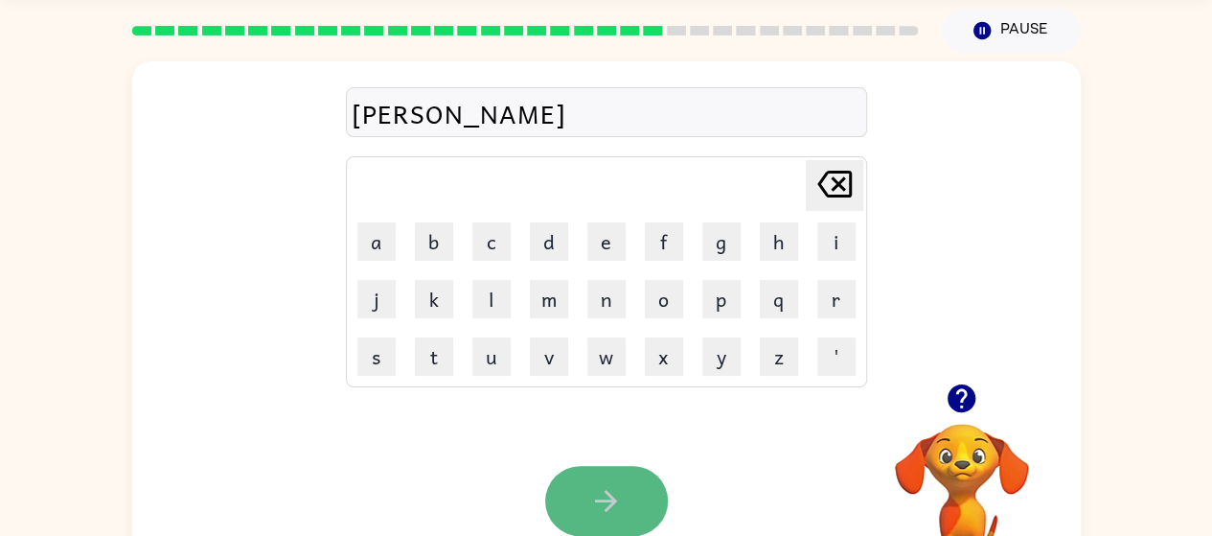
click at [572, 474] on button "button" at bounding box center [606, 501] width 123 height 70
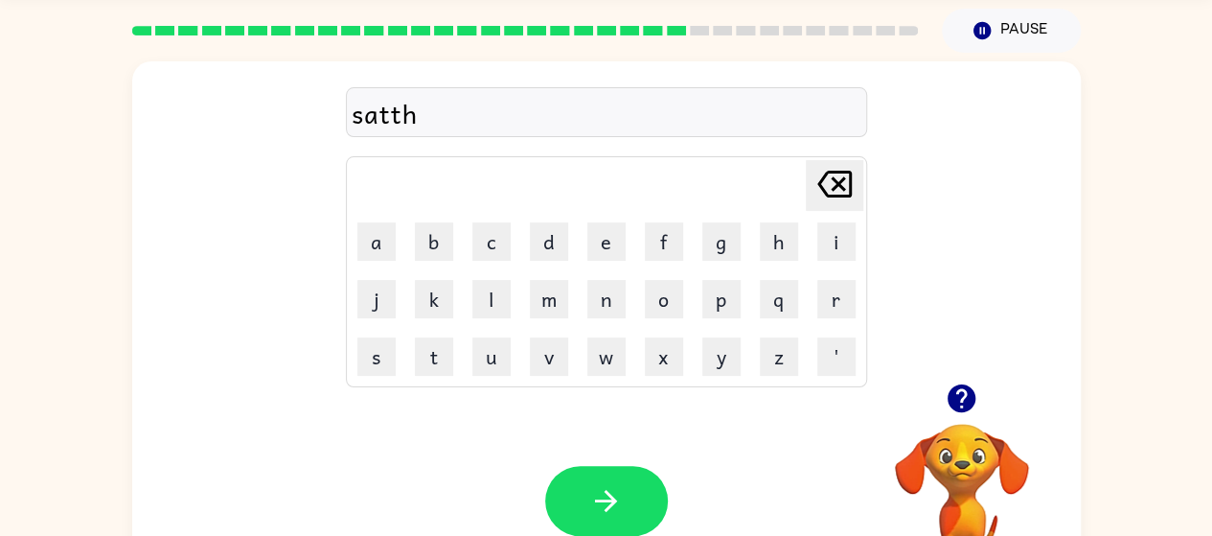
click at [826, 173] on icon at bounding box center [834, 184] width 34 height 27
type button "delete"
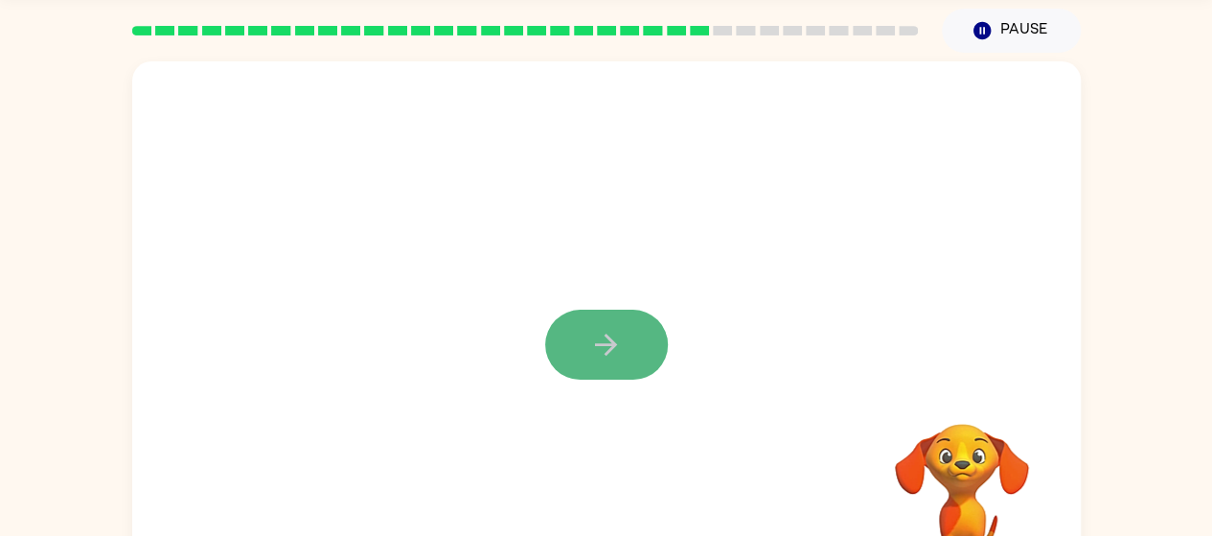
click at [583, 321] on button "button" at bounding box center [606, 345] width 123 height 70
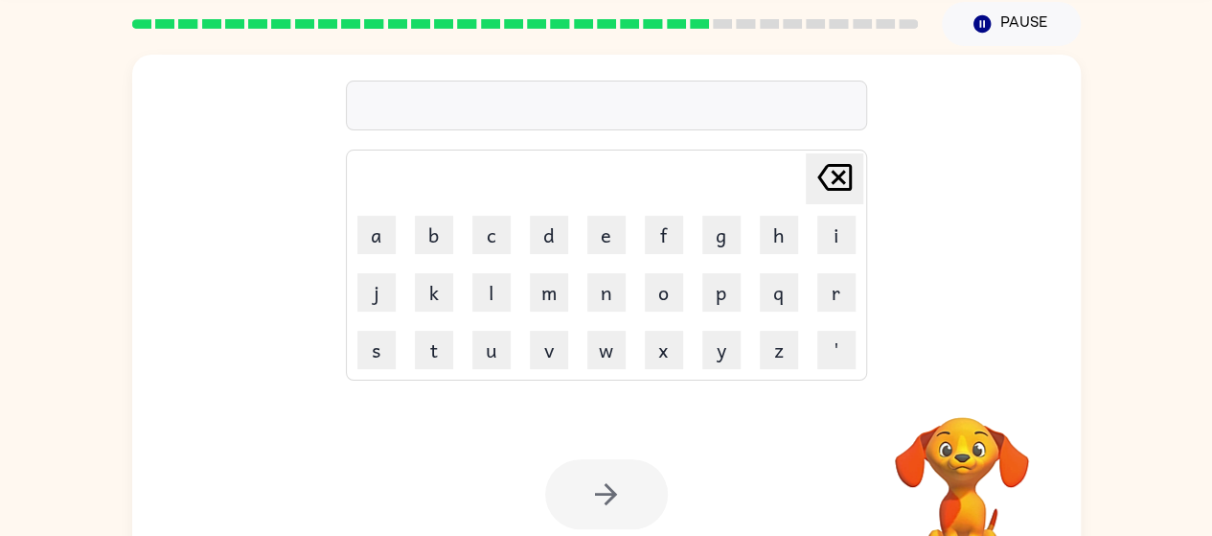
scroll to position [75, 0]
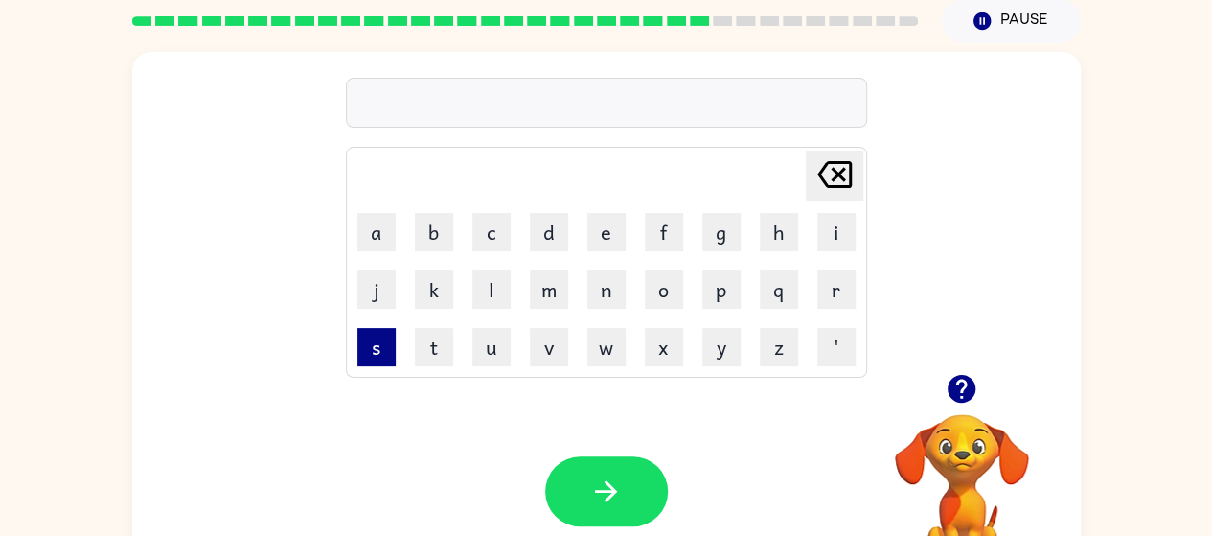
drag, startPoint x: 582, startPoint y: 257, endPoint x: 382, endPoint y: 344, distance: 217.6
click at [382, 344] on button "s" at bounding box center [376, 347] width 38 height 38
type button "s"
drag, startPoint x: 952, startPoint y: 384, endPoint x: 971, endPoint y: 391, distance: 20.3
drag, startPoint x: 971, startPoint y: 391, endPoint x: 1017, endPoint y: 377, distance: 48.2
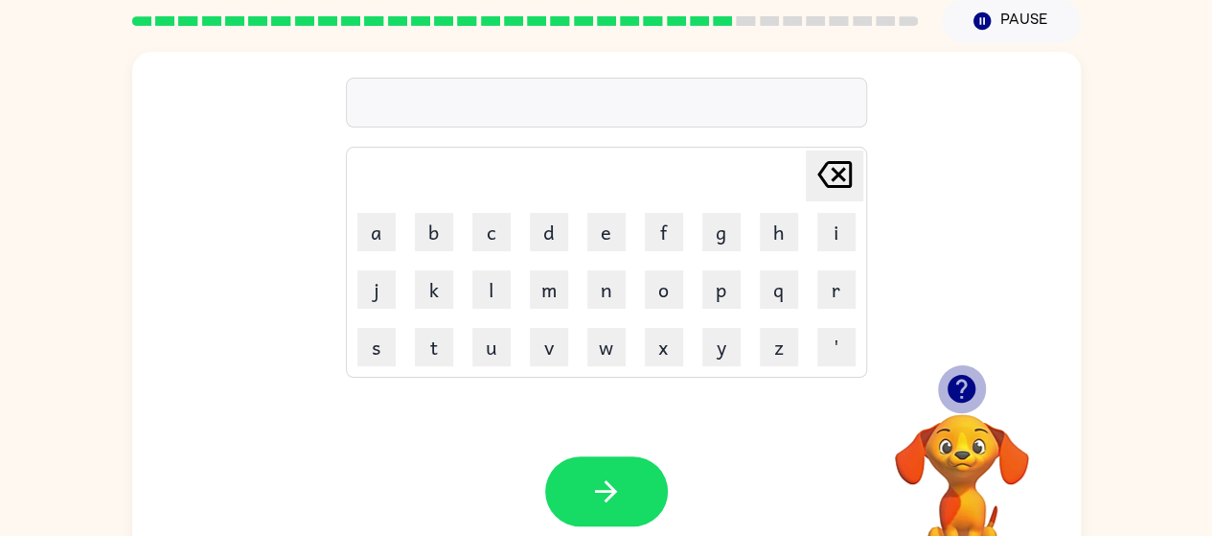
drag, startPoint x: 1017, startPoint y: 377, endPoint x: 960, endPoint y: 392, distance: 58.6
click at [960, 392] on icon "button" at bounding box center [962, 389] width 34 height 34
click at [671, 233] on button "f" at bounding box center [664, 232] width 38 height 38
click at [376, 228] on button "a" at bounding box center [376, 232] width 38 height 38
click at [546, 238] on button "d" at bounding box center [549, 232] width 38 height 38
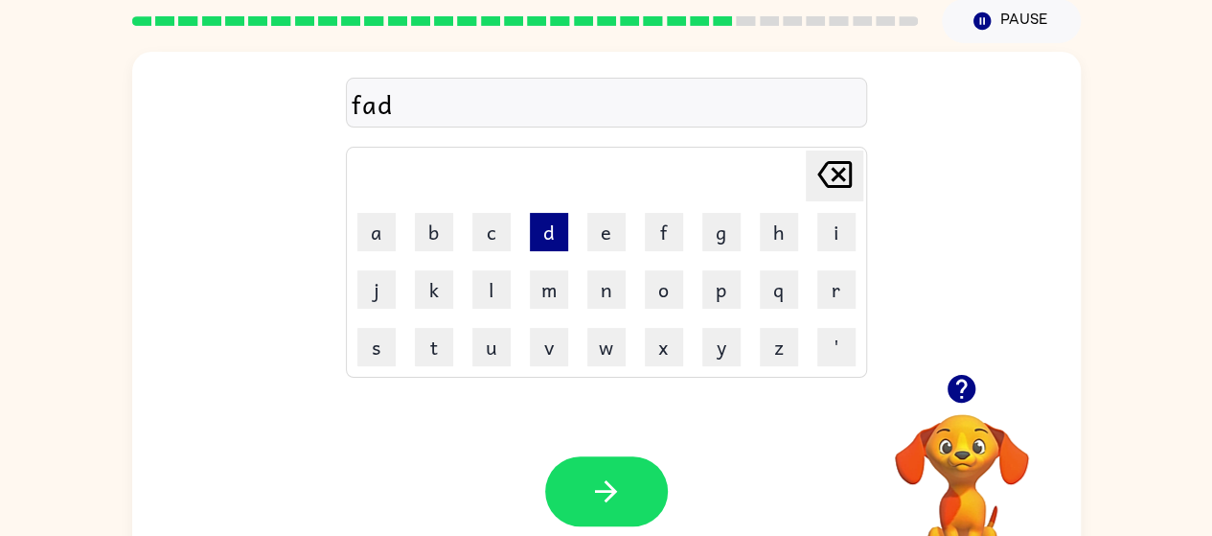
type button "d"
click at [954, 390] on icon "button" at bounding box center [962, 389] width 28 height 28
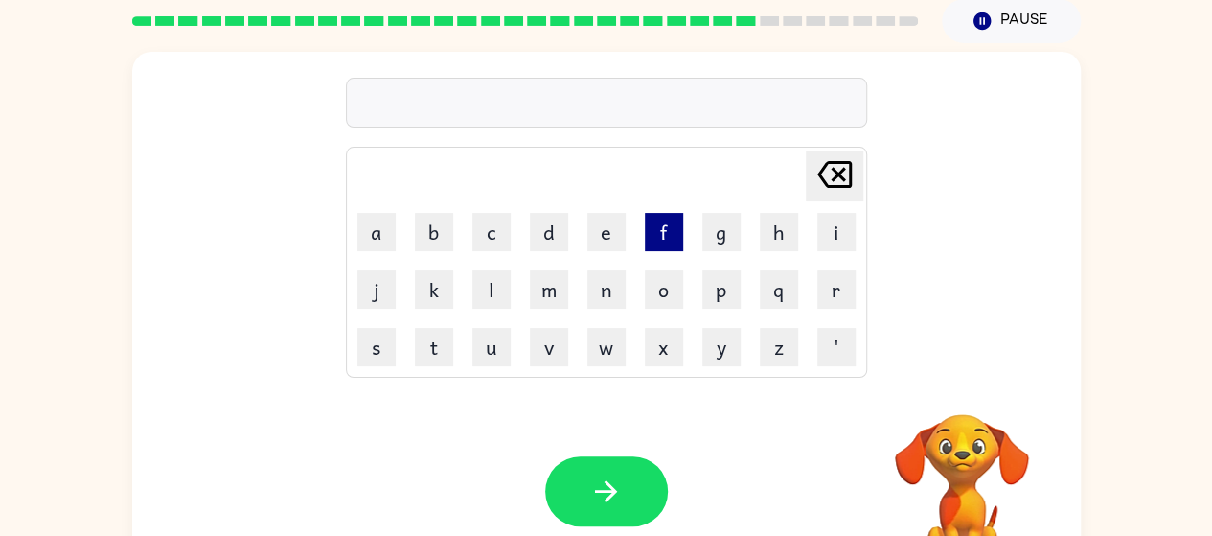
click at [673, 224] on button "f" at bounding box center [664, 232] width 38 height 38
type button "f"
click at [972, 381] on icon "button" at bounding box center [962, 389] width 28 height 28
click at [728, 247] on button "g" at bounding box center [721, 232] width 38 height 38
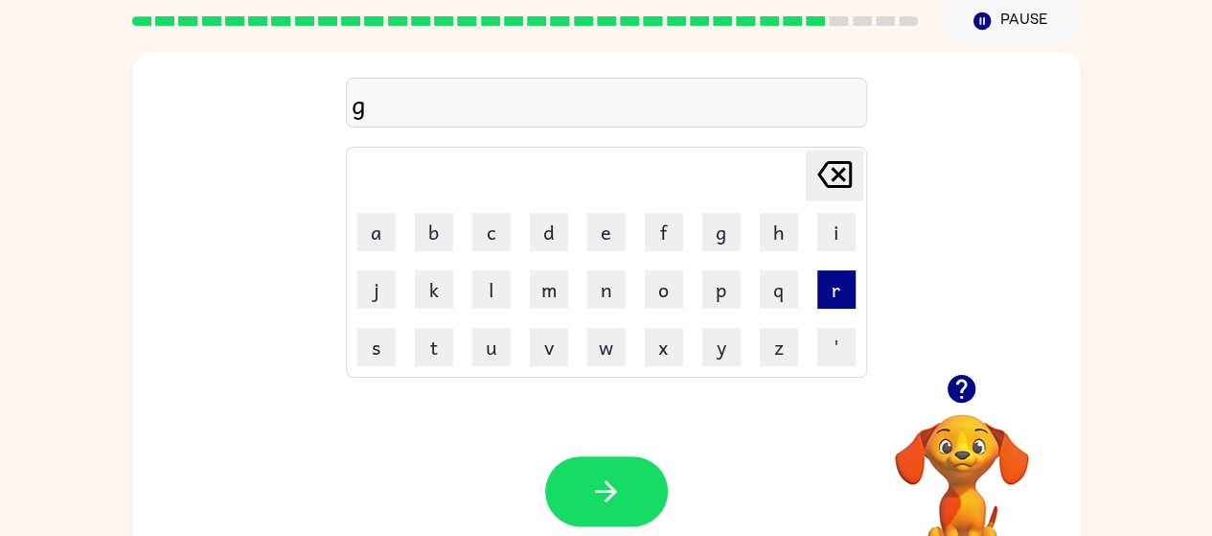
drag, startPoint x: 374, startPoint y: 251, endPoint x: 843, endPoint y: 290, distance: 471.2
click at [843, 290] on button "r" at bounding box center [836, 289] width 38 height 38
click at [834, 173] on icon "[PERSON_NAME] last character input" at bounding box center [835, 174] width 46 height 46
click at [379, 222] on button "a" at bounding box center [376, 232] width 38 height 38
click at [428, 240] on button "b" at bounding box center [434, 232] width 38 height 38
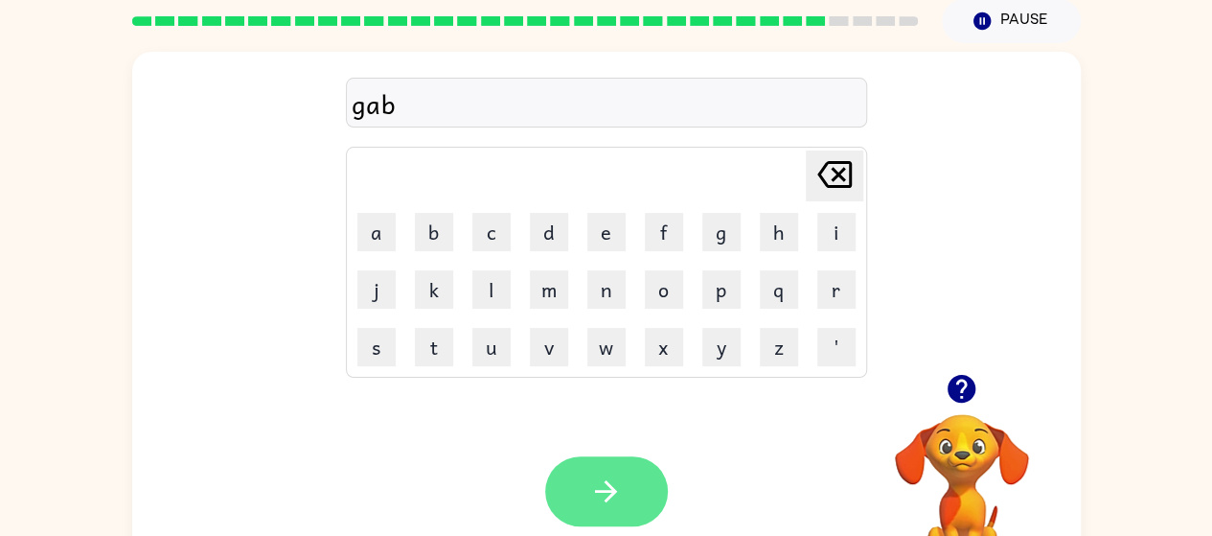
click at [615, 483] on icon "button" at bounding box center [606, 491] width 34 height 34
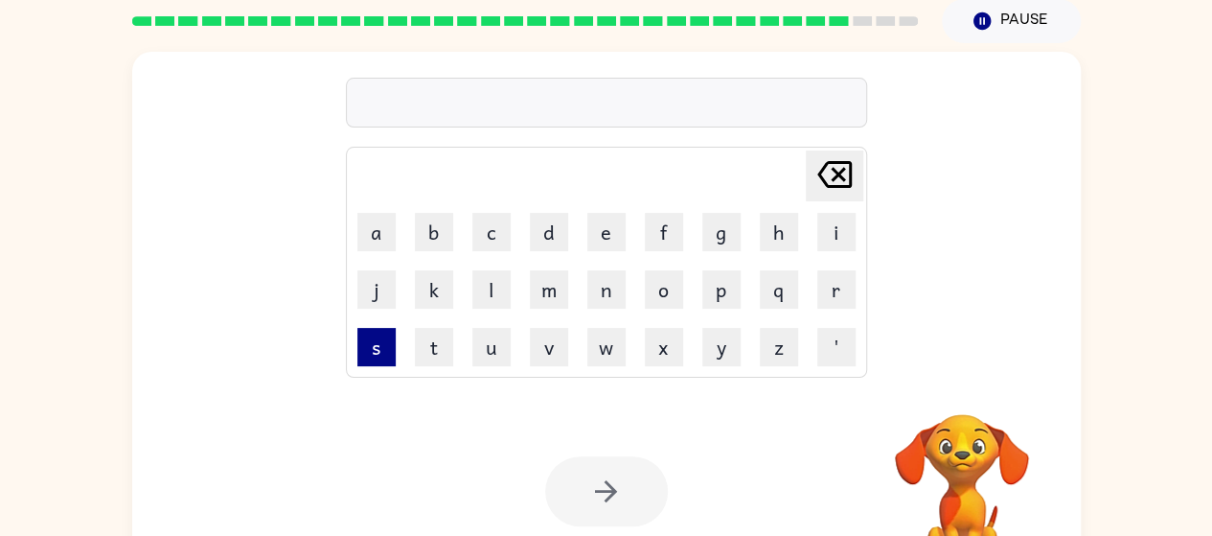
click at [374, 352] on button "s" at bounding box center [376, 347] width 38 height 38
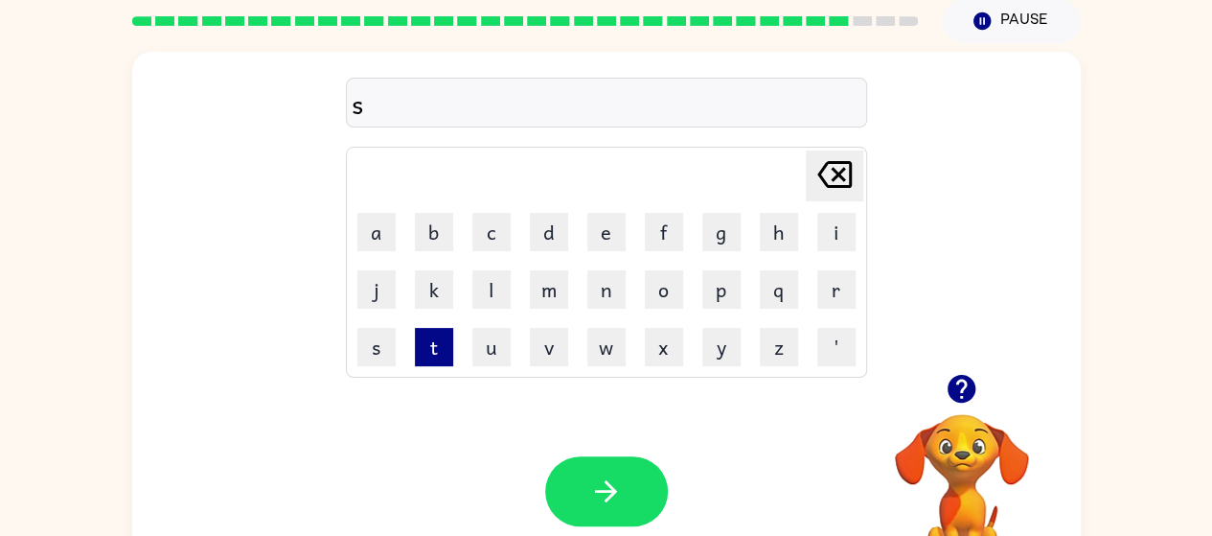
click at [435, 337] on button "t" at bounding box center [434, 347] width 38 height 38
click at [823, 169] on icon at bounding box center [834, 174] width 34 height 27
click at [376, 247] on button "a" at bounding box center [376, 232] width 38 height 38
click at [728, 297] on button "p" at bounding box center [721, 289] width 38 height 38
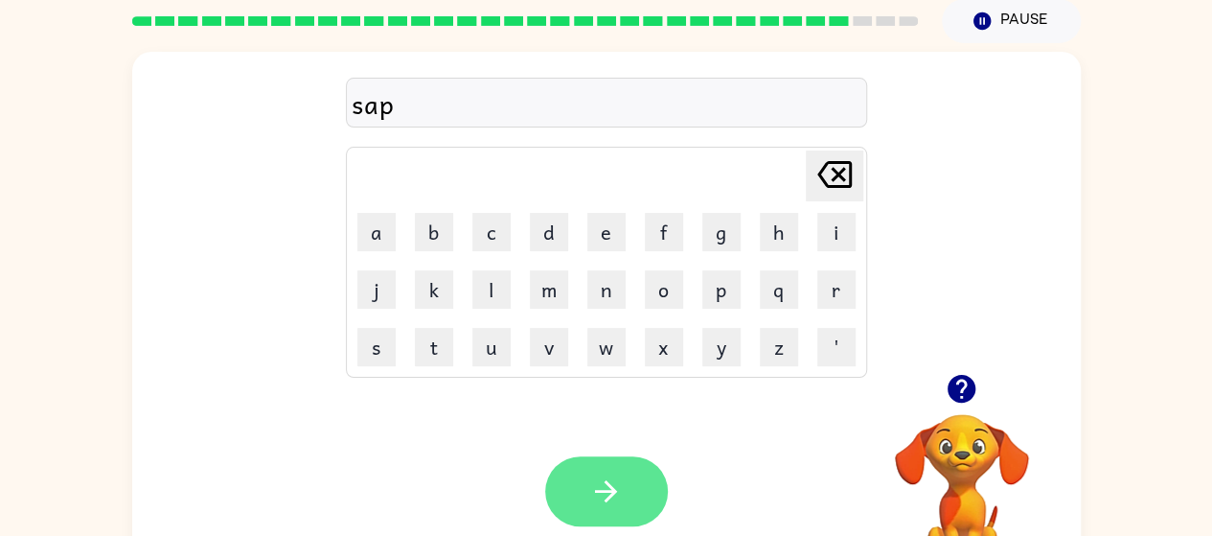
click at [584, 476] on button "button" at bounding box center [606, 491] width 123 height 70
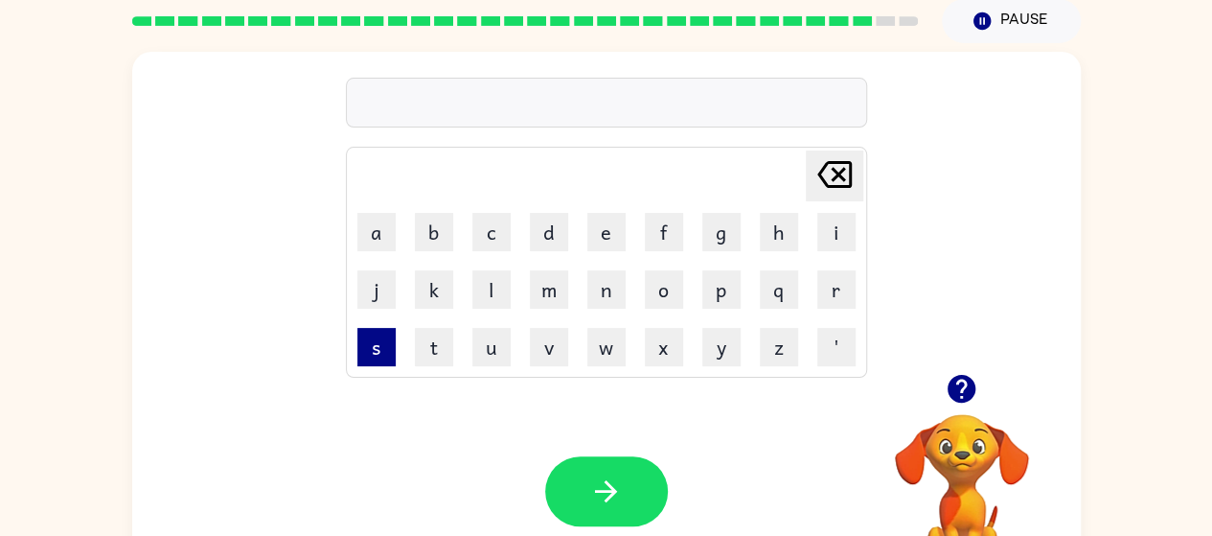
click at [377, 350] on button "s" at bounding box center [376, 347] width 38 height 38
click at [376, 244] on button "a" at bounding box center [376, 232] width 38 height 38
click at [832, 174] on icon "[PERSON_NAME] last character input" at bounding box center [835, 174] width 46 height 46
click at [609, 246] on button "e" at bounding box center [606, 232] width 38 height 38
click at [431, 240] on button "b" at bounding box center [434, 232] width 38 height 38
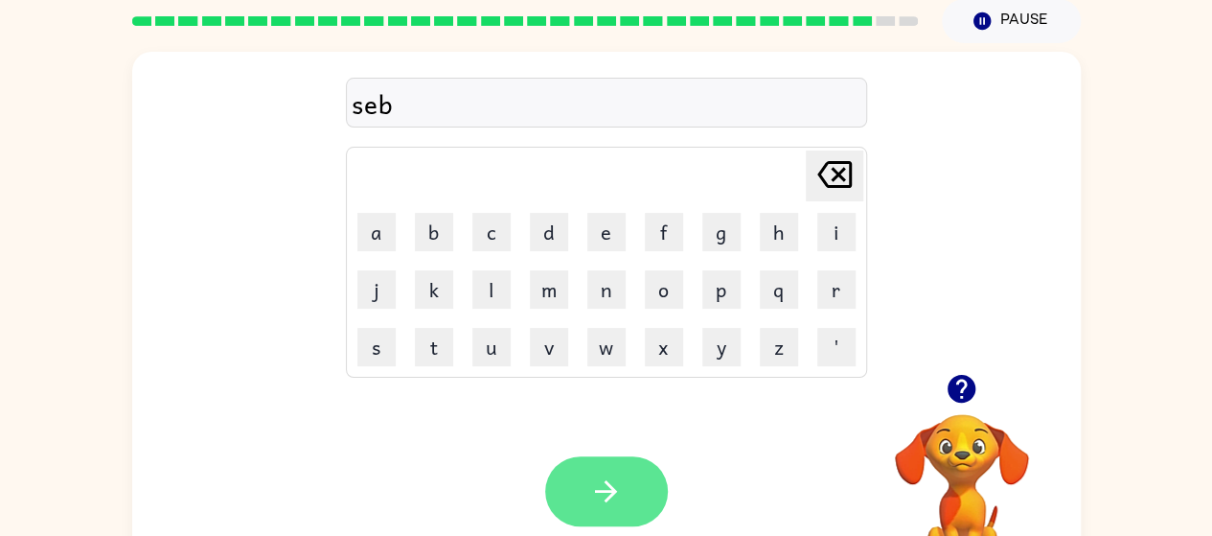
click at [596, 474] on icon "button" at bounding box center [606, 491] width 34 height 34
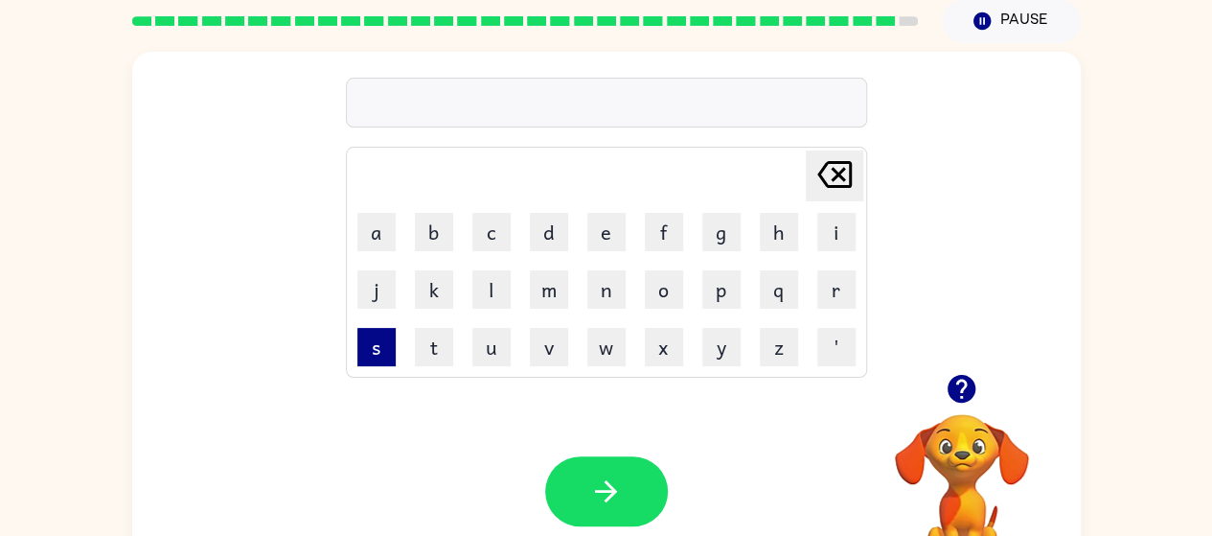
click at [380, 339] on button "s" at bounding box center [376, 347] width 38 height 38
click at [610, 238] on button "e" at bounding box center [606, 232] width 38 height 38
click at [709, 305] on button "p" at bounding box center [721, 289] width 38 height 38
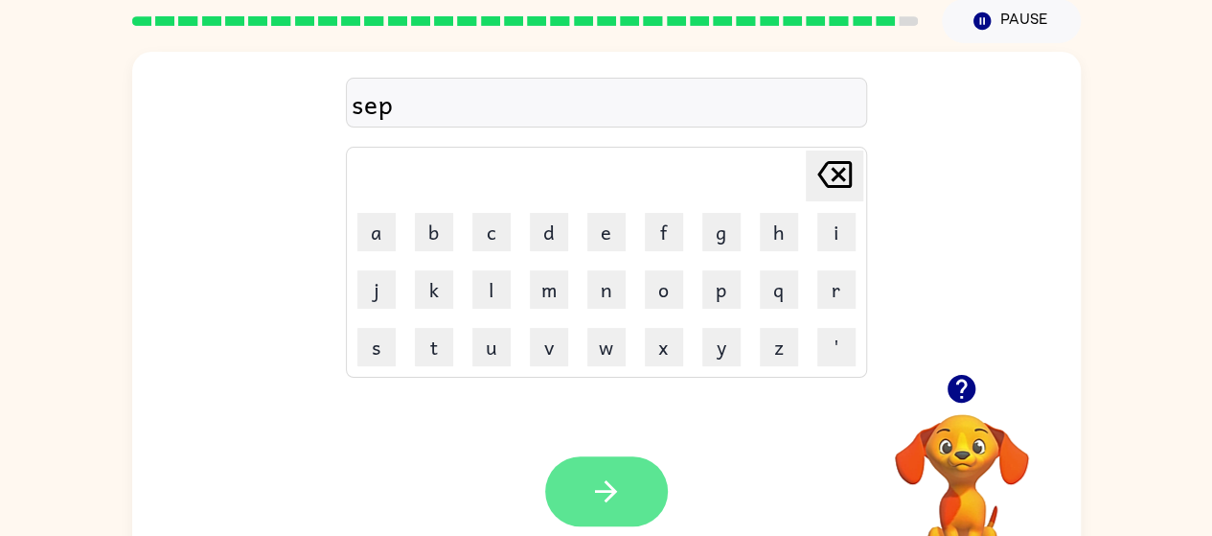
click at [618, 487] on icon "button" at bounding box center [606, 491] width 34 height 34
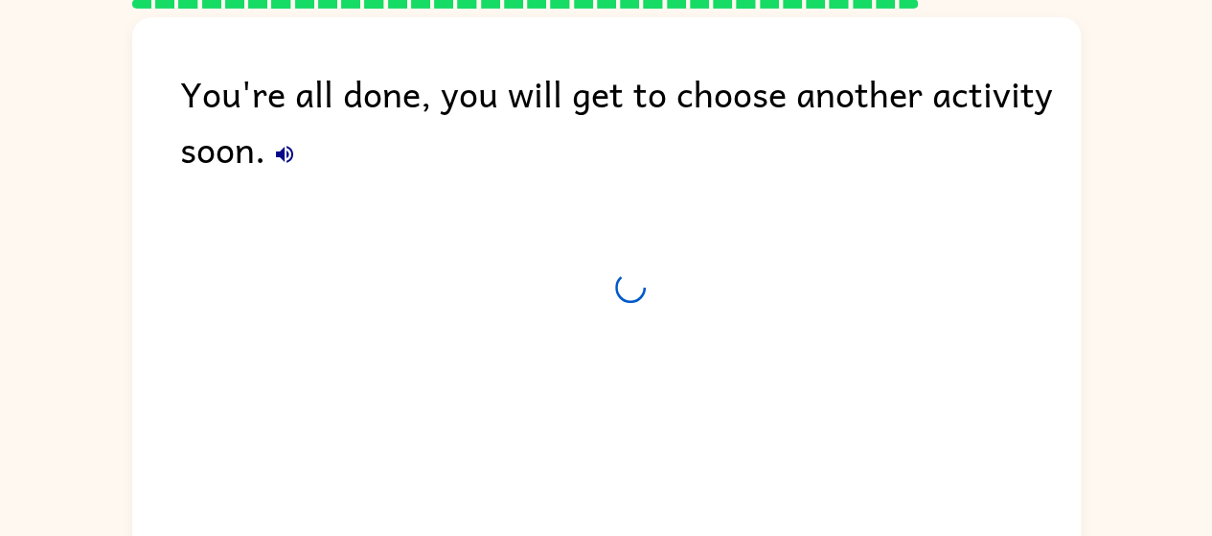
scroll to position [57, 0]
